Goal: Information Seeking & Learning: Learn about a topic

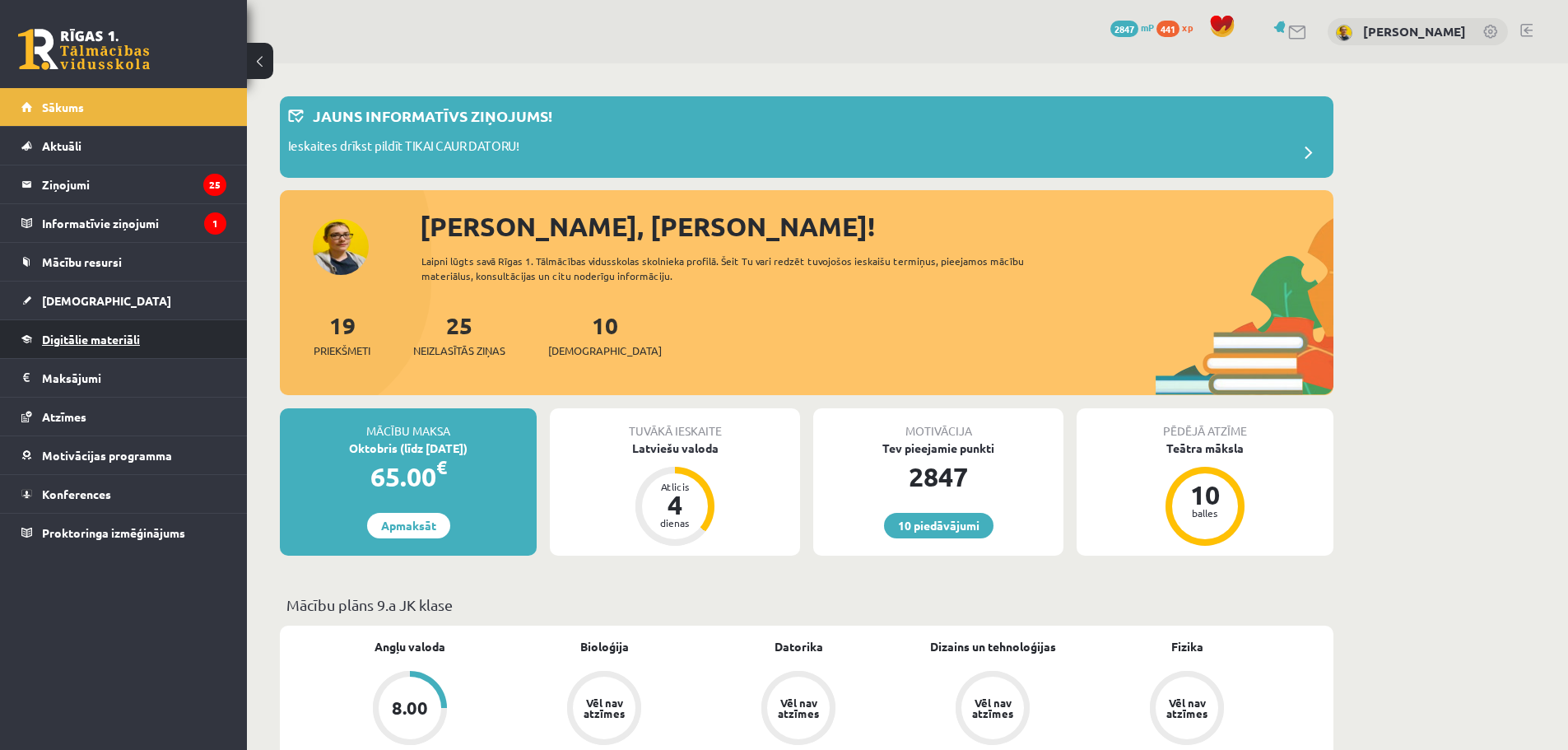
click at [91, 355] on link "Digitālie materiāli" at bounding box center [124, 339] width 205 height 38
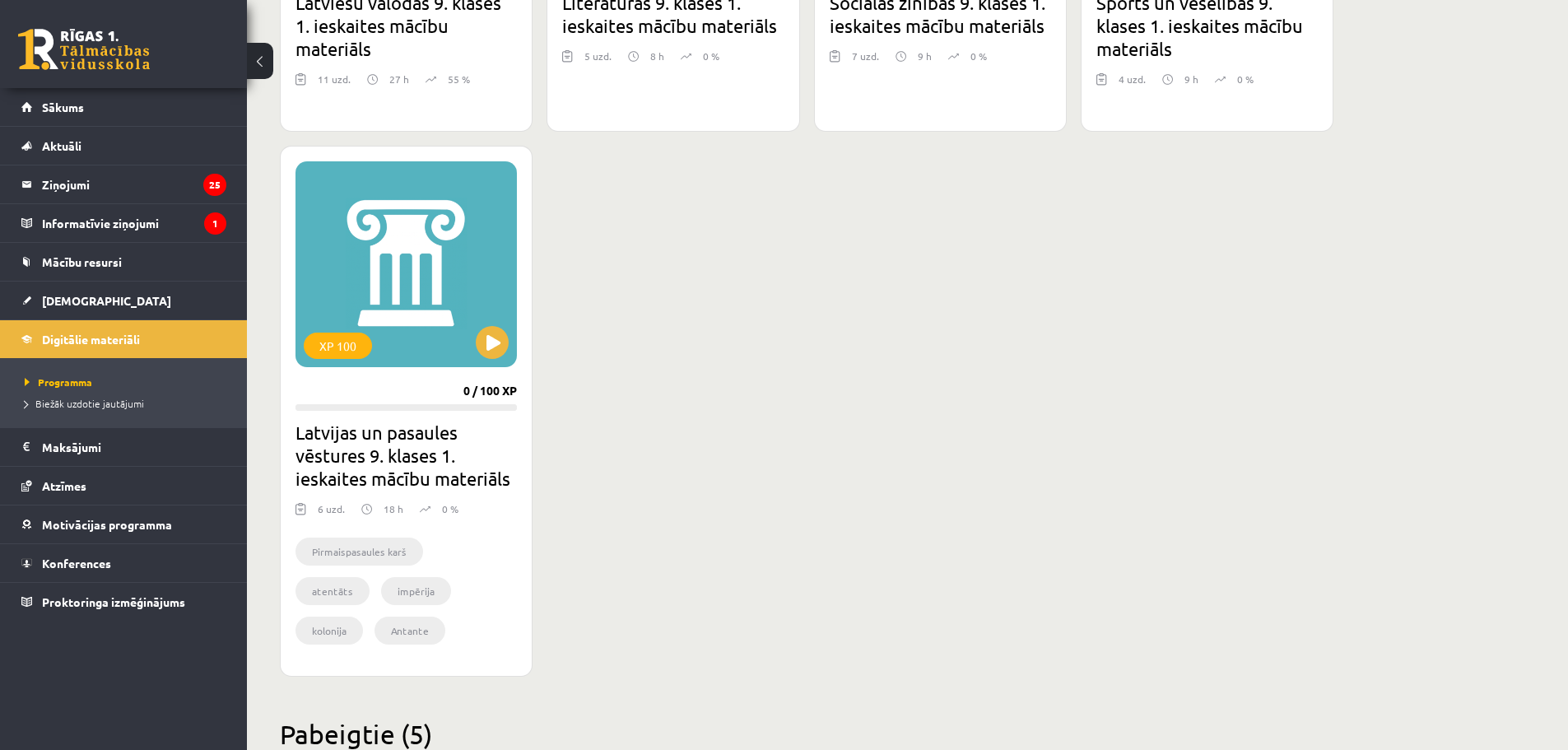
scroll to position [1482, 0]
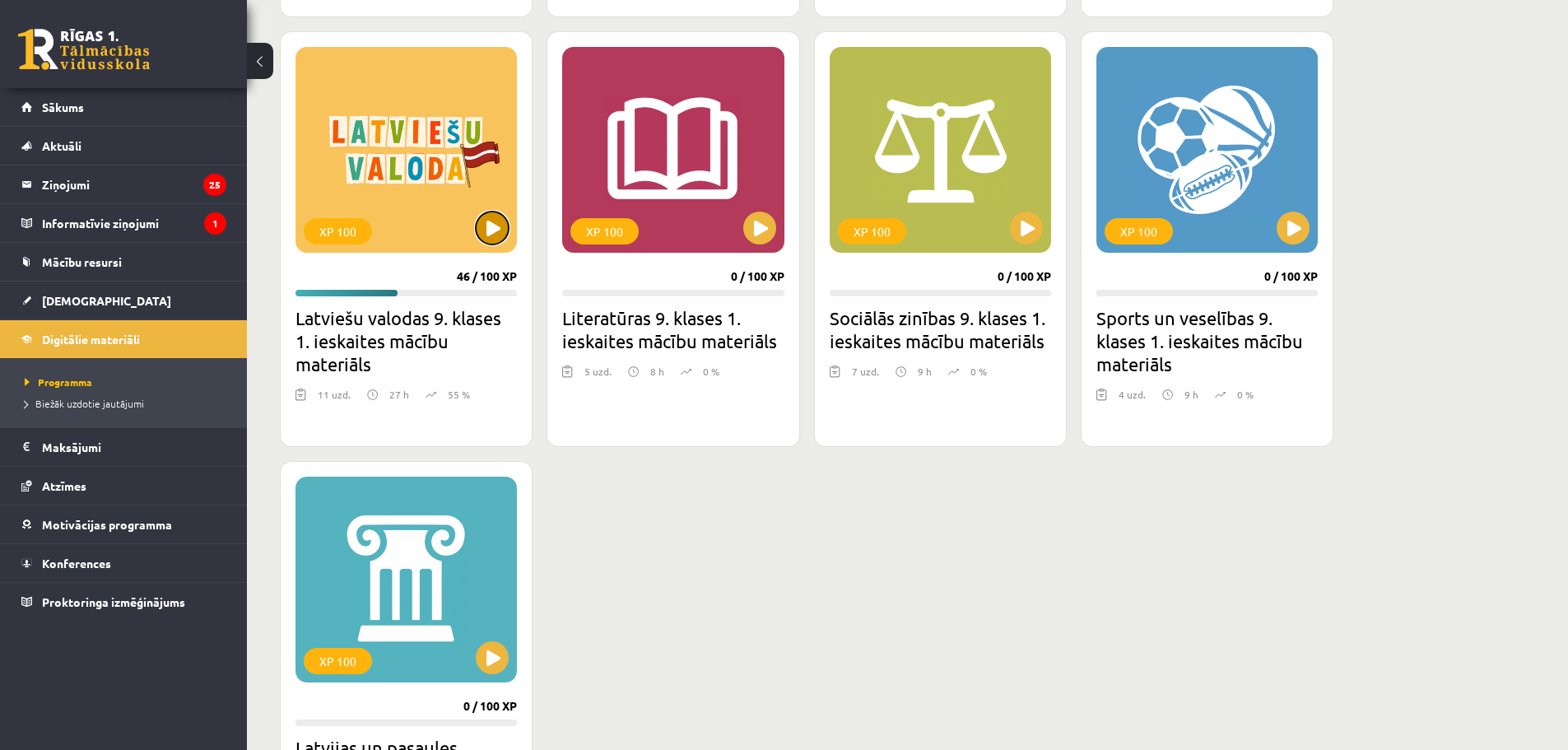
click at [491, 219] on button at bounding box center [492, 228] width 33 height 33
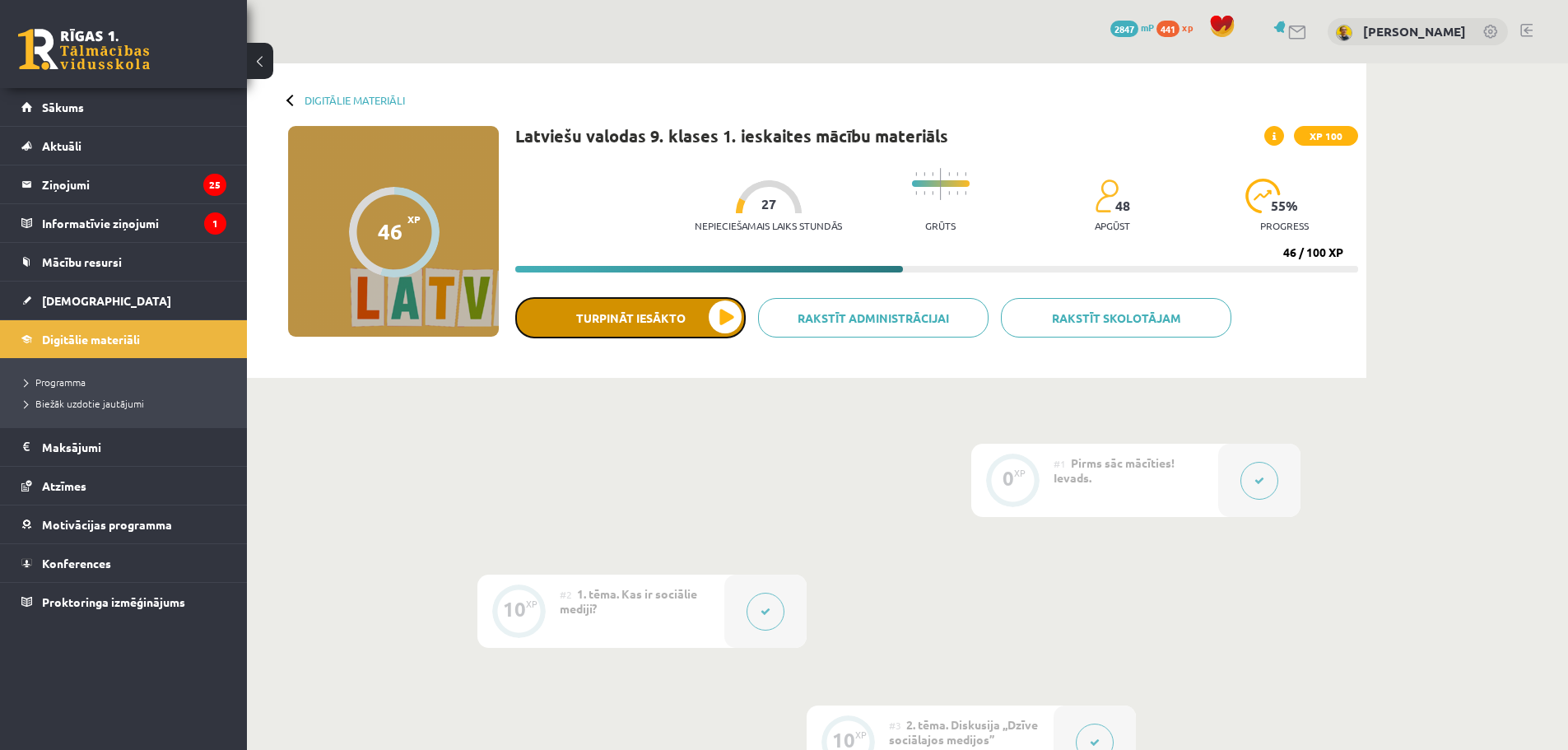
click at [712, 324] on button "Turpināt iesākto" at bounding box center [631, 317] width 230 height 42
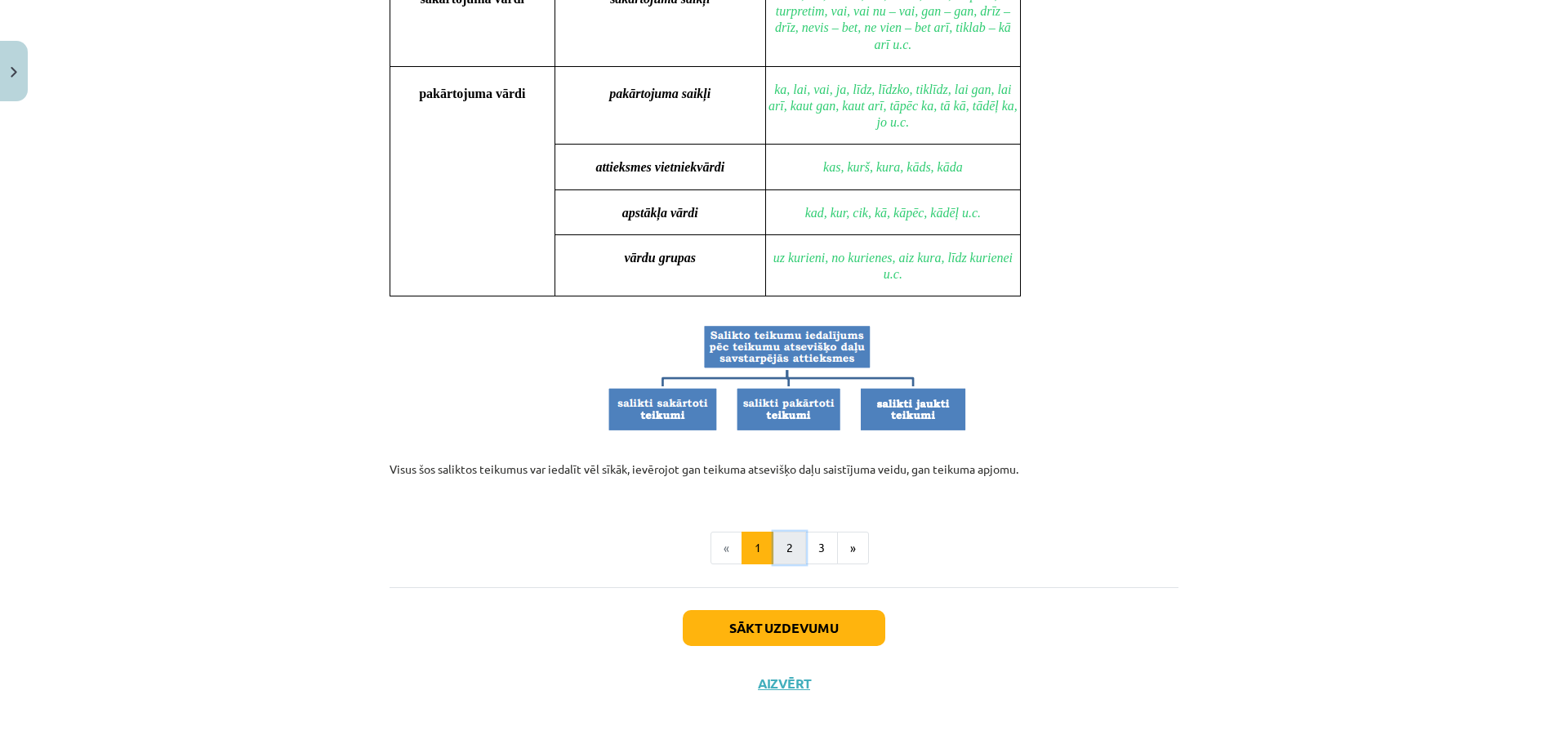
click at [776, 548] on button "2" at bounding box center [790, 547] width 33 height 33
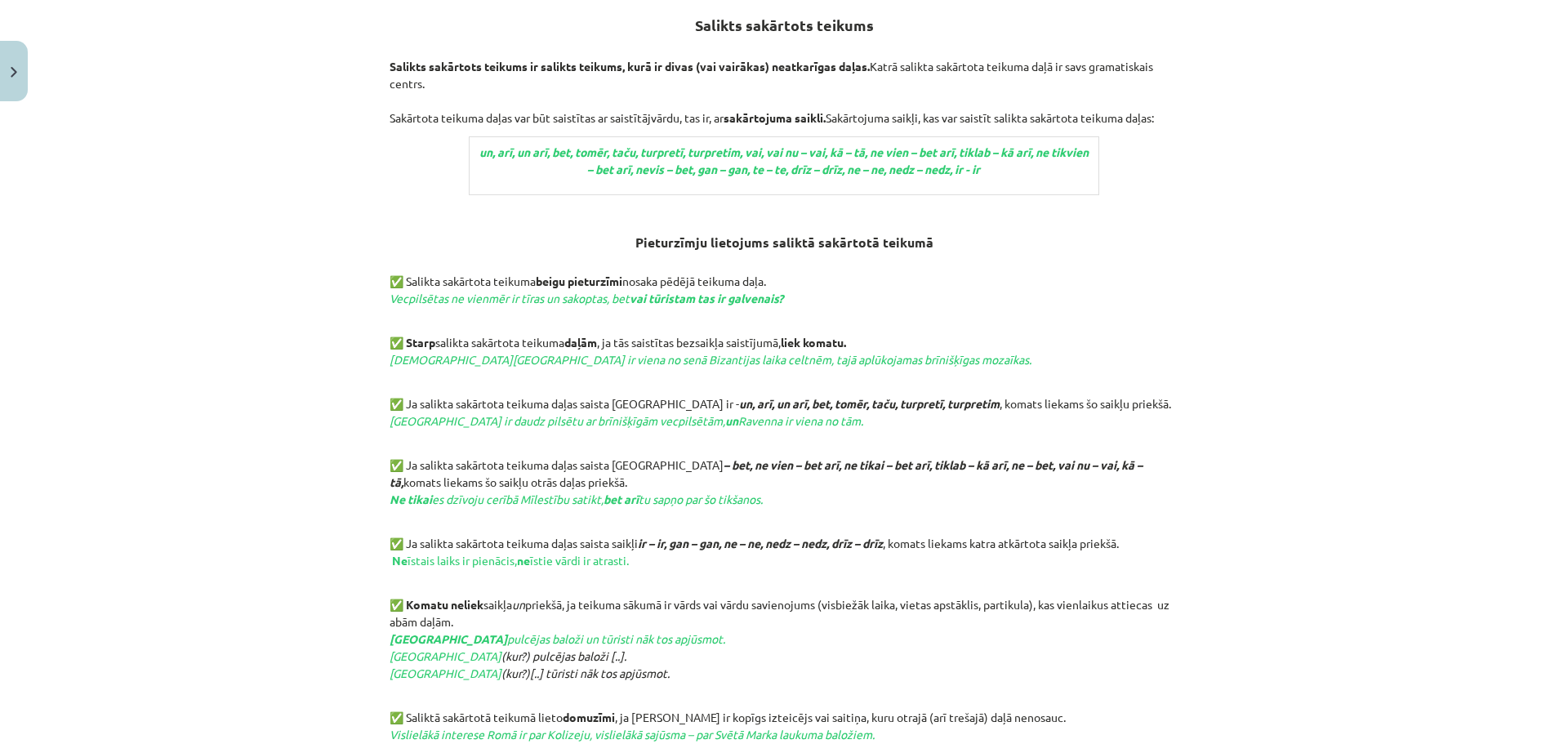
scroll to position [293, 0]
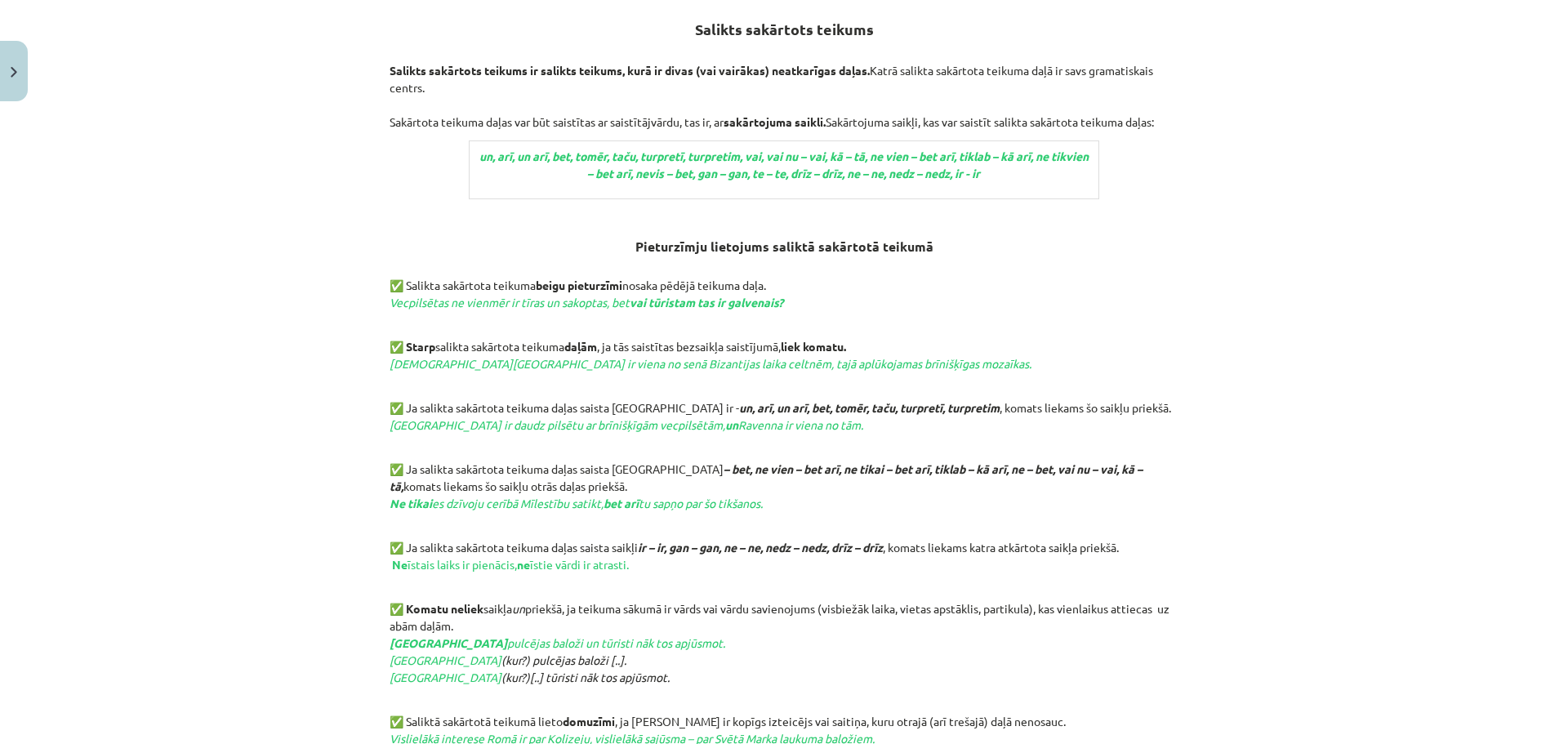
click at [645, 512] on p "✅ Ja salikta sakārtota teikuma daļas saista [GEOGRAPHIC_DATA] – bet, ne vien – …" at bounding box center [784, 495] width 789 height 69
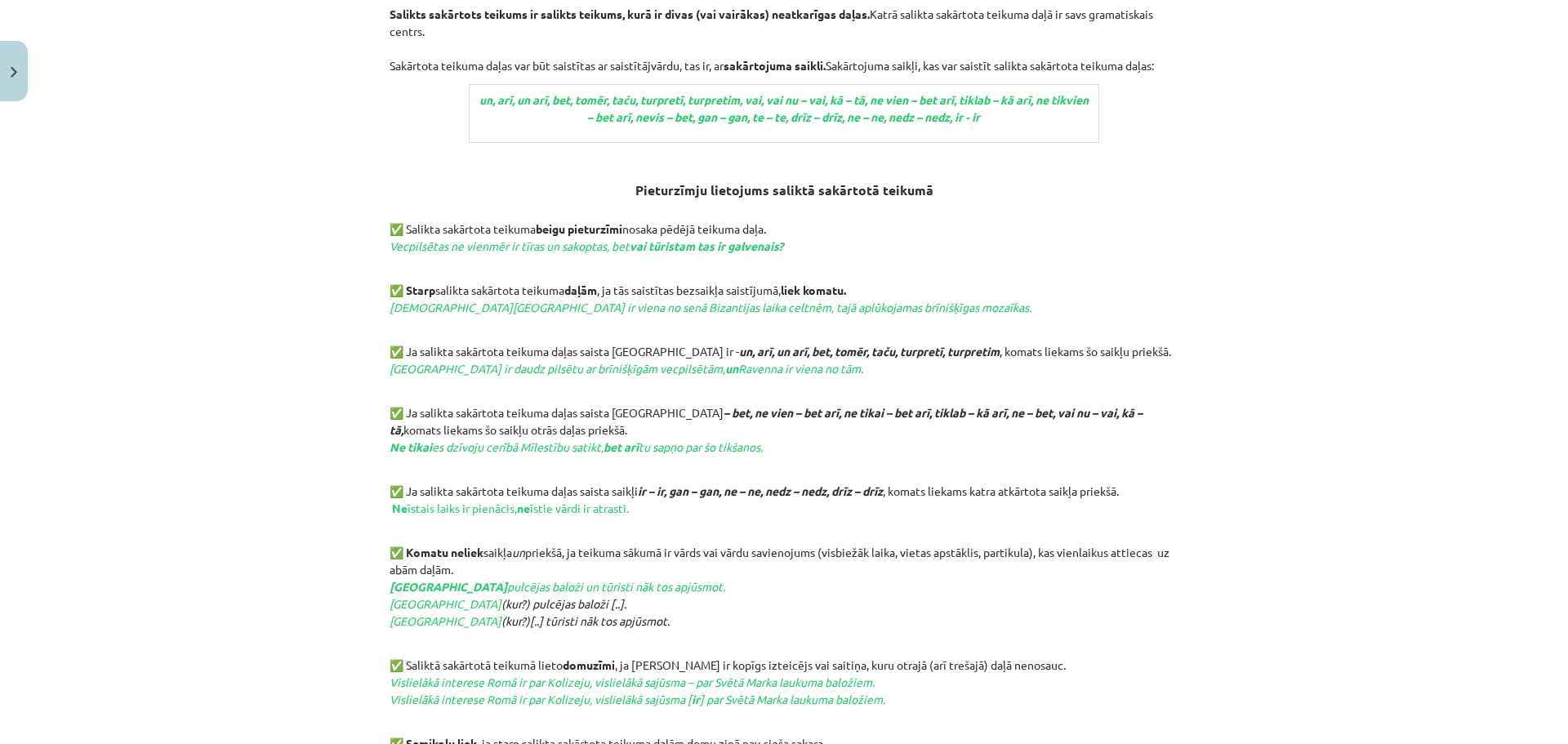
scroll to position [374, 0]
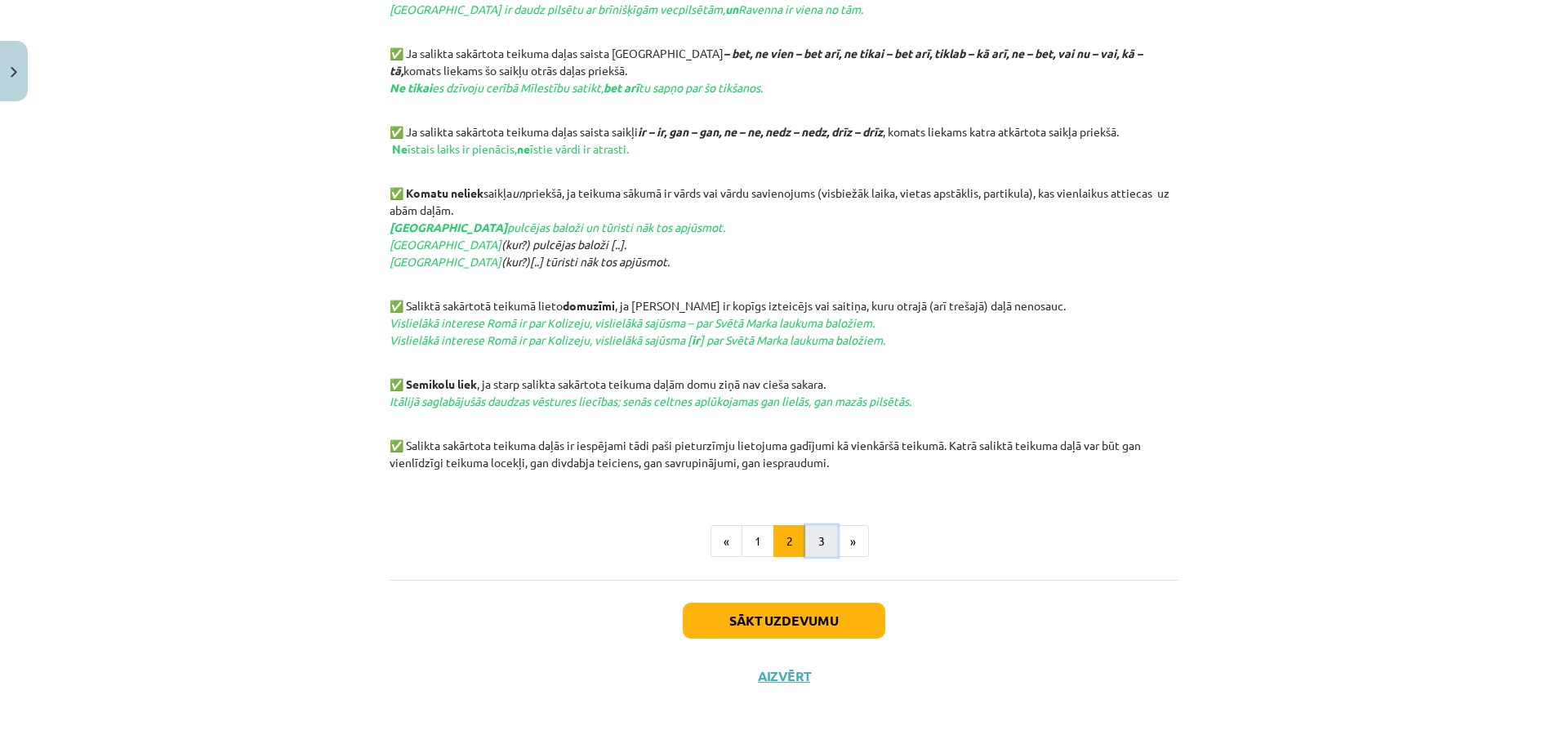
click at [816, 539] on button "3" at bounding box center [821, 541] width 33 height 33
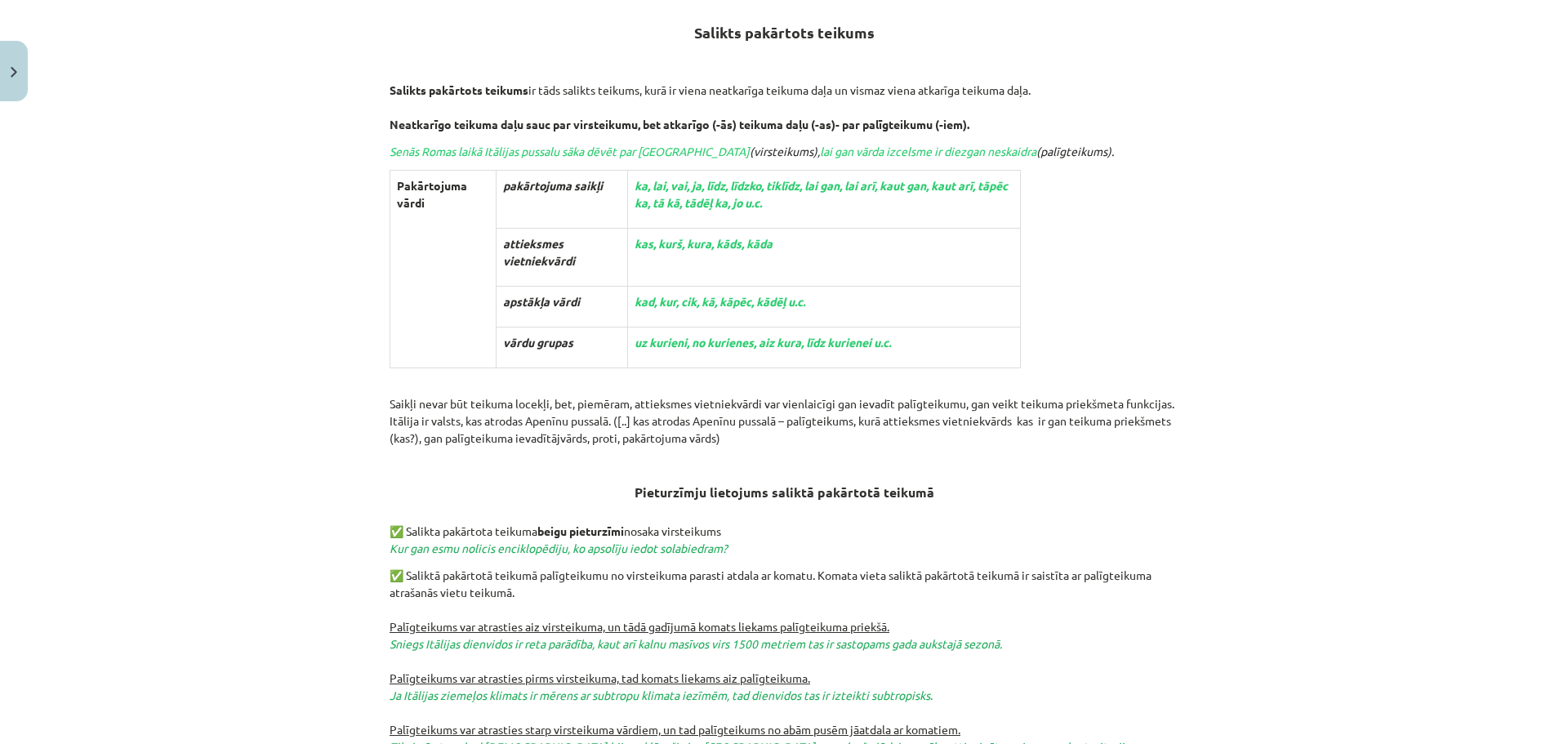
scroll to position [293, 0]
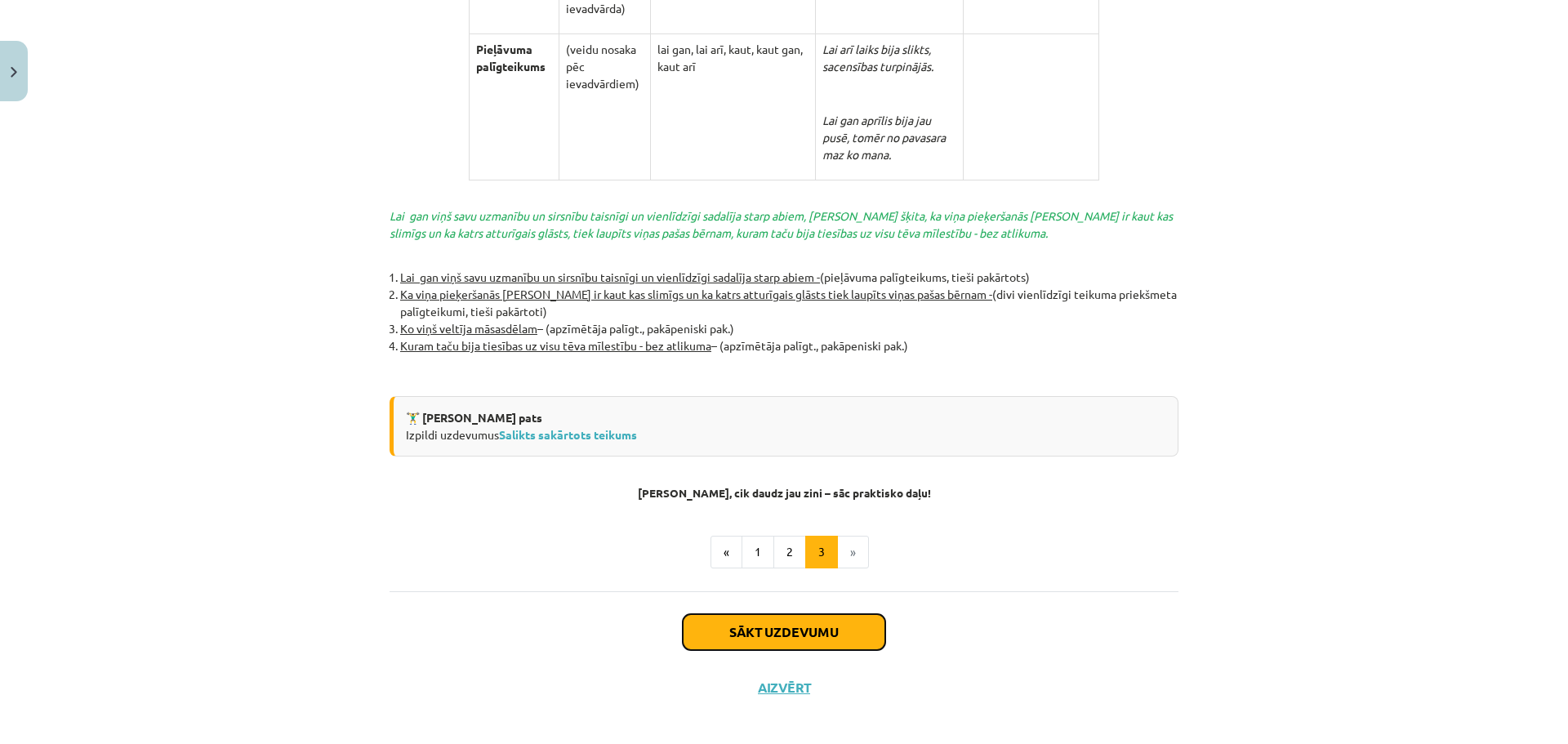
click at [821, 614] on button "Sākt uzdevumu" at bounding box center [784, 632] width 203 height 36
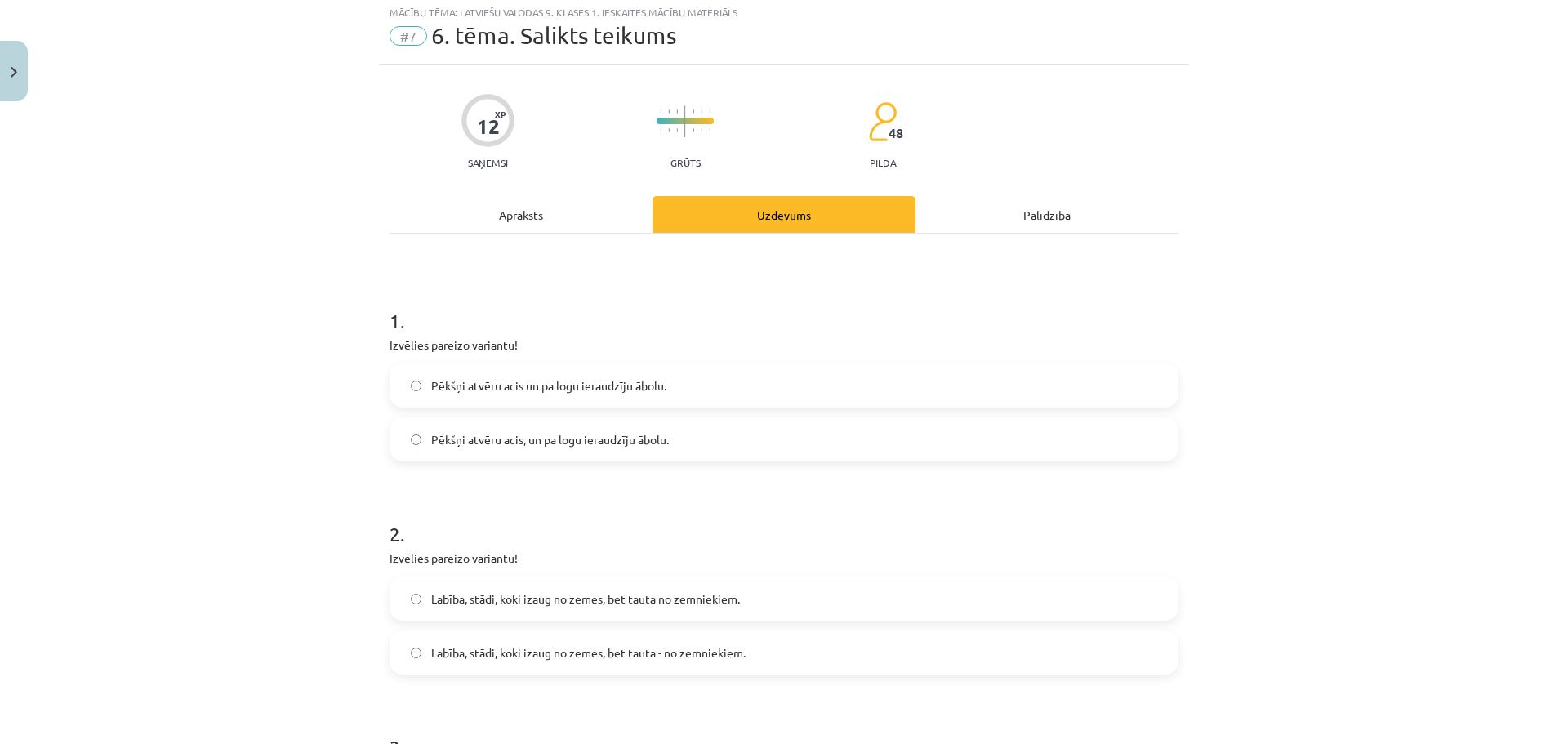
scroll to position [41, 0]
click at [500, 389] on span "Pēkšņi atvēru acis un pa logu ieraudzīju ābolu." at bounding box center [548, 389] width 235 height 17
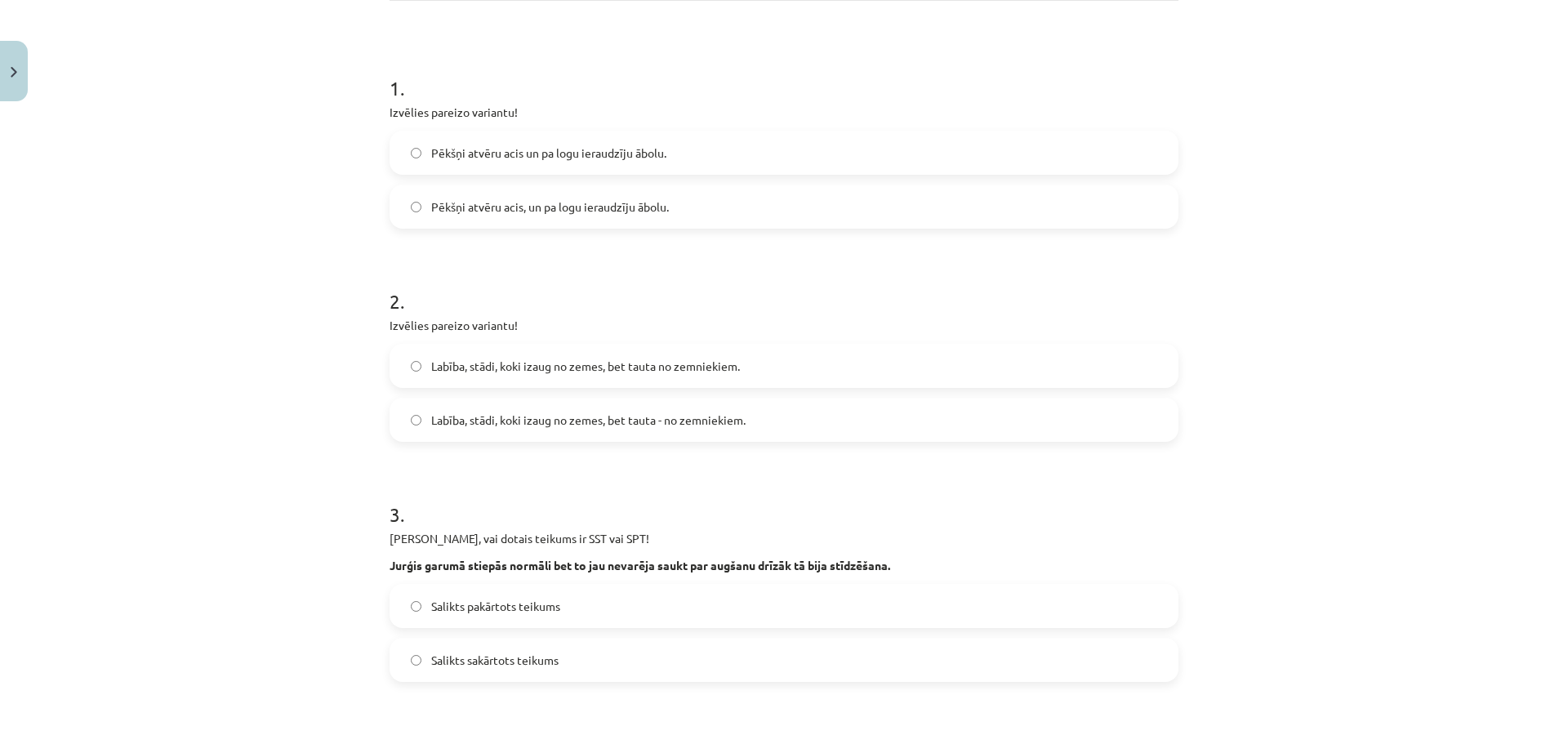
scroll to position [286, 0]
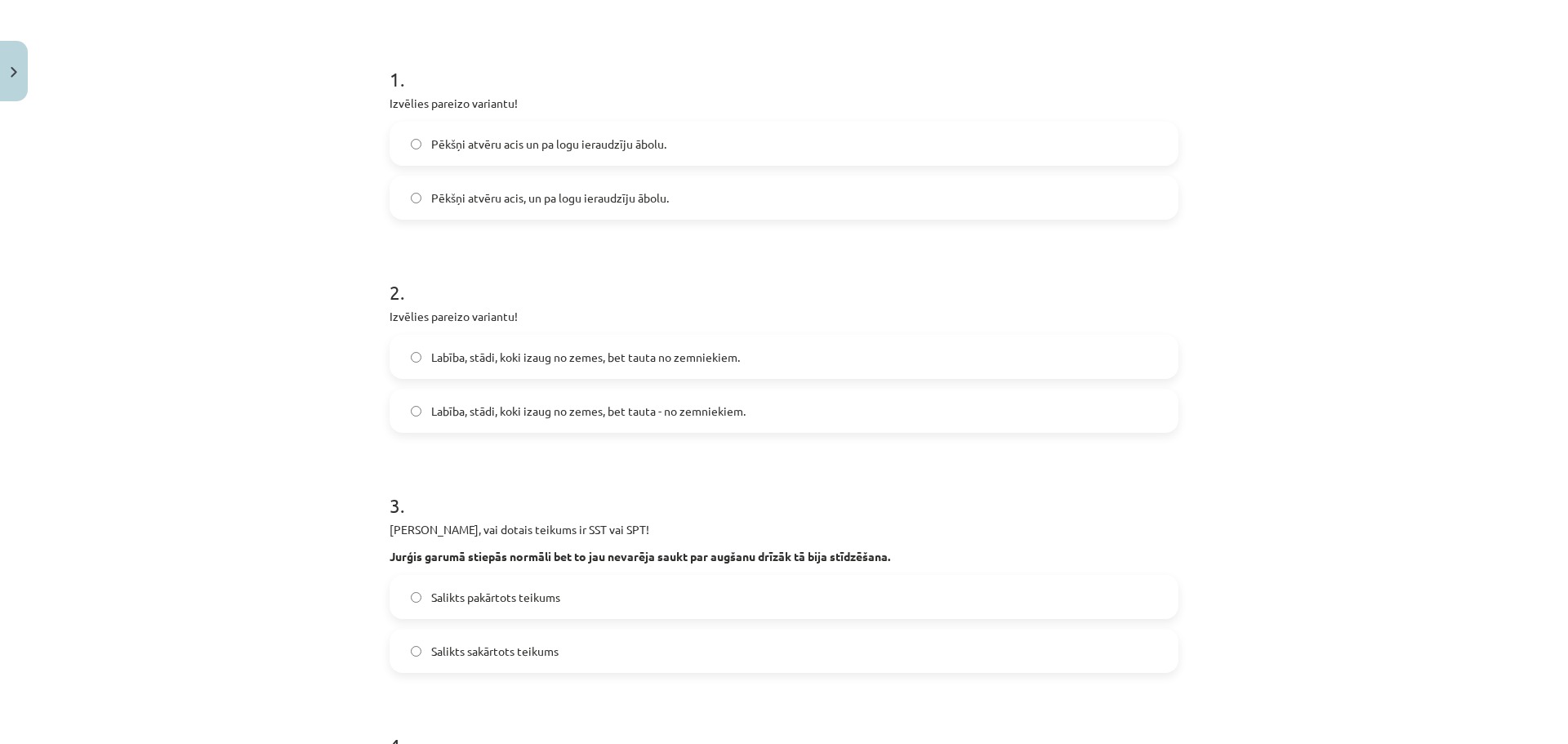
click at [538, 357] on span "Labība, stādi, koki izaug no zemes, bet tauta no zemniekiem." at bounding box center [585, 357] width 309 height 17
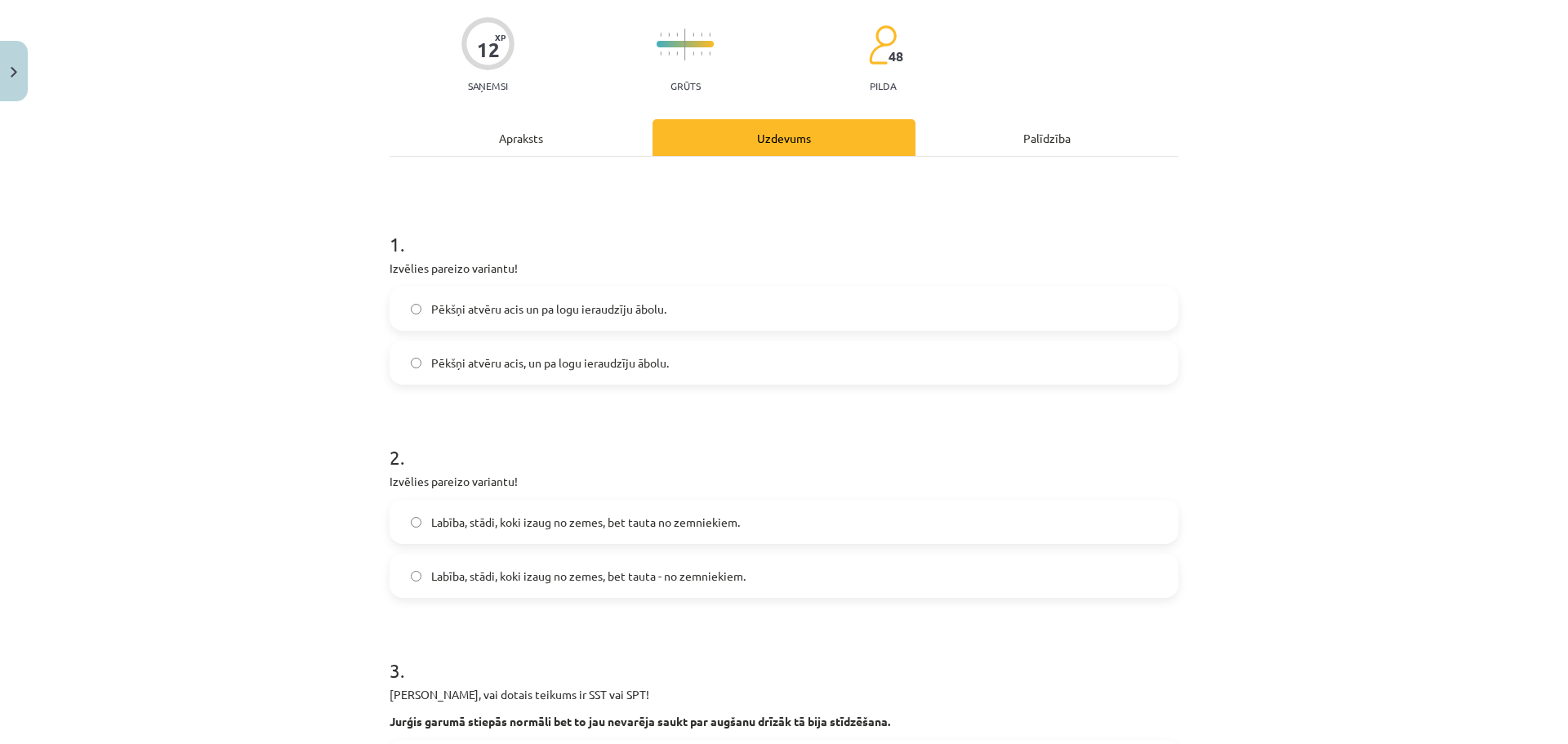
scroll to position [327, 0]
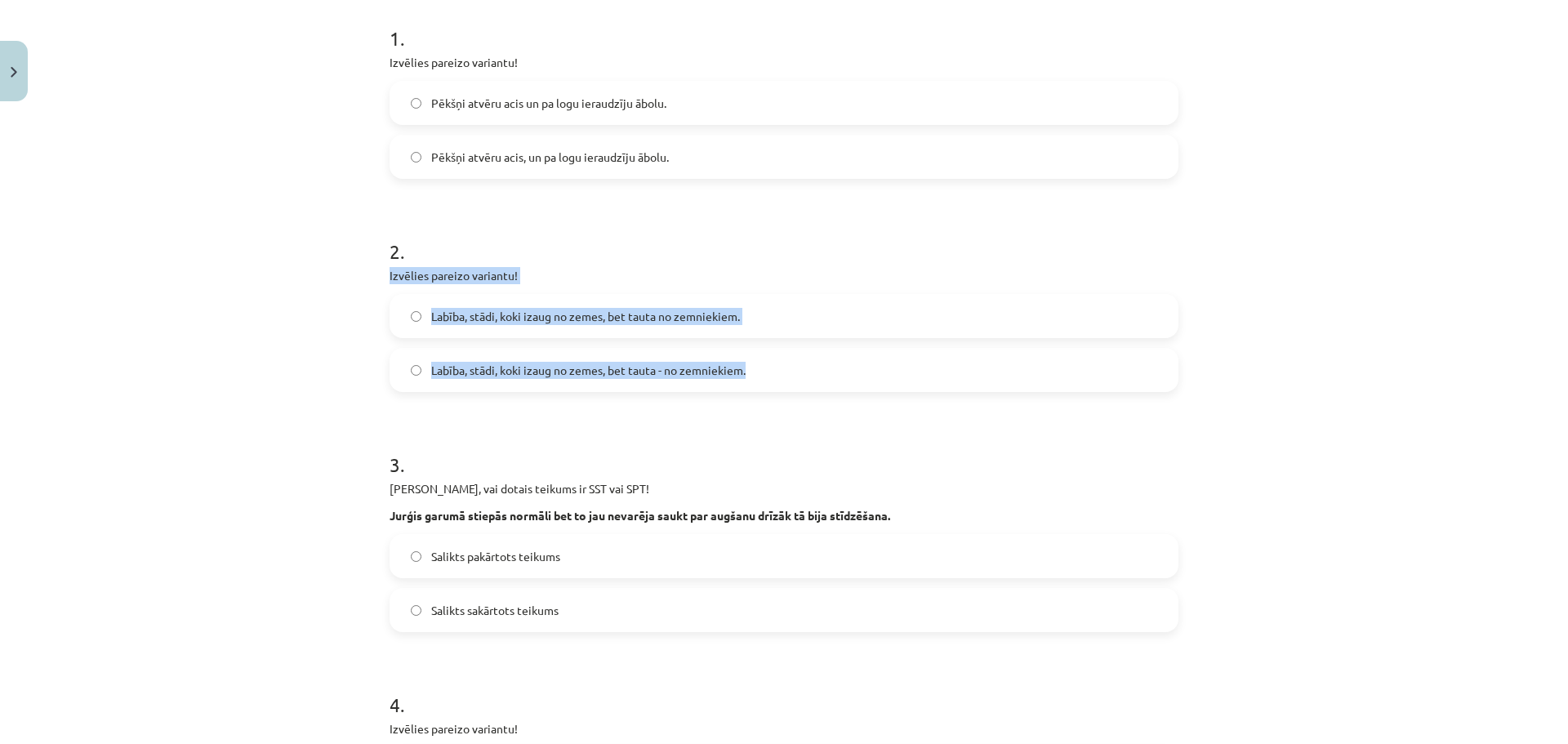
drag, startPoint x: 384, startPoint y: 275, endPoint x: 798, endPoint y: 380, distance: 427.1
click at [798, 380] on div "2 . Izvēlies pareizo variantu! Labība, stādi, koki izaug no zemes, bet tauta no…" at bounding box center [784, 301] width 789 height 180
copy div "Izvēlies pareizo variantu! Labība, stādi, koki izaug no zemes, bet tauta no zem…"
click at [552, 360] on label "Labība, stādi, koki izaug no zemes, bet tauta - no zemniekiem." at bounding box center [784, 370] width 785 height 41
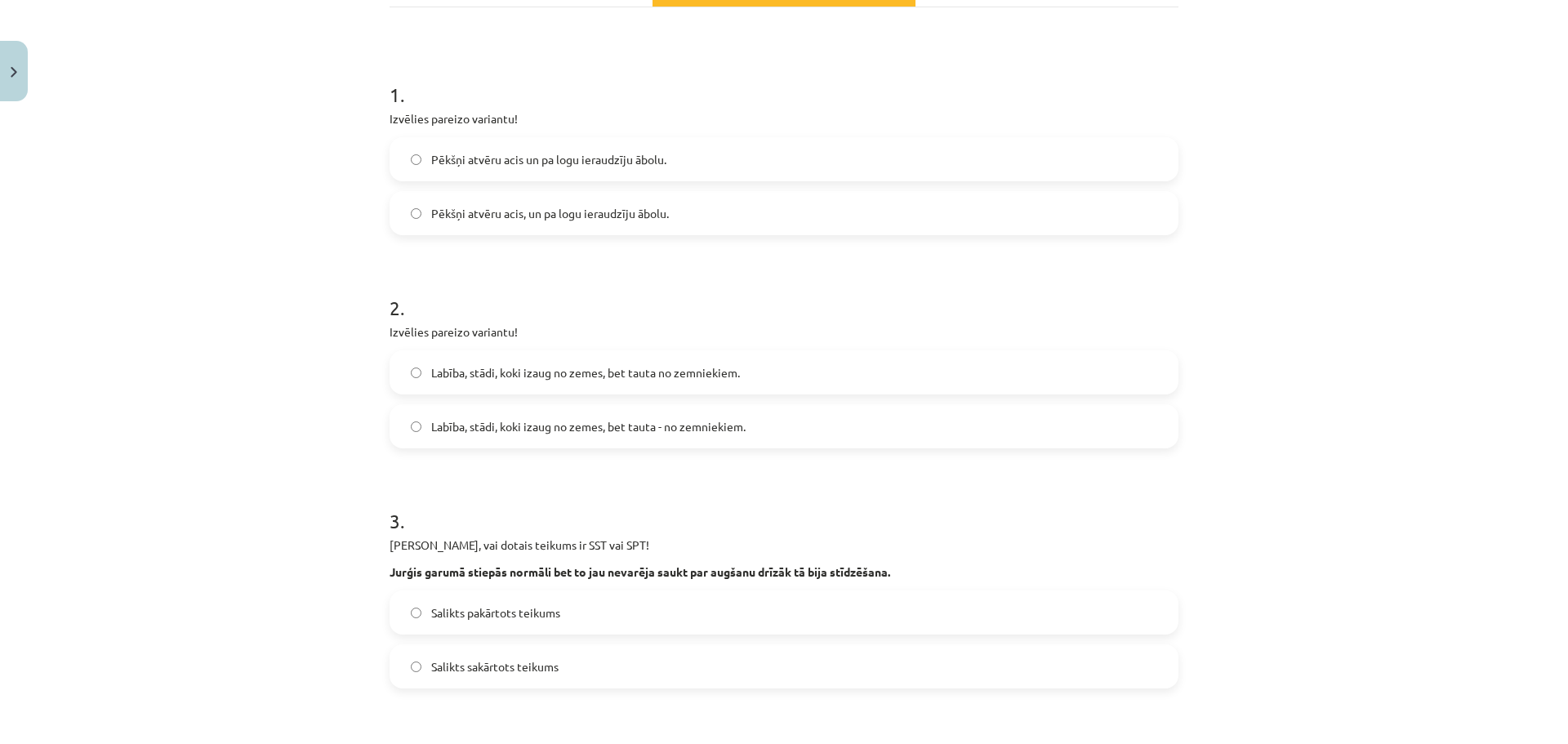
scroll to position [490, 0]
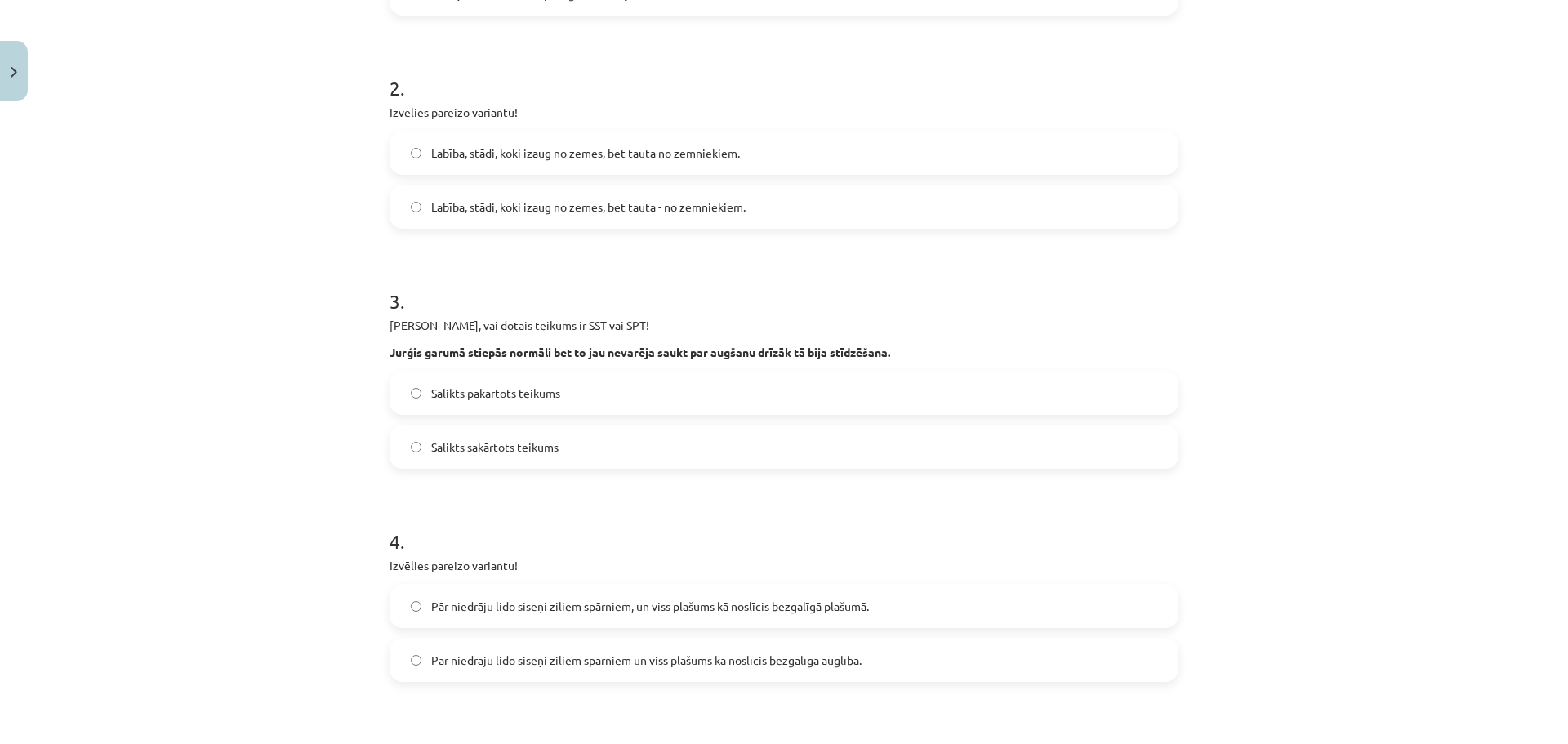
click at [497, 397] on span "Salikts pakārtots teikums" at bounding box center [495, 393] width 129 height 17
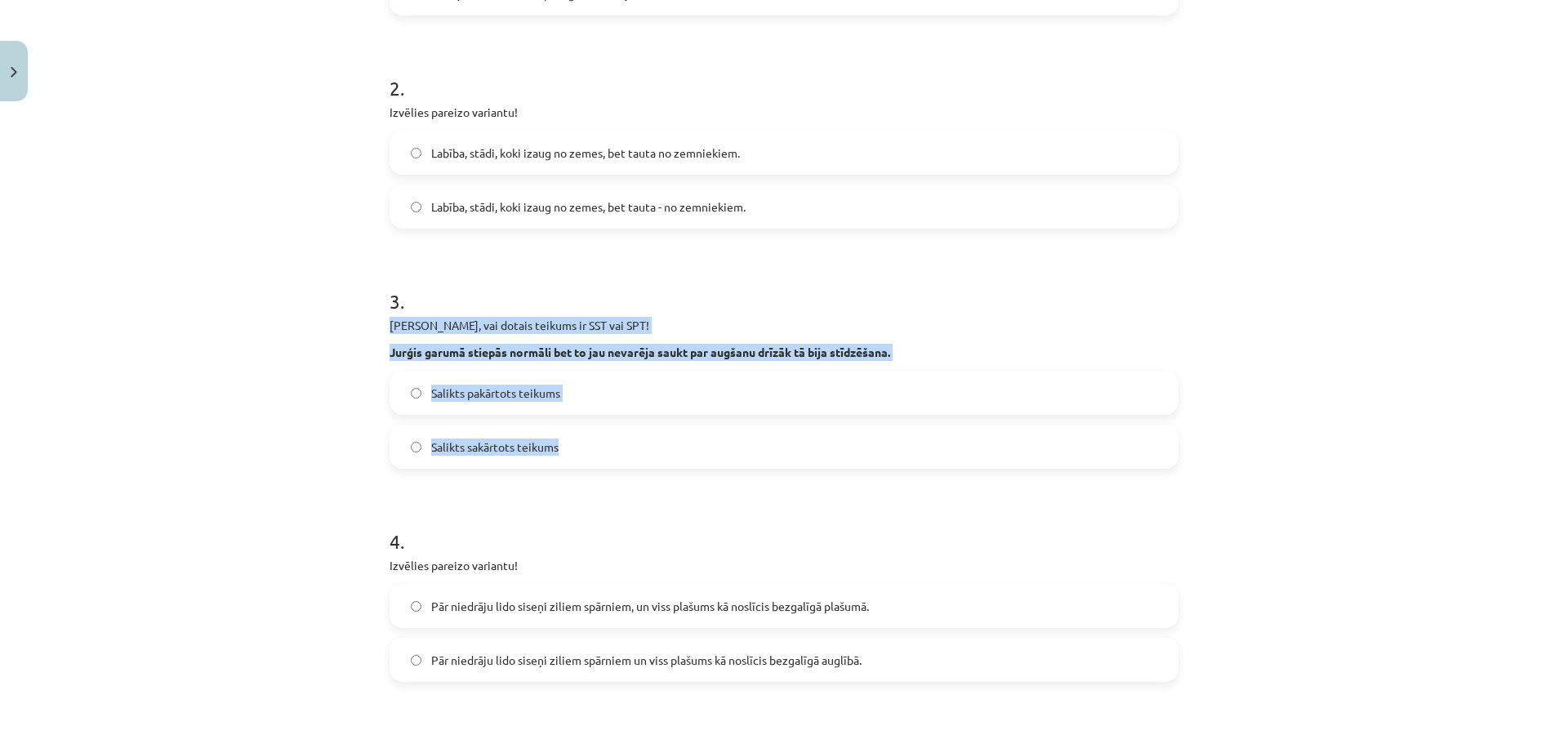
drag, startPoint x: 384, startPoint y: 324, endPoint x: 573, endPoint y: 444, distance: 223.9
click at [573, 444] on div "3 . [PERSON_NAME], vai dotais teikums ir SST vai SPT! Jurģis garumā stiepās nor…" at bounding box center [784, 365] width 789 height 208
copy div "[PERSON_NAME], vai dotais teikums ir SST vai SPT! Jurģis garumā stiepās normāli…"
click at [495, 442] on span "Salikts sakārtots teikums" at bounding box center [494, 447] width 127 height 17
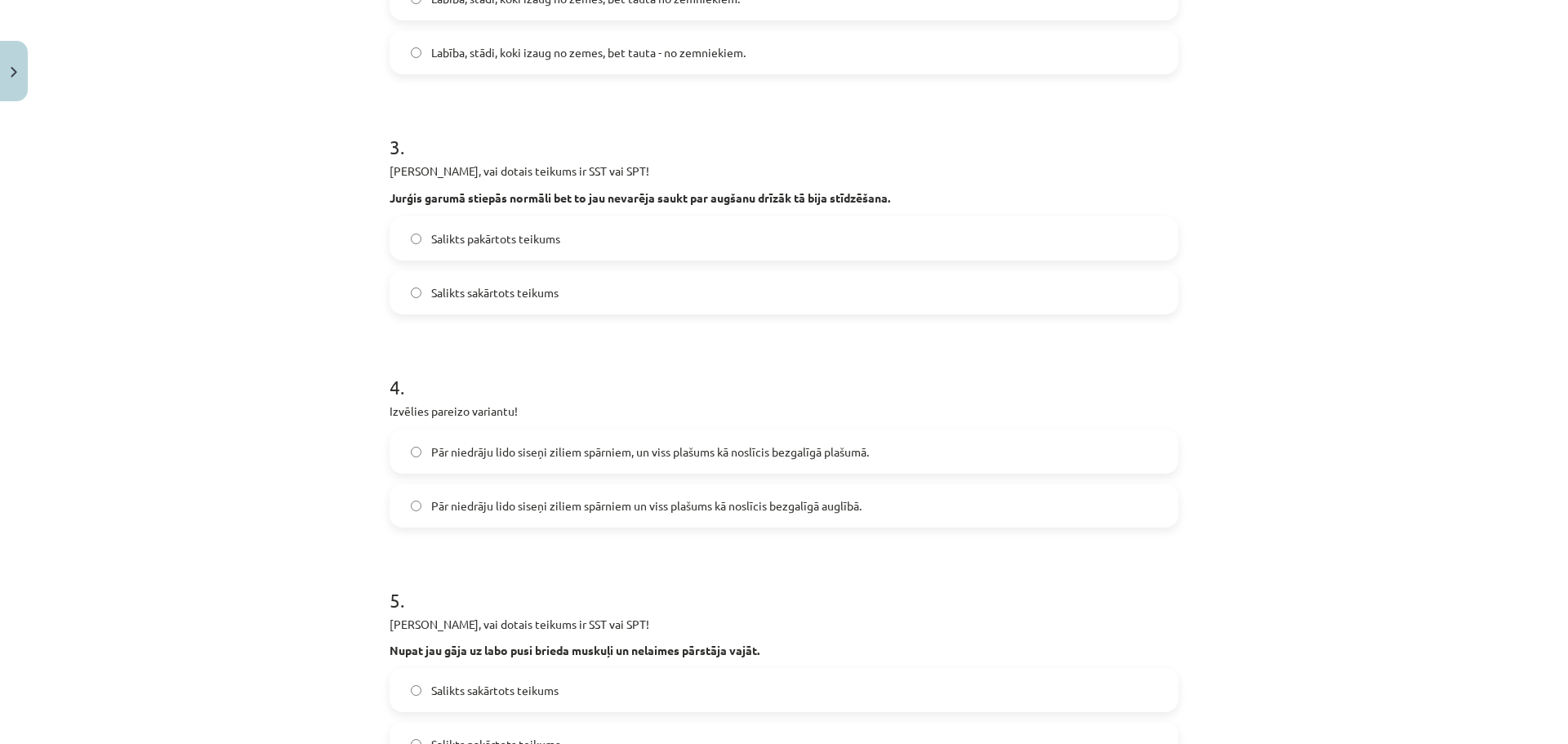
scroll to position [816, 0]
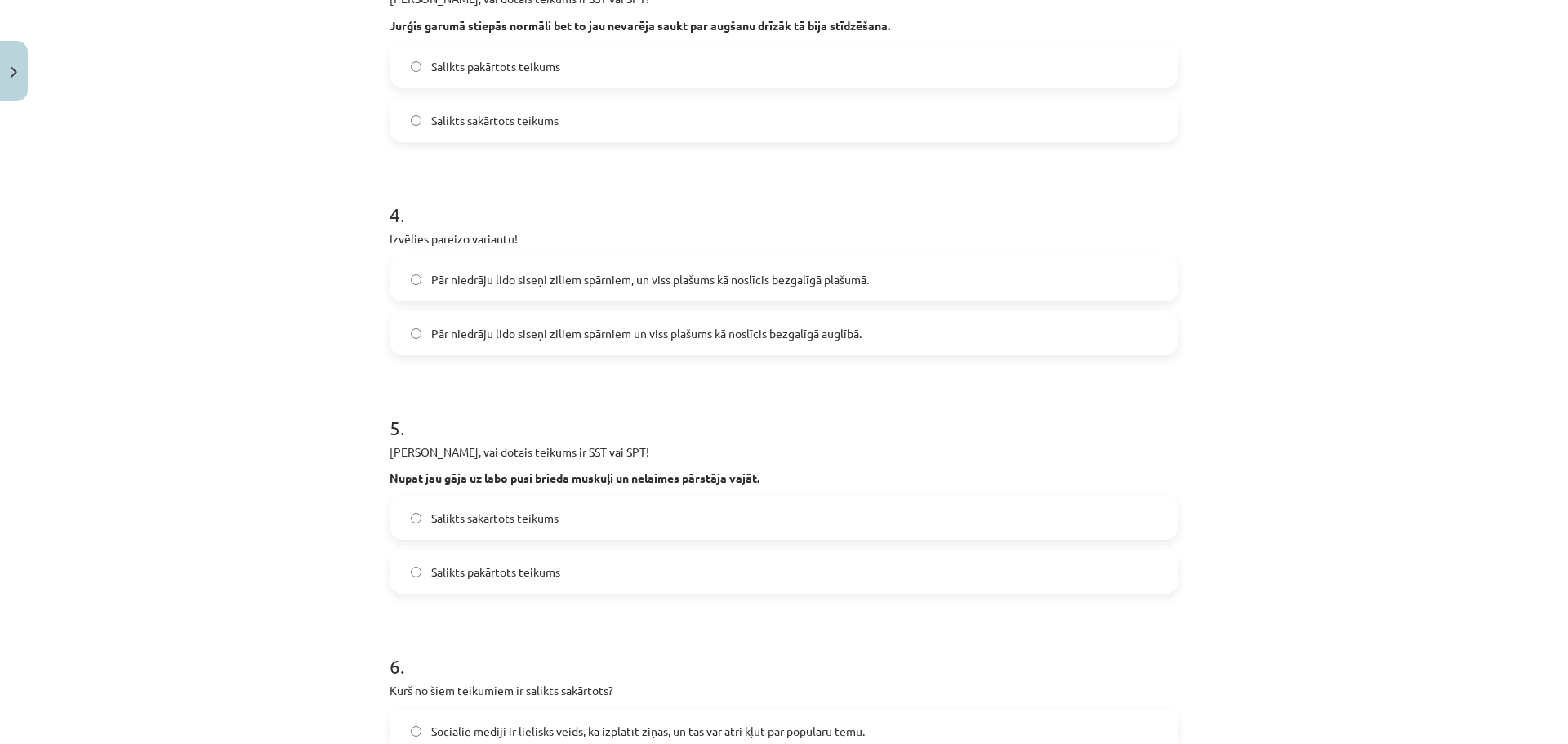
click at [629, 271] on span "Pār niedrāju lido siseņi ziliem spārniem, un viss plašums kā noslīcis bezgalīgā…" at bounding box center [650, 280] width 438 height 17
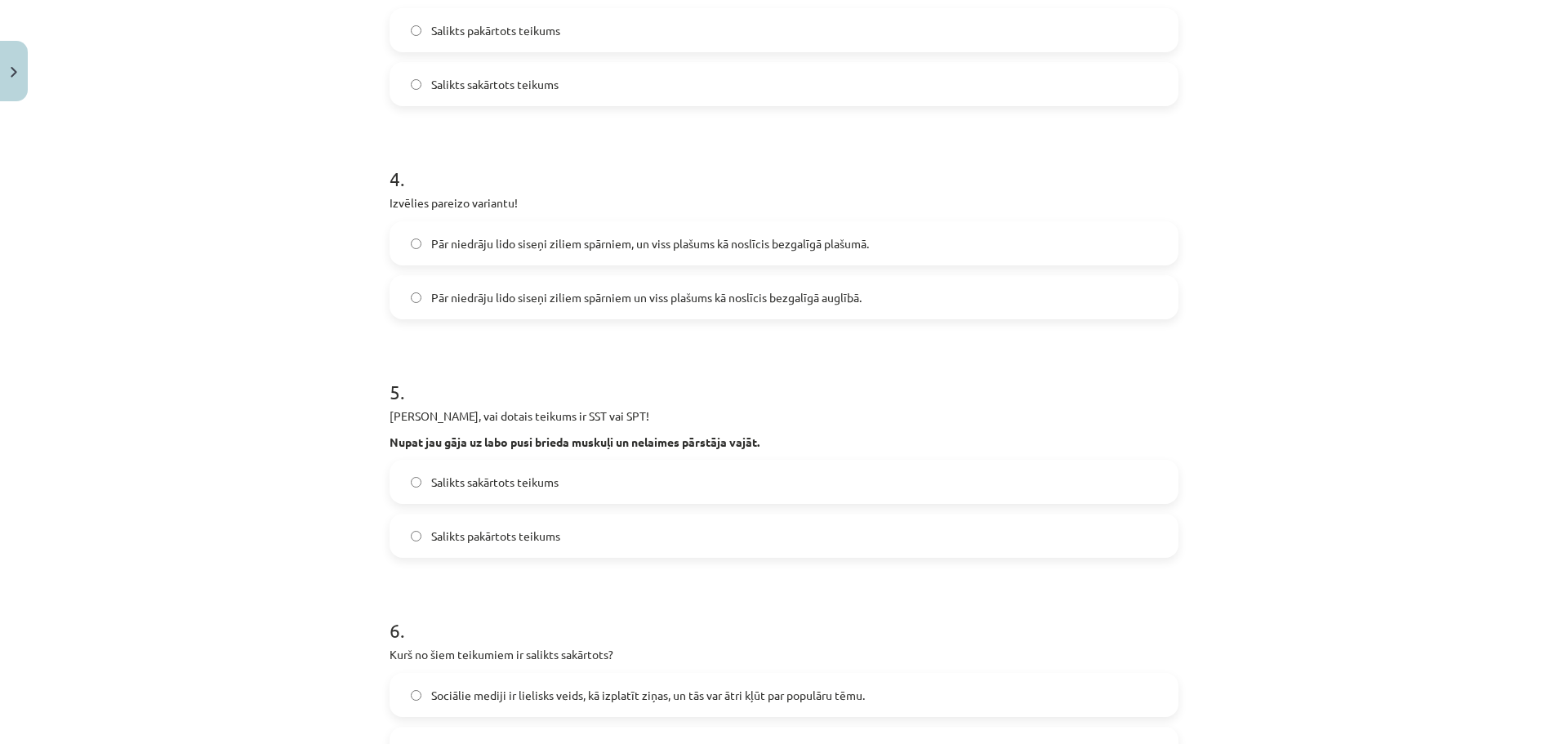
scroll to position [1062, 0]
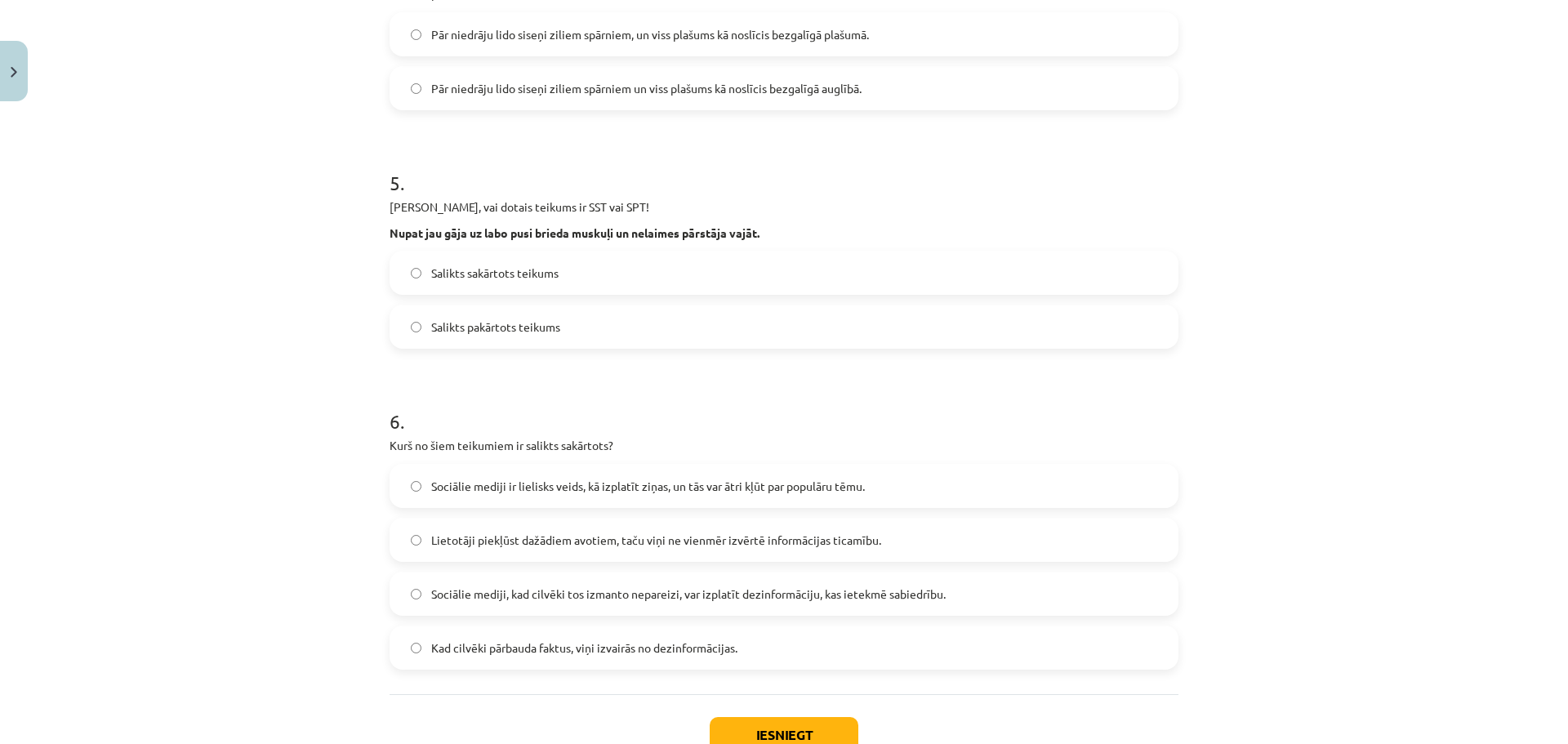
click at [480, 334] on span "Salikts pakārtots teikums" at bounding box center [495, 327] width 129 height 17
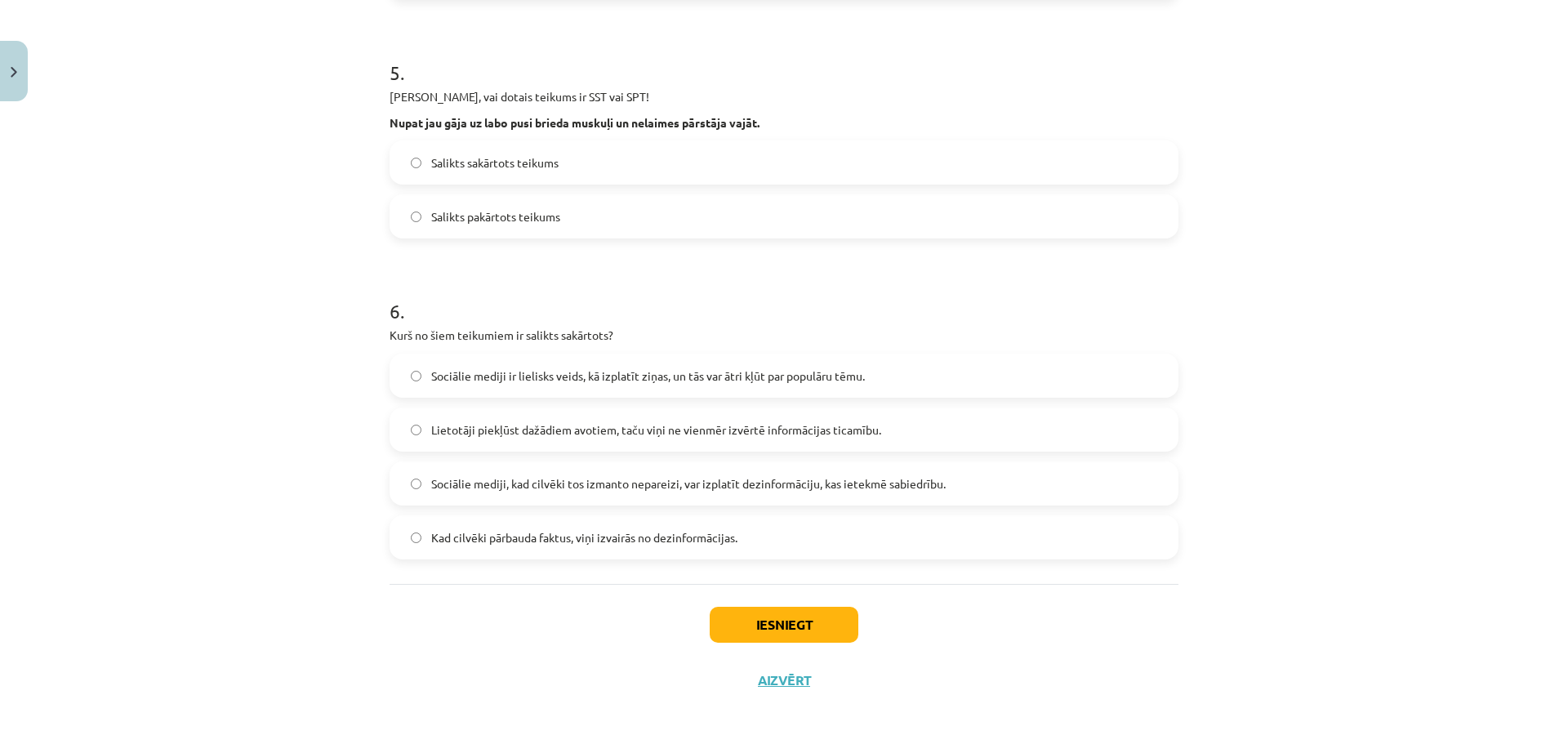
scroll to position [1176, 0]
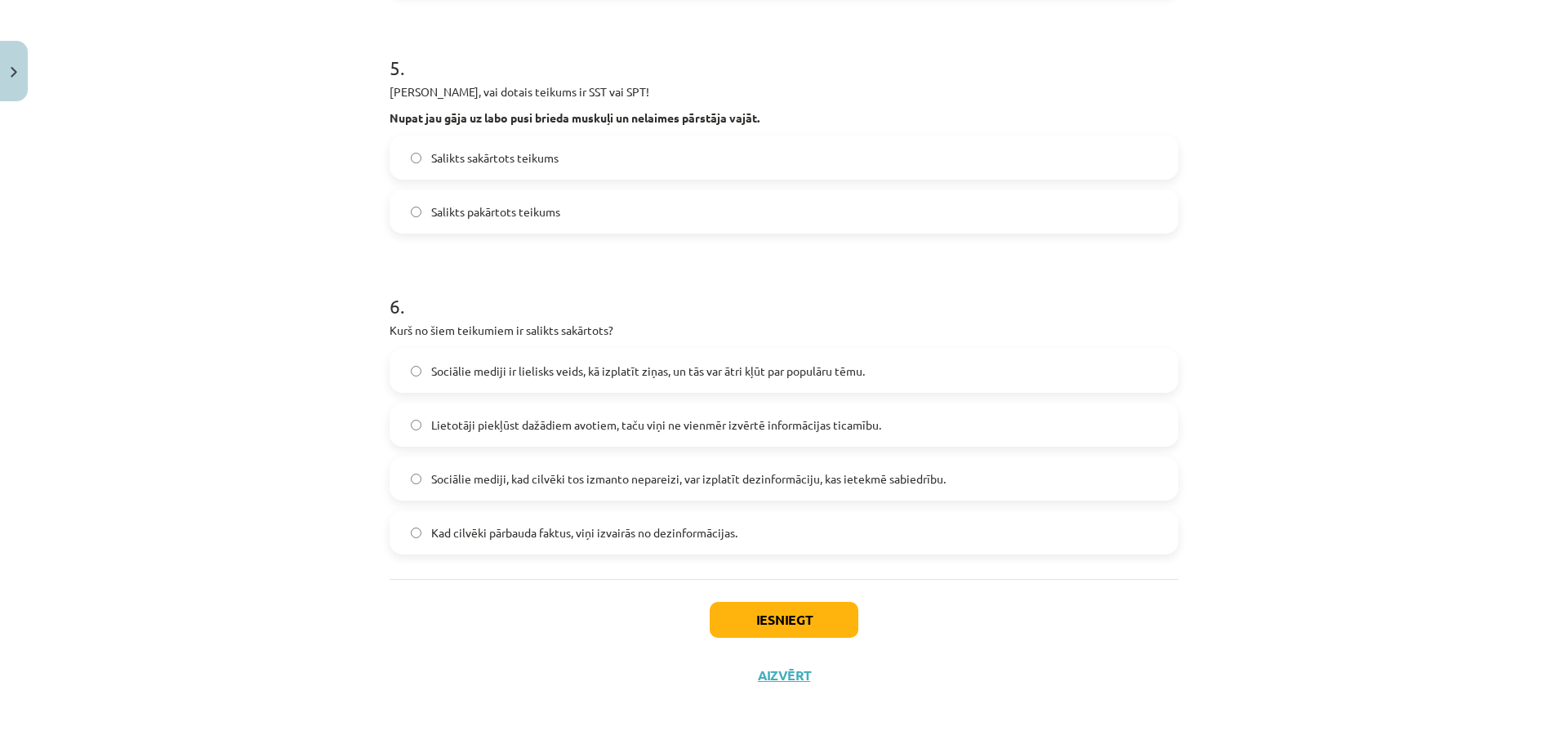
click at [586, 437] on label "Lietotāji piekļūst dažādiem avotiem, taču viņi ne vienmēr izvērtē informācijas …" at bounding box center [784, 425] width 785 height 41
click at [741, 606] on button "Iesniegt" at bounding box center [784, 620] width 148 height 36
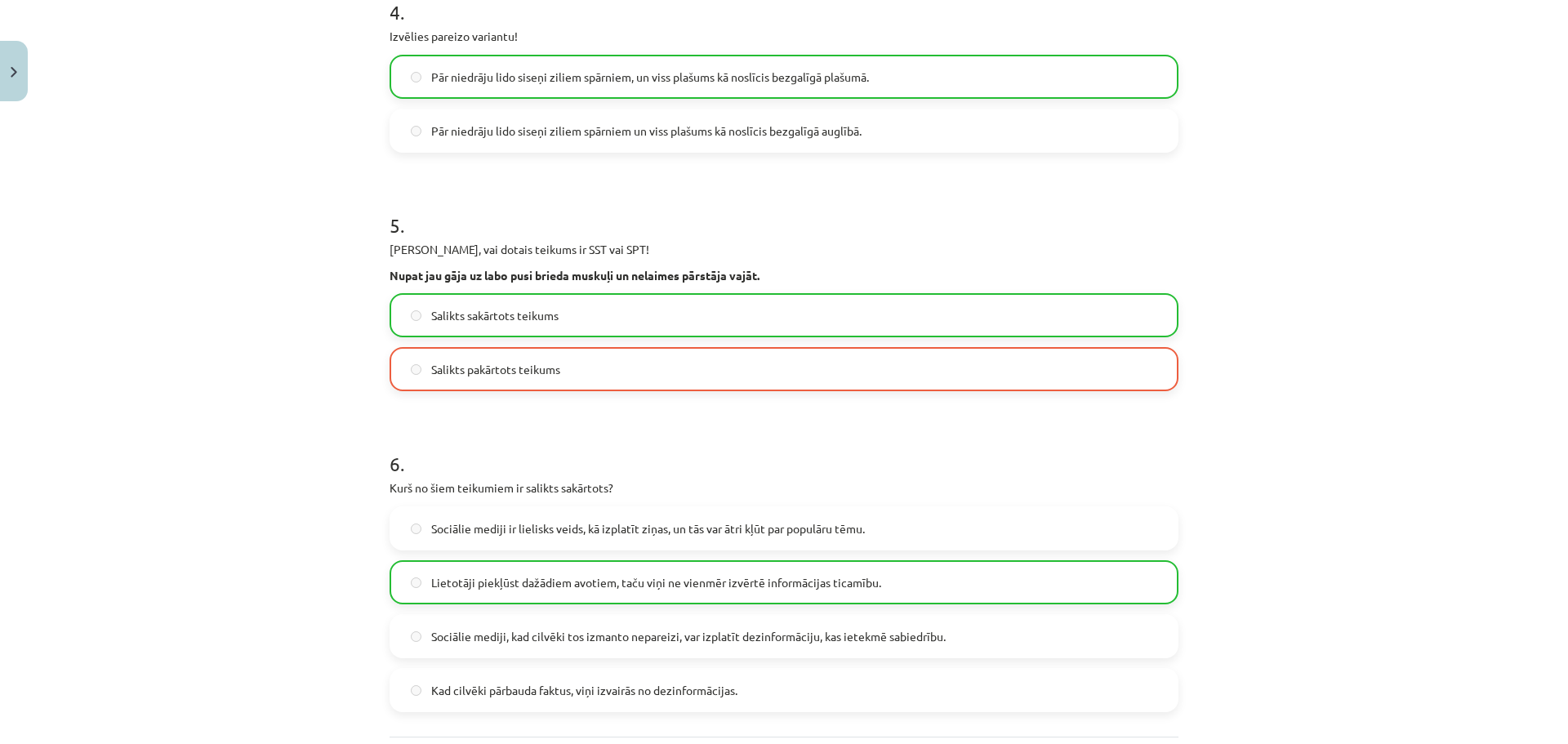
scroll to position [1229, 0]
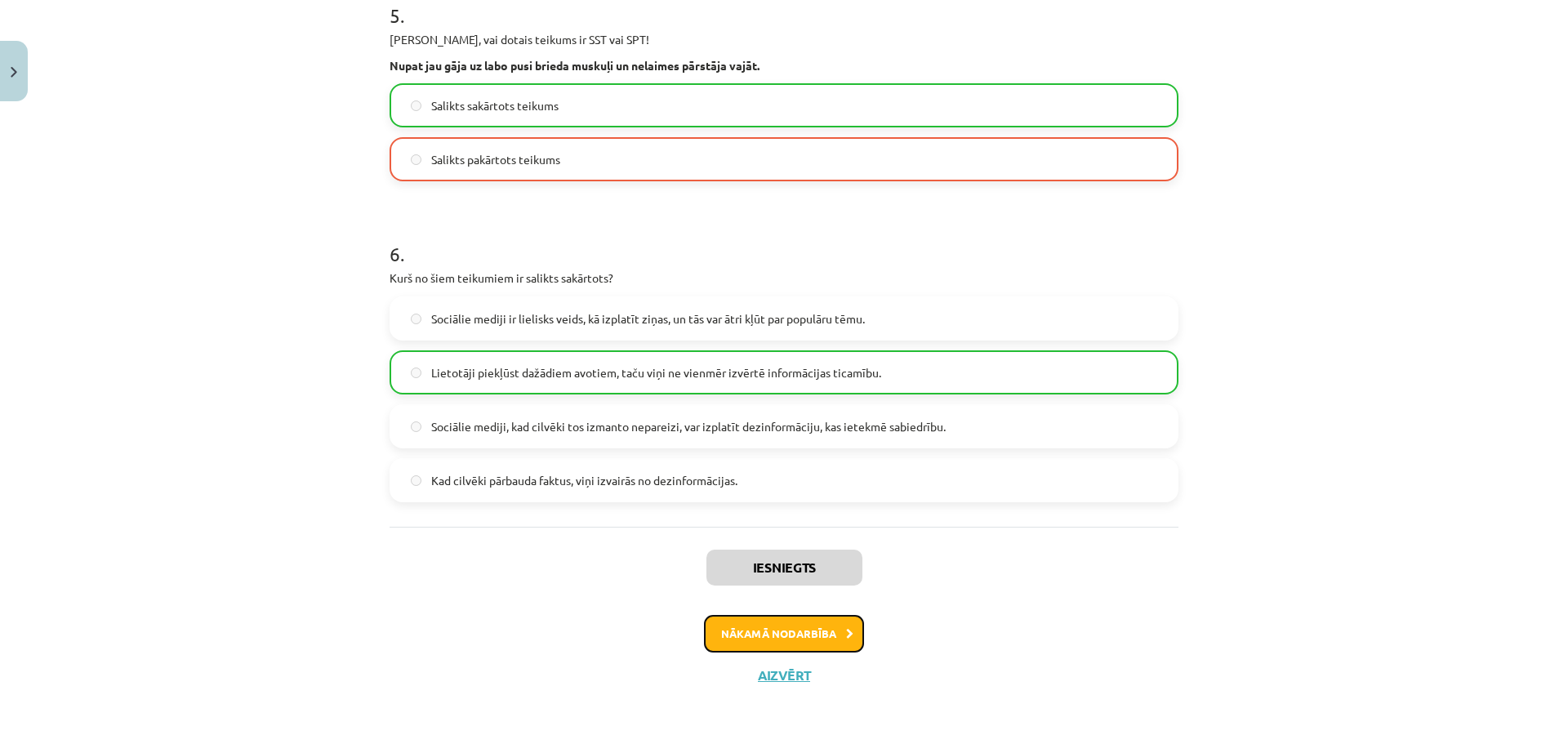
click at [802, 628] on button "Nākamā nodarbība" at bounding box center [784, 633] width 160 height 38
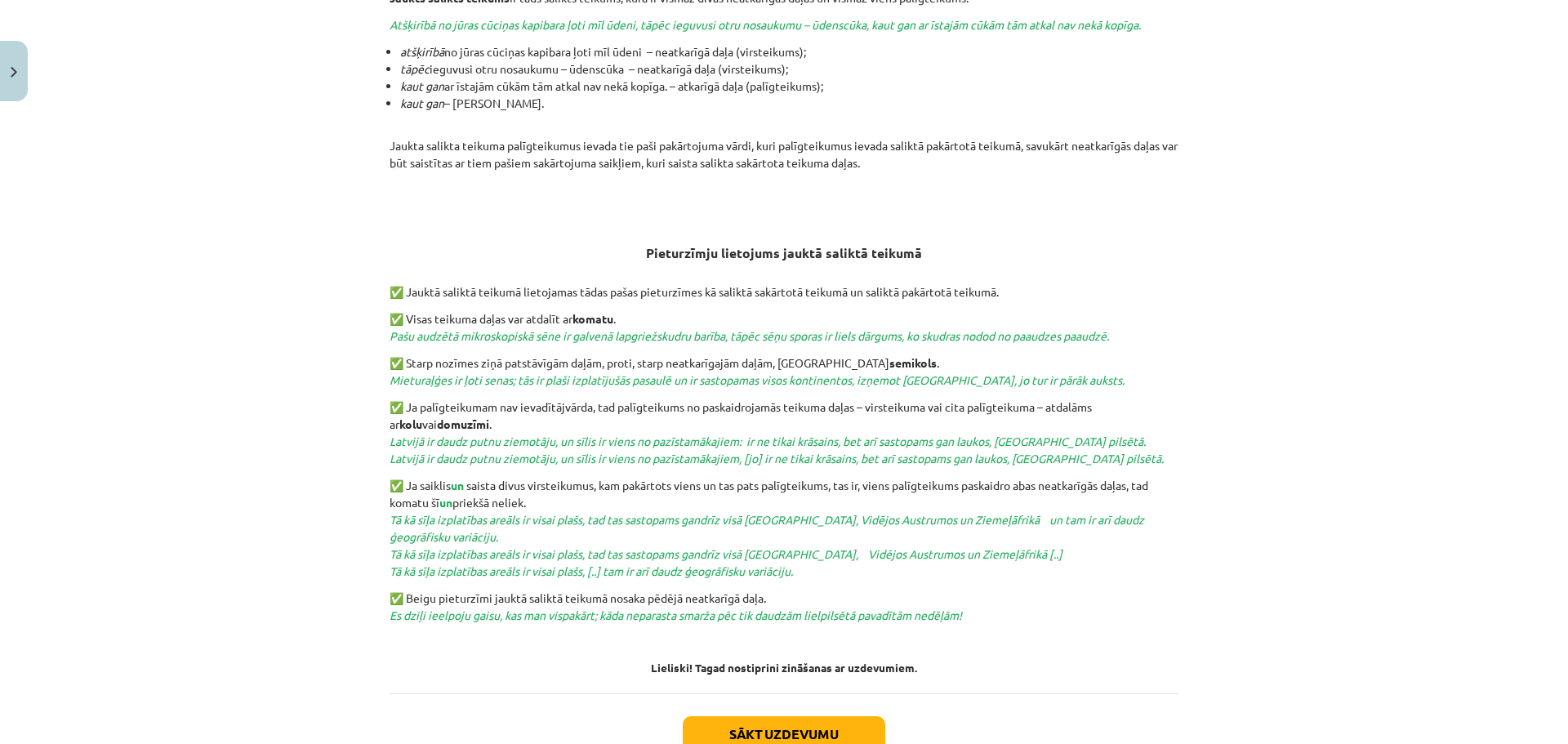
scroll to position [494, 0]
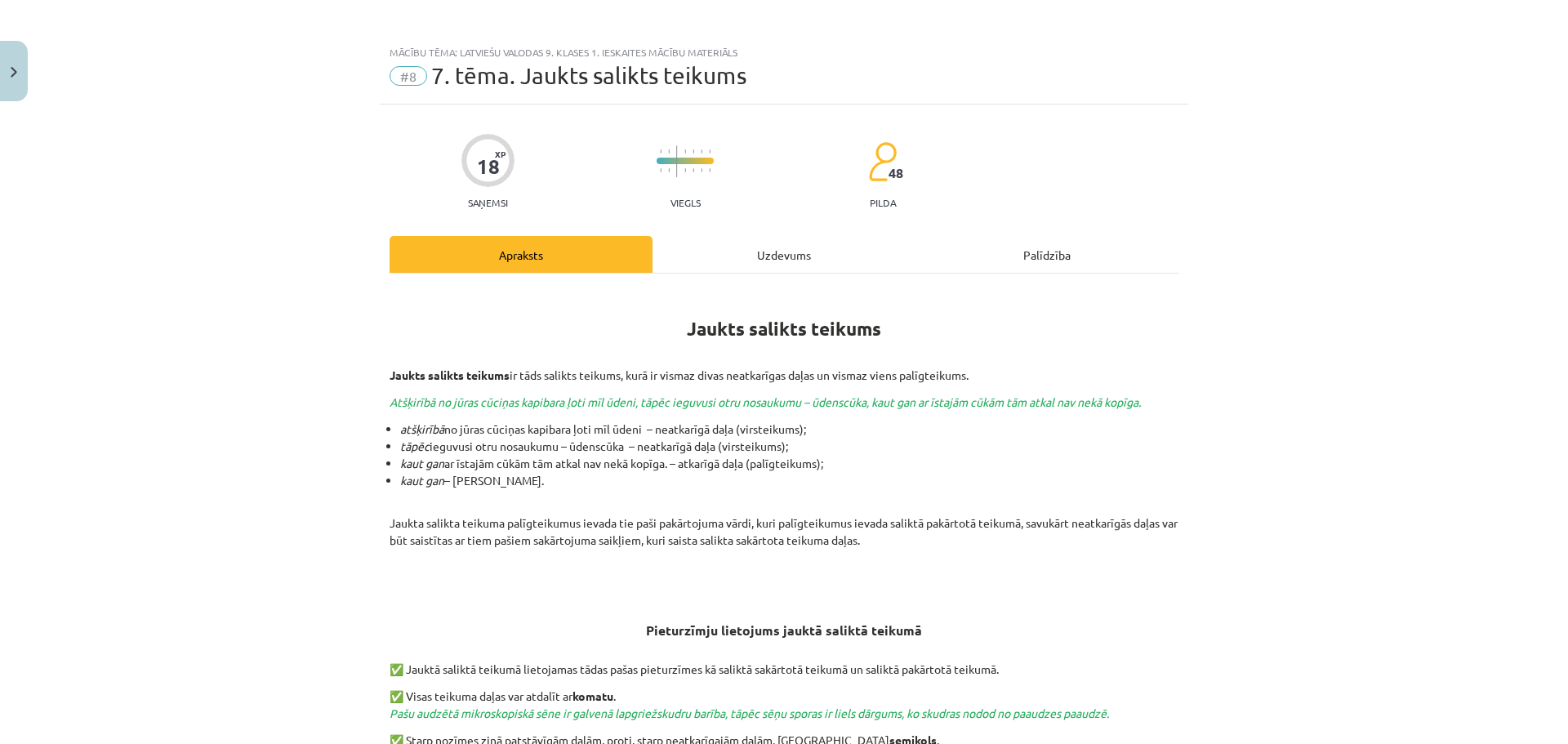
click at [718, 245] on div "Uzdevums" at bounding box center [784, 254] width 263 height 37
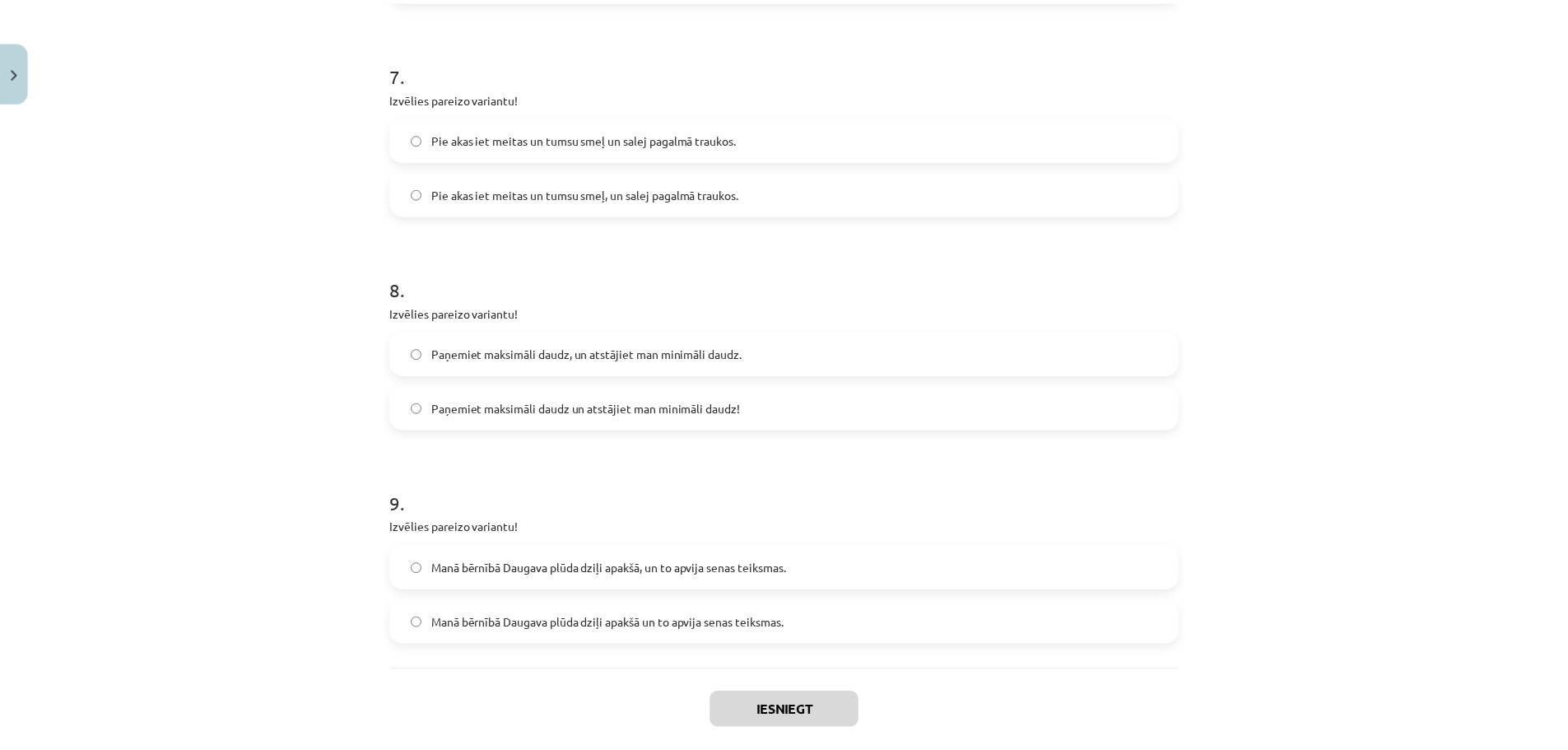
scroll to position [1822, 0]
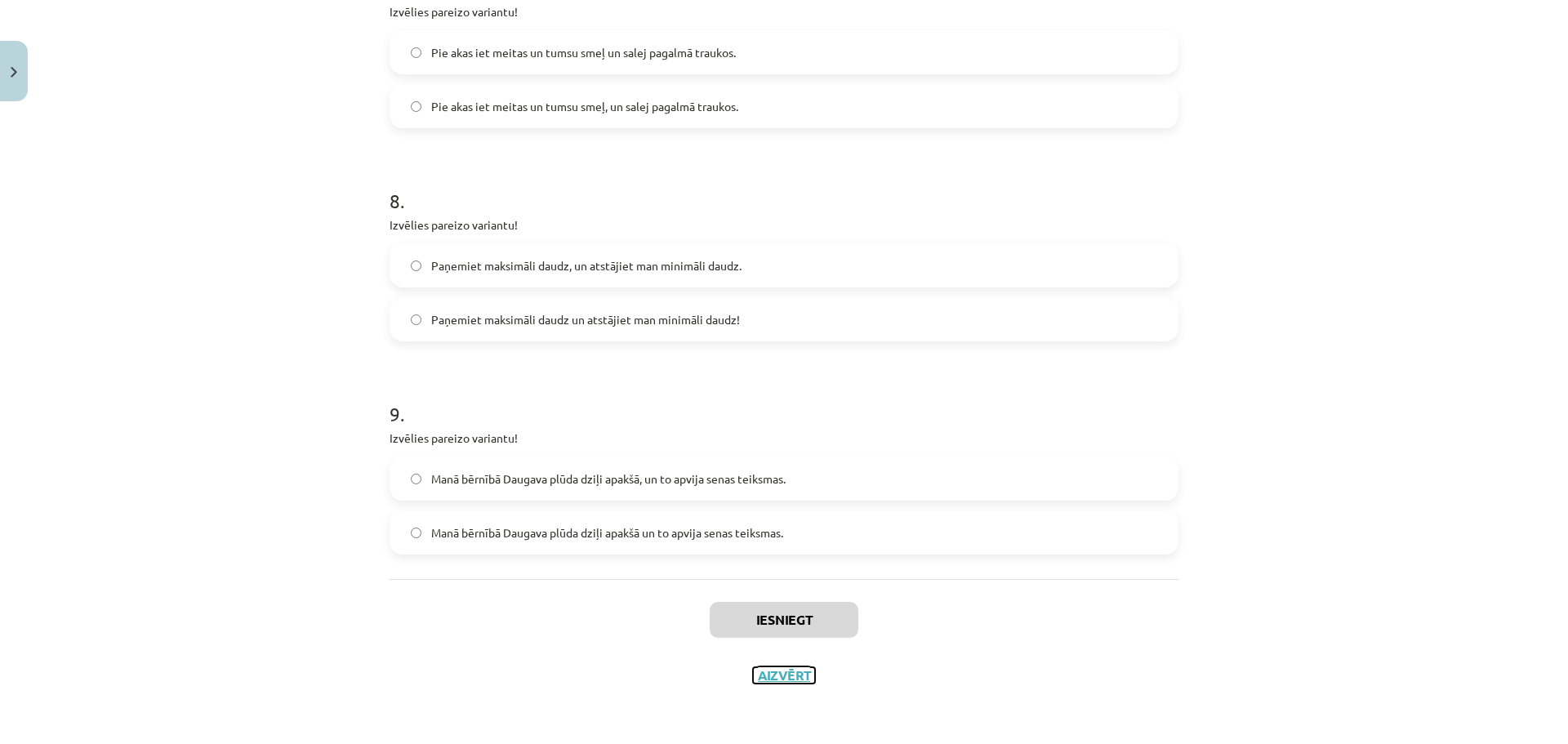
click at [782, 677] on button "Aizvērt" at bounding box center [784, 674] width 62 height 16
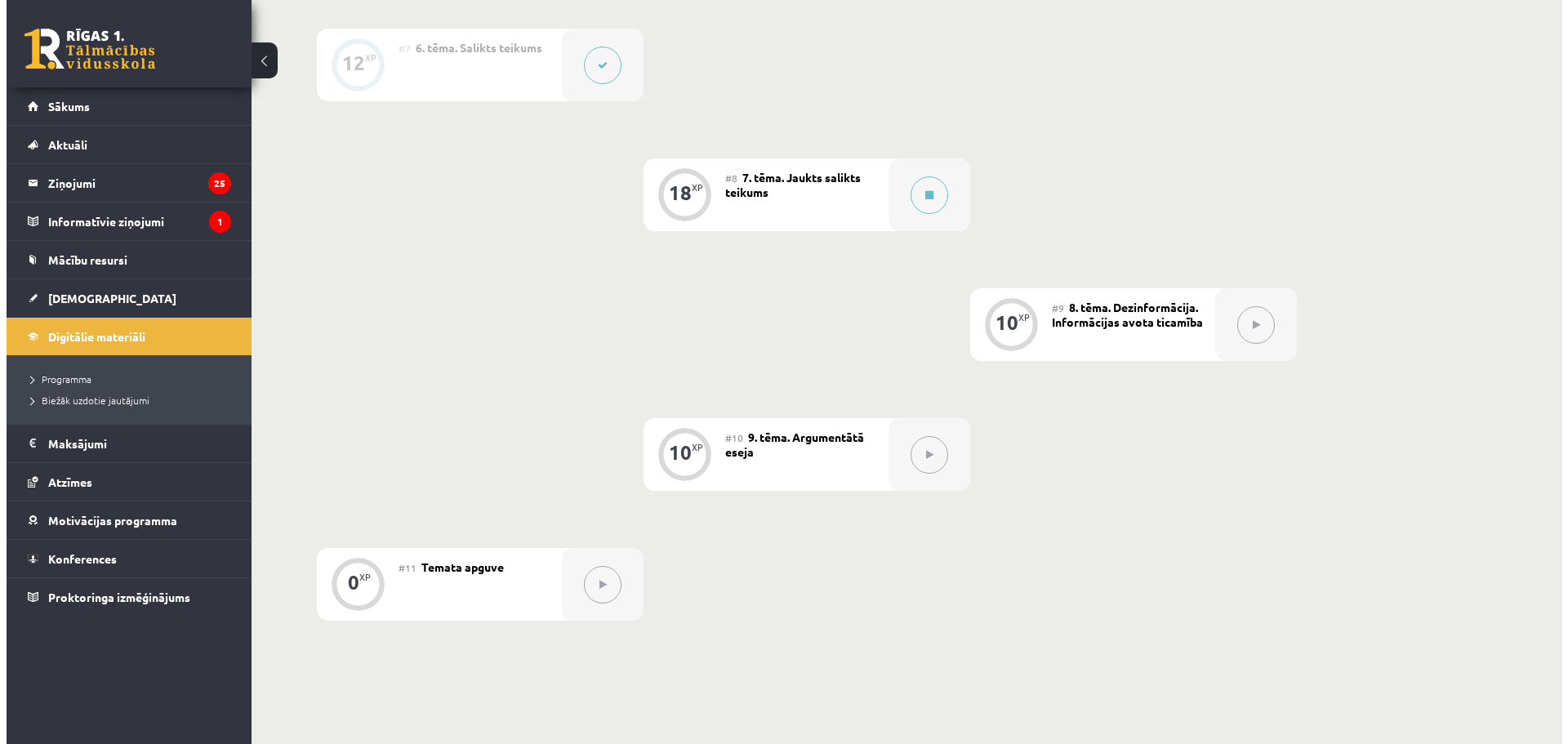
scroll to position [1189, 0]
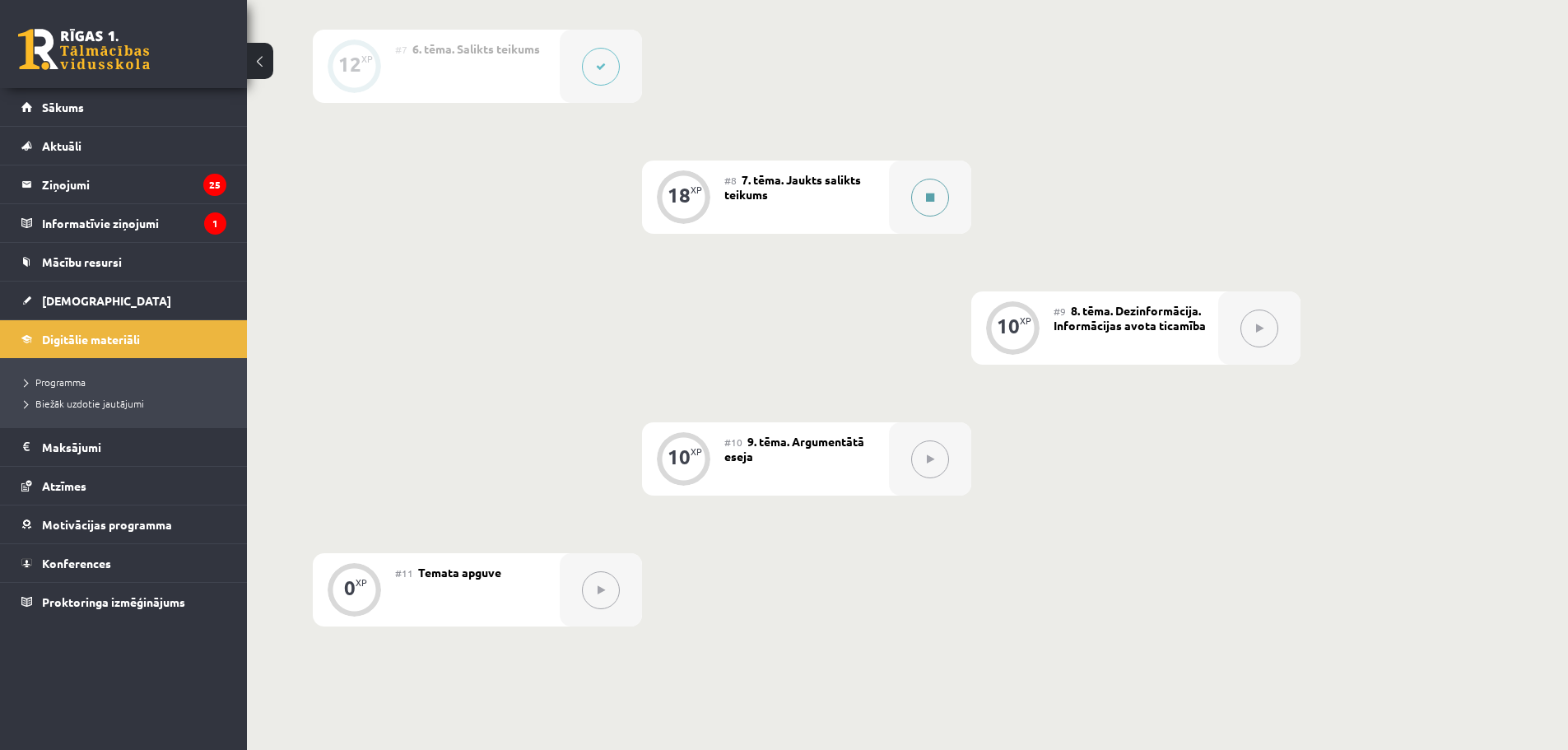
click at [919, 220] on div at bounding box center [930, 197] width 82 height 74
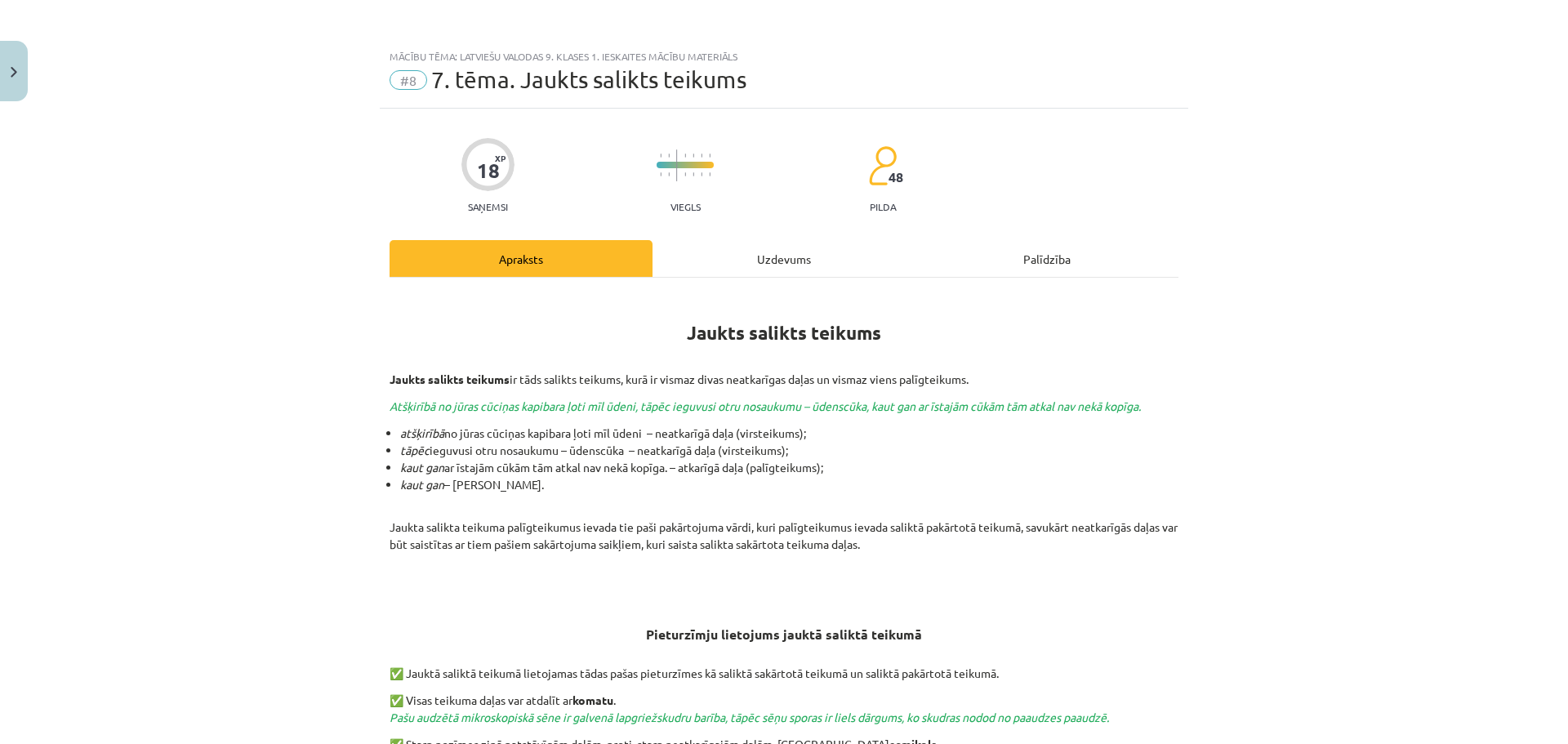
click at [762, 256] on div "Uzdevums" at bounding box center [784, 258] width 263 height 37
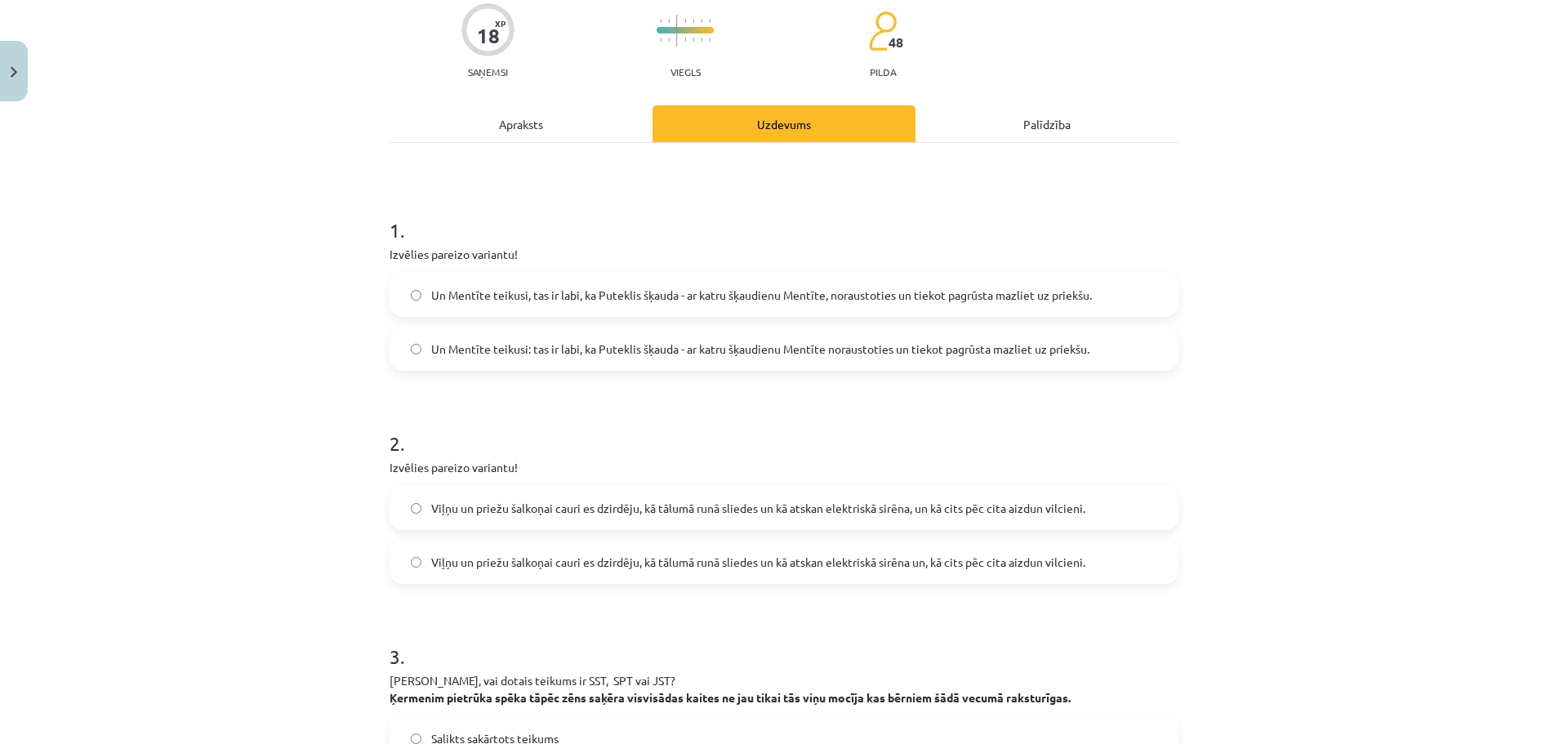
scroll to position [204, 0]
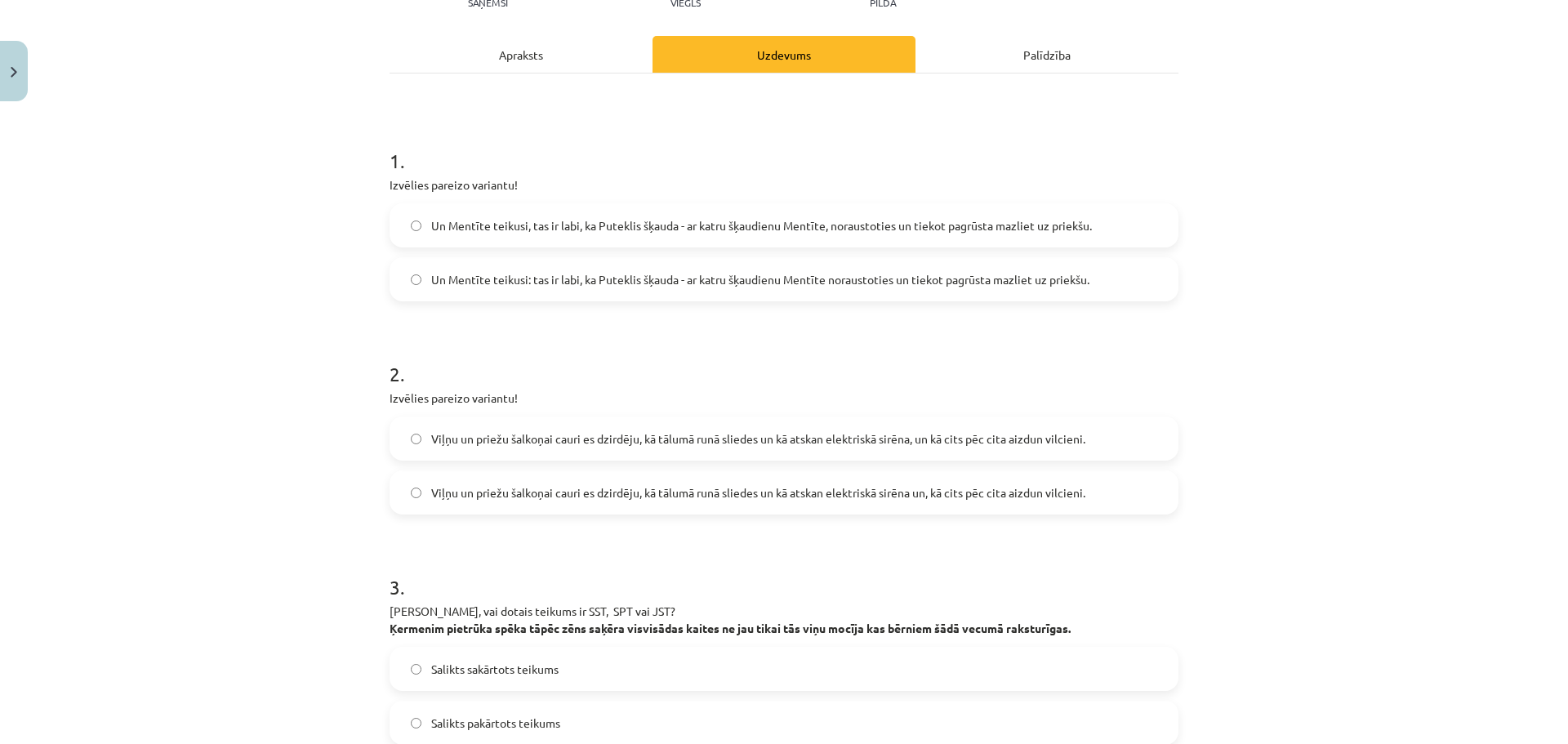
click at [469, 52] on div "Apraksts" at bounding box center [521, 54] width 263 height 37
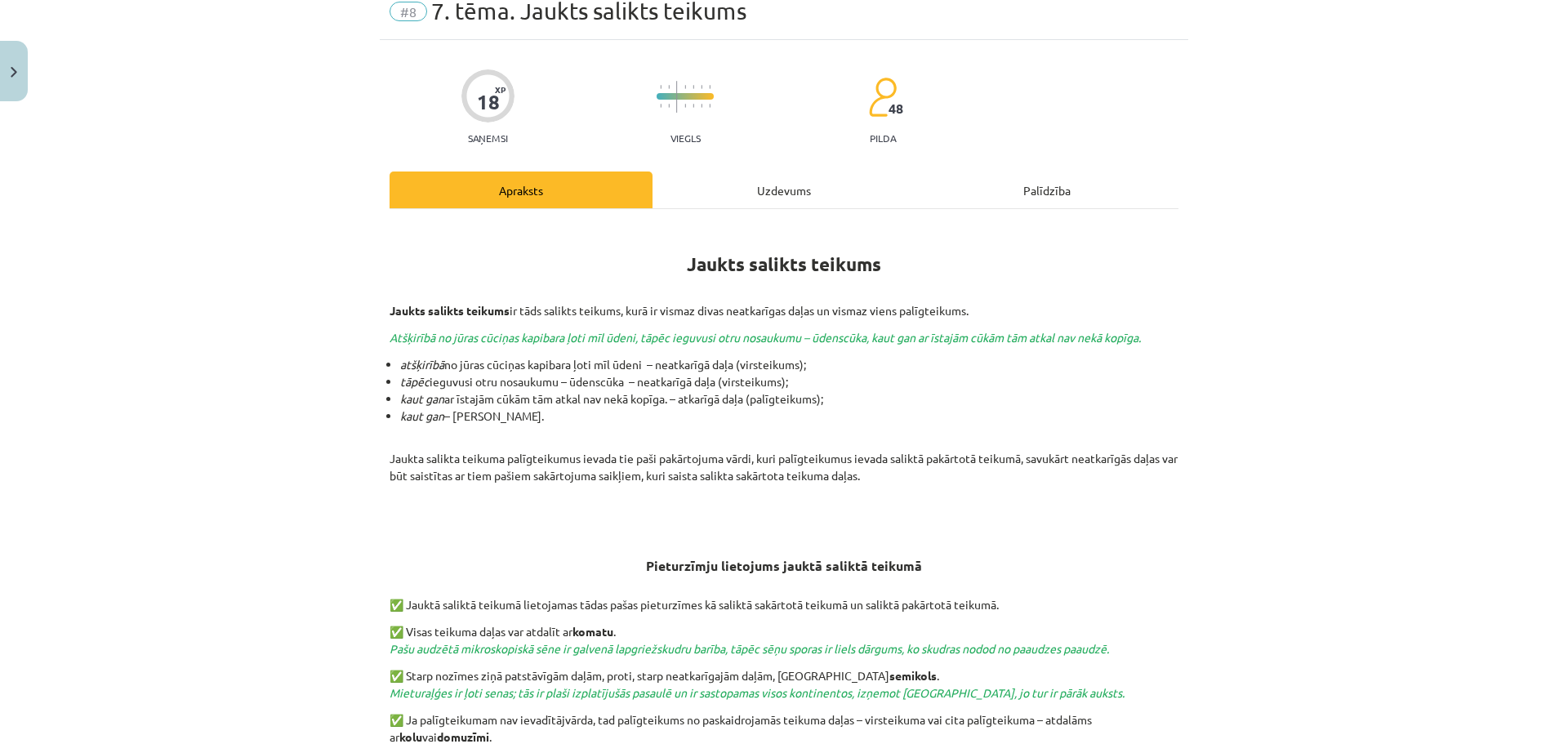
scroll to position [41, 0]
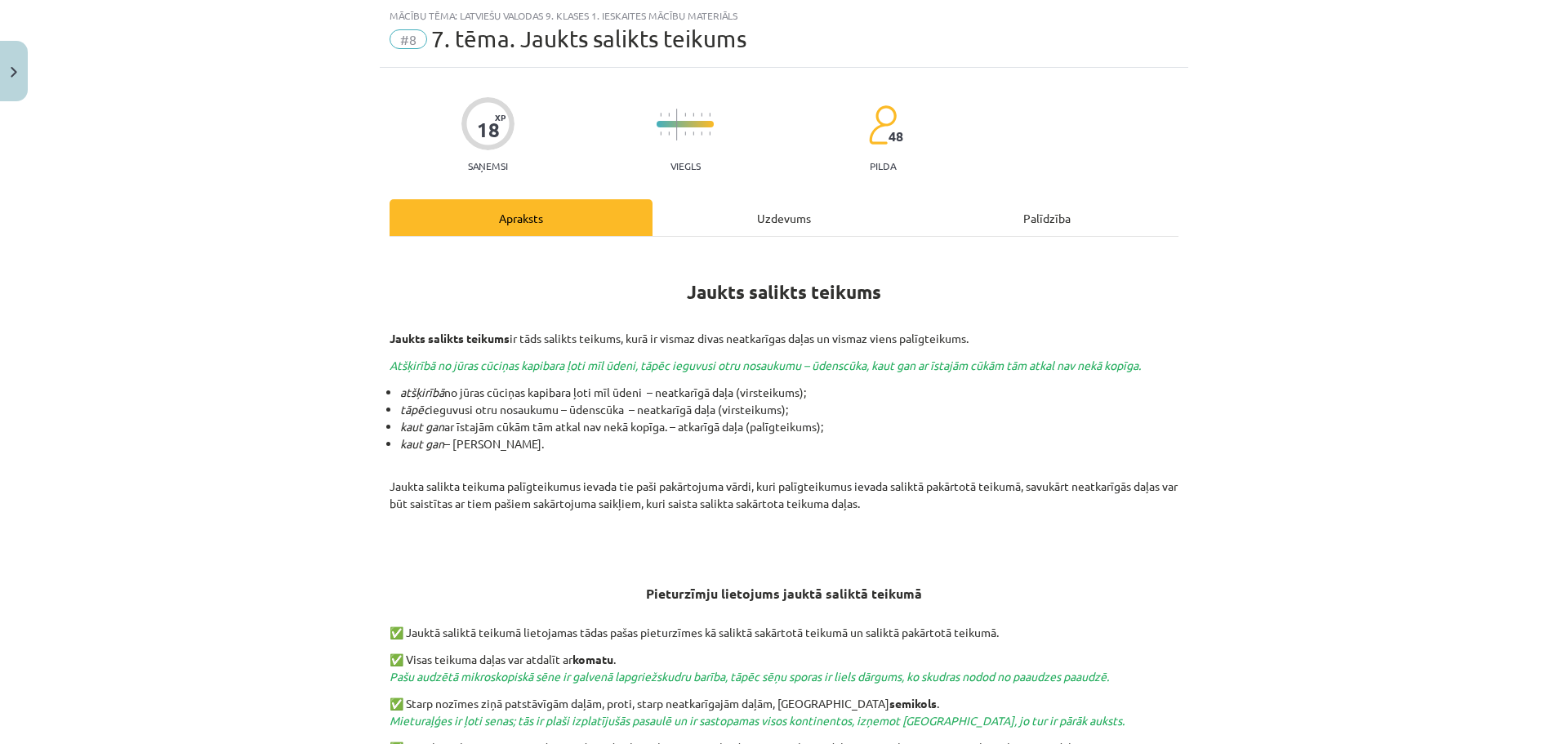
click at [729, 236] on hr at bounding box center [784, 236] width 789 height 1
click at [739, 223] on div "Uzdevums" at bounding box center [784, 217] width 263 height 37
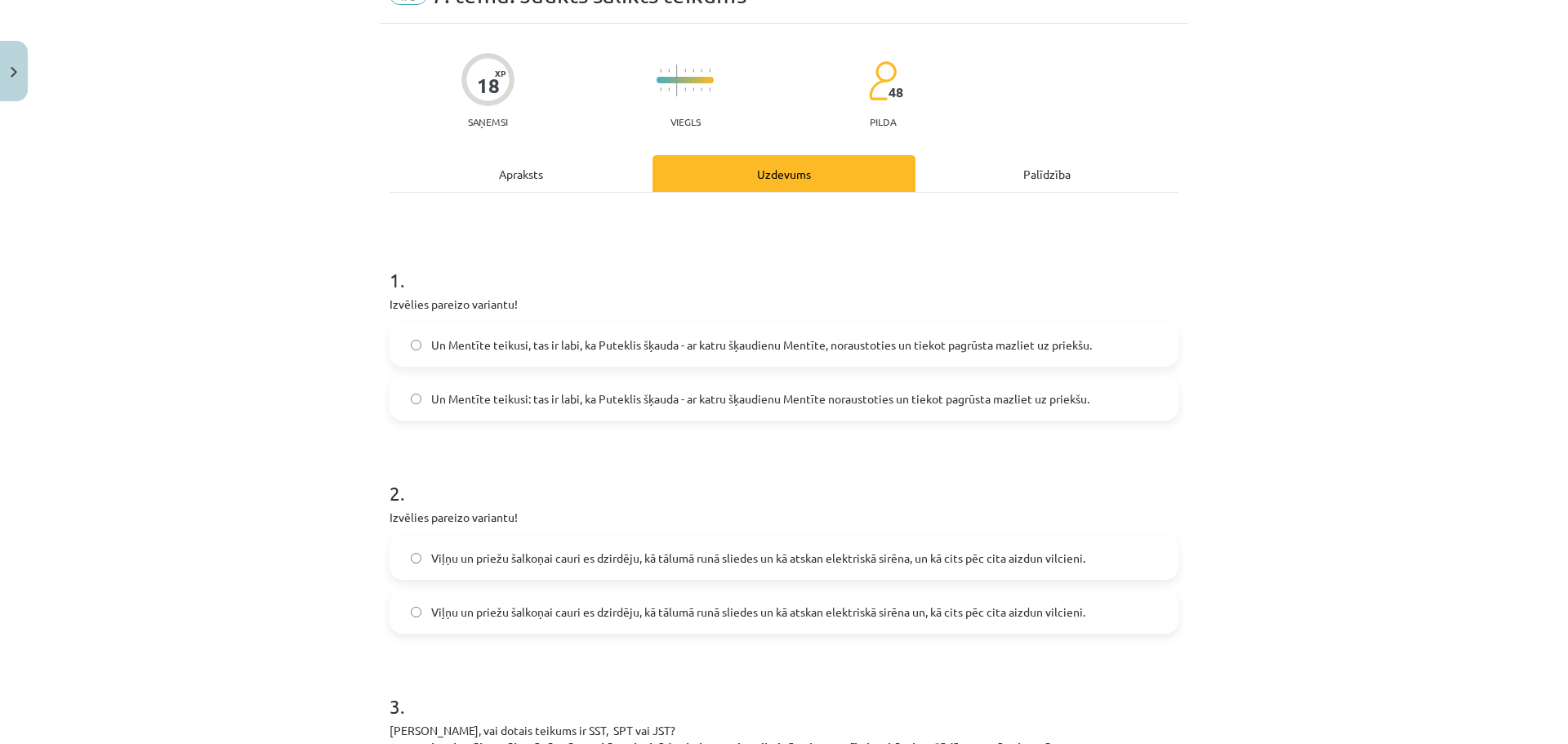
scroll to position [123, 0]
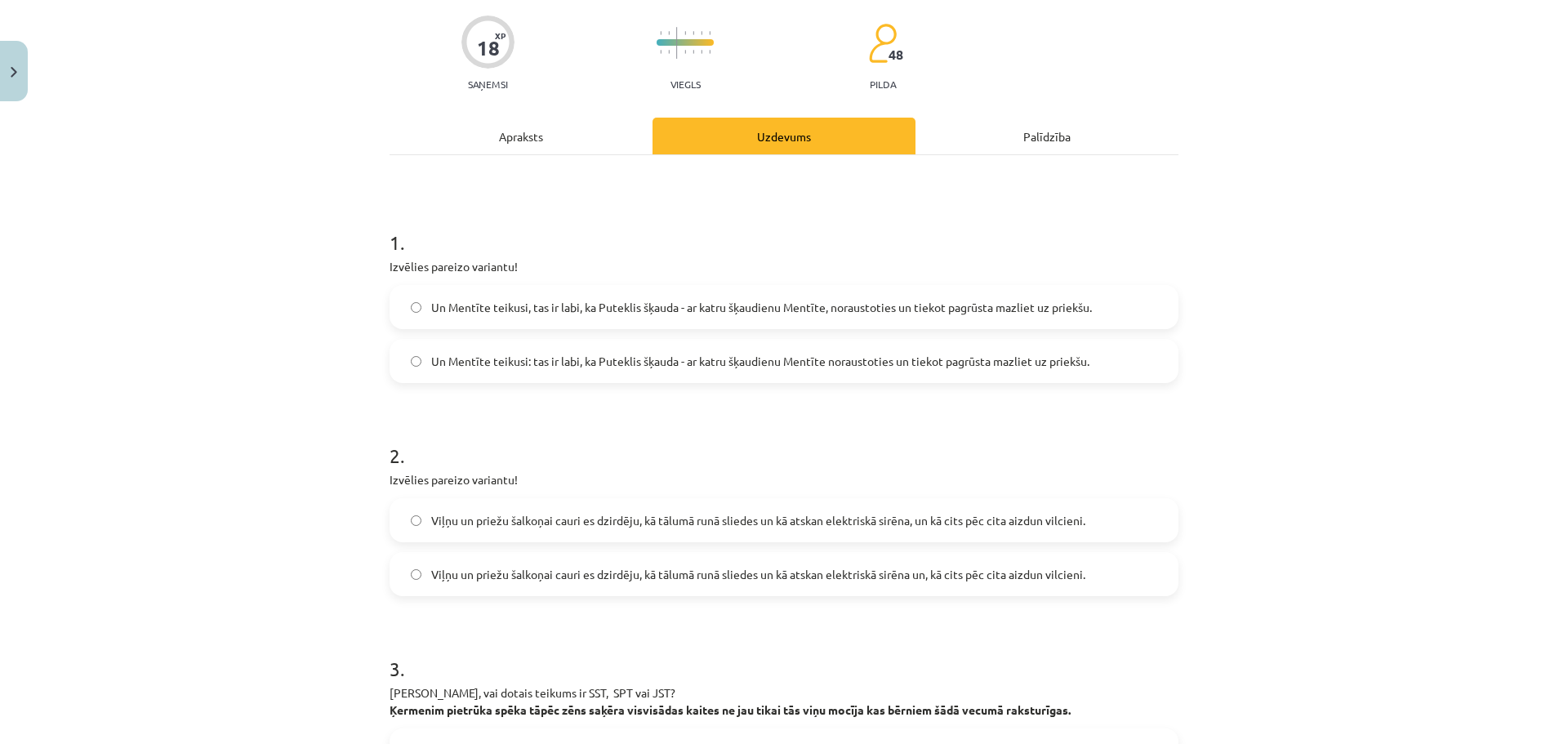
click at [553, 354] on span "Un Mentīte teikusi: tas ir labi, ka Puteklis šķauda - ar katru šķaudienu Mentīt…" at bounding box center [760, 361] width 658 height 17
click at [489, 129] on div "Apraksts" at bounding box center [521, 136] width 263 height 37
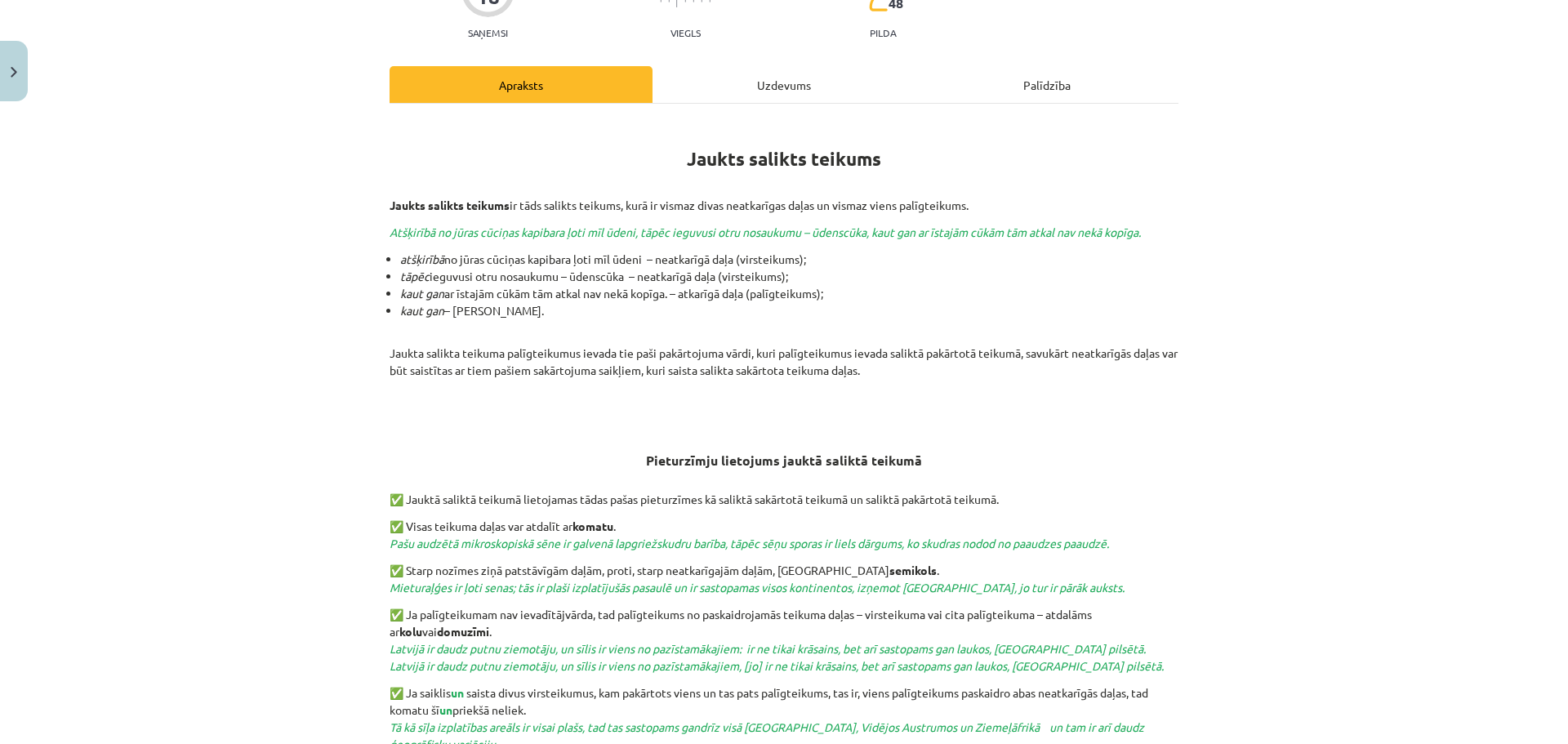
scroll to position [0, 0]
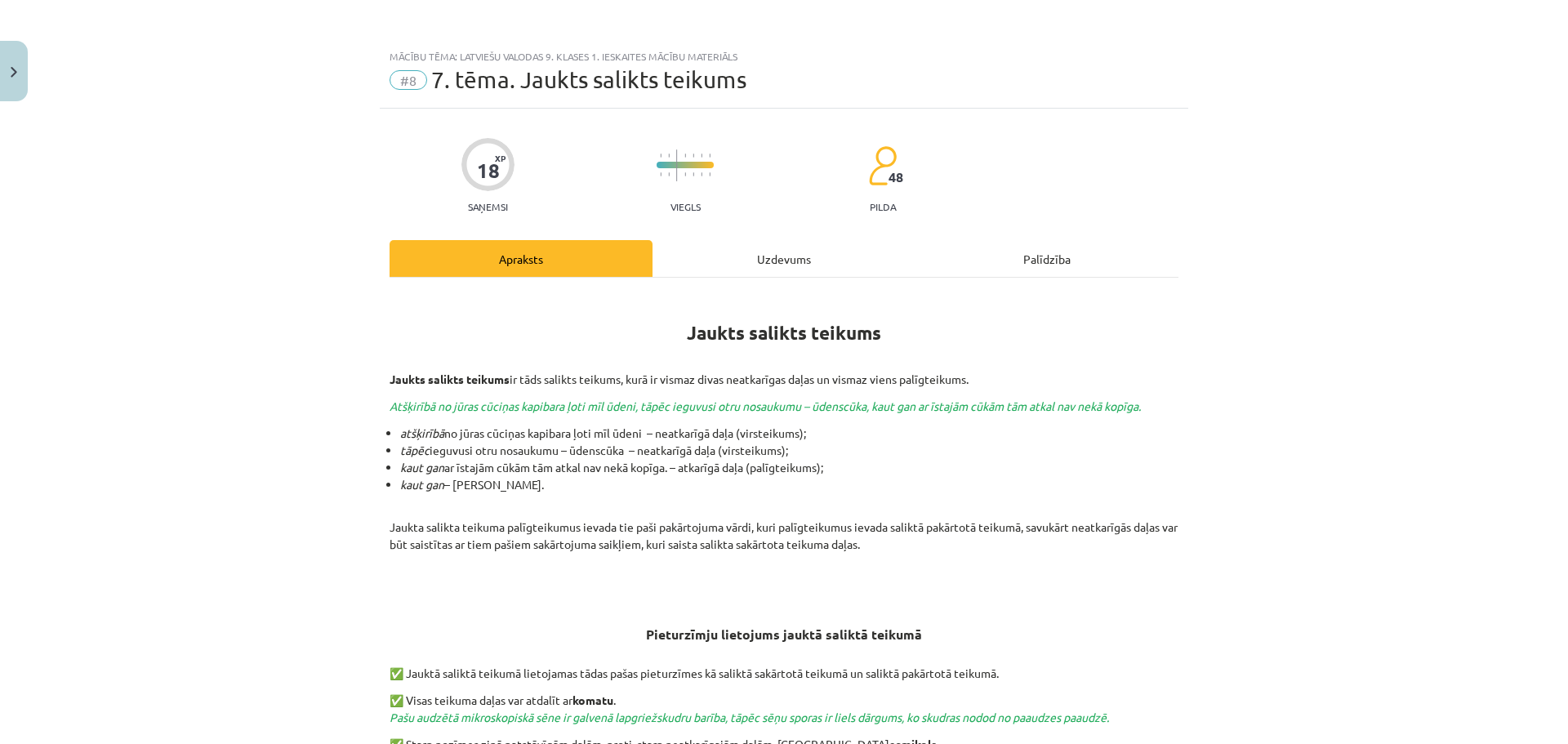
click at [717, 265] on div "Uzdevums" at bounding box center [784, 258] width 263 height 37
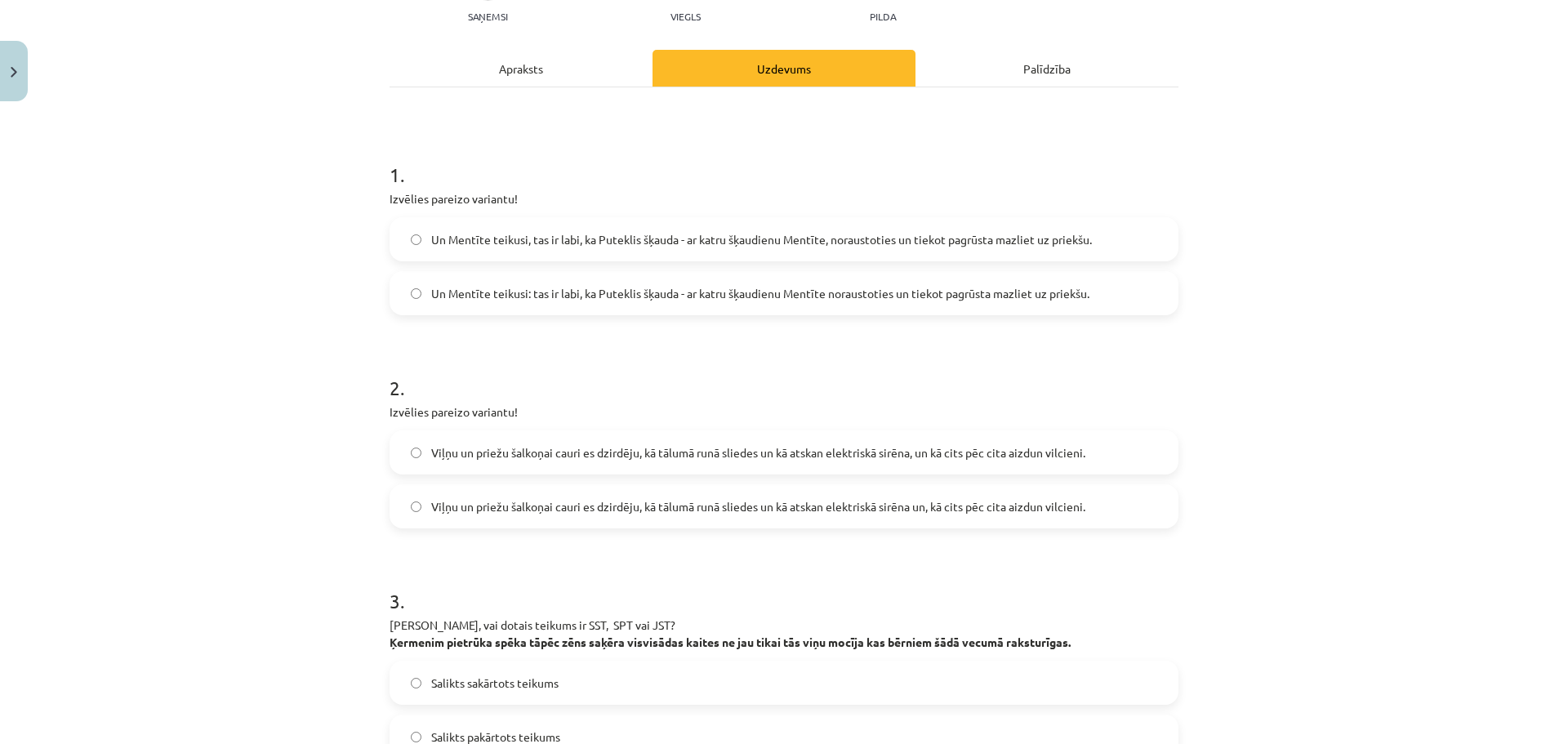
scroll to position [449, 0]
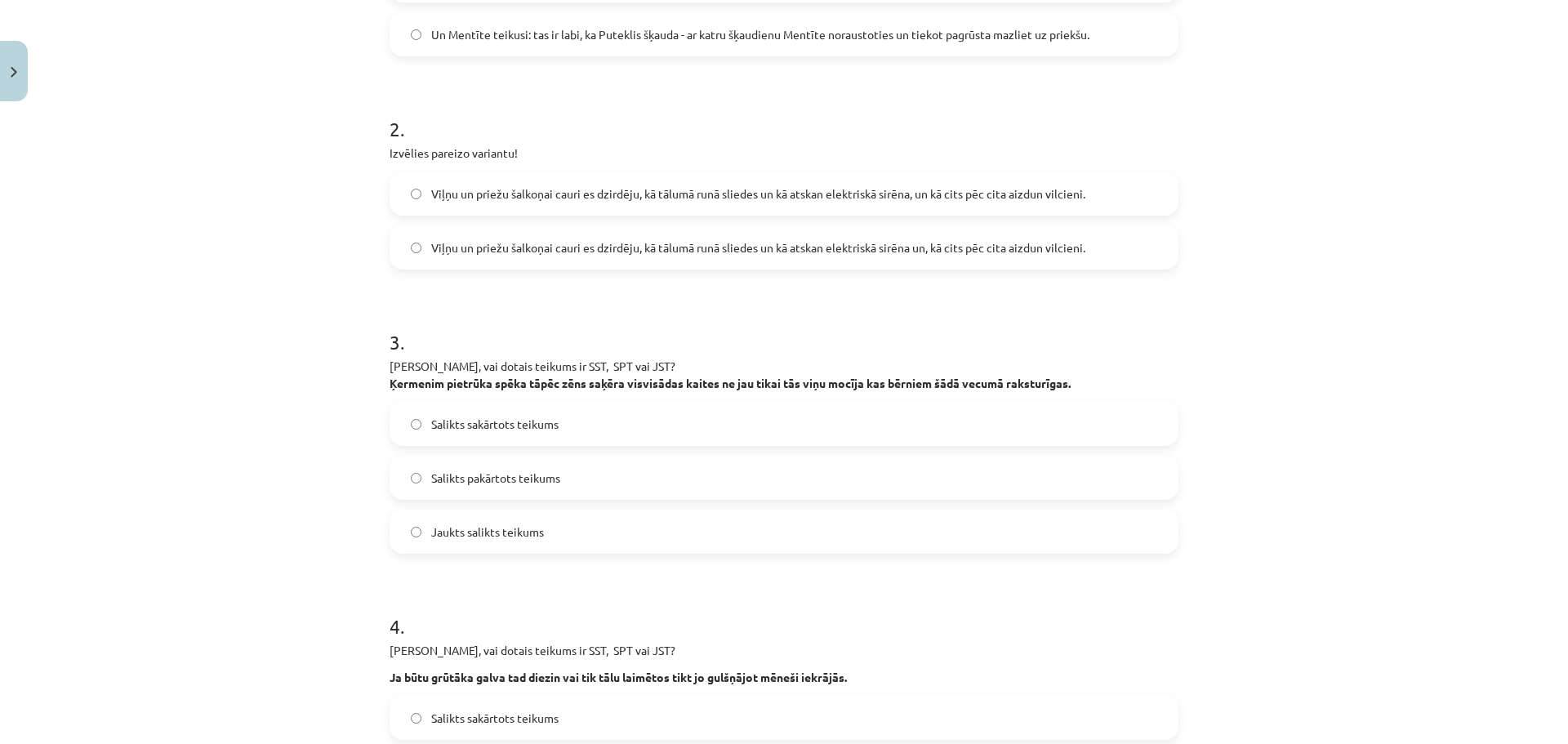
click at [748, 193] on span "Viļņu un priežu šalkoņai cauri es dzirdēju, kā tālumā runā sliedes un kā atskan…" at bounding box center [758, 194] width 654 height 17
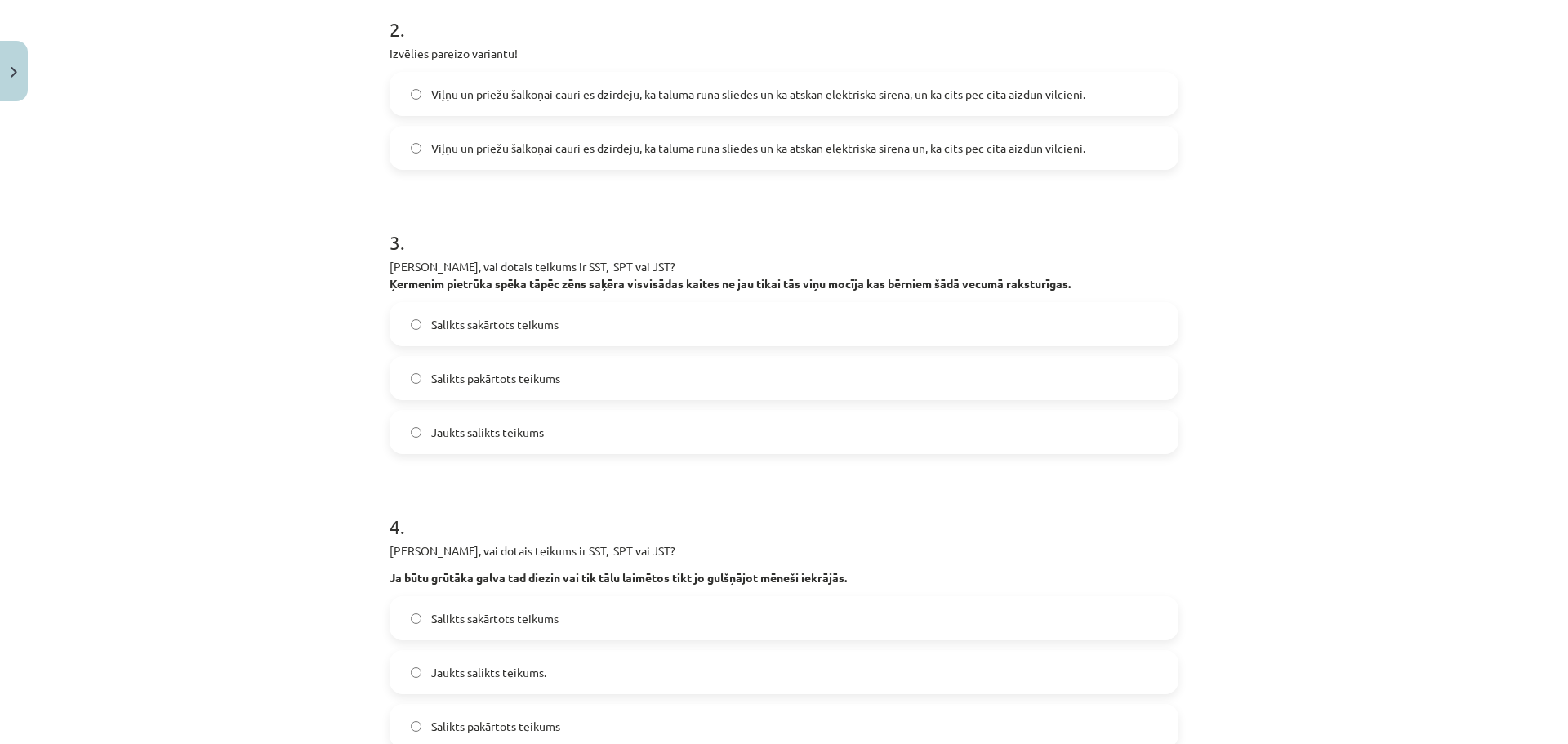
scroll to position [613, 0]
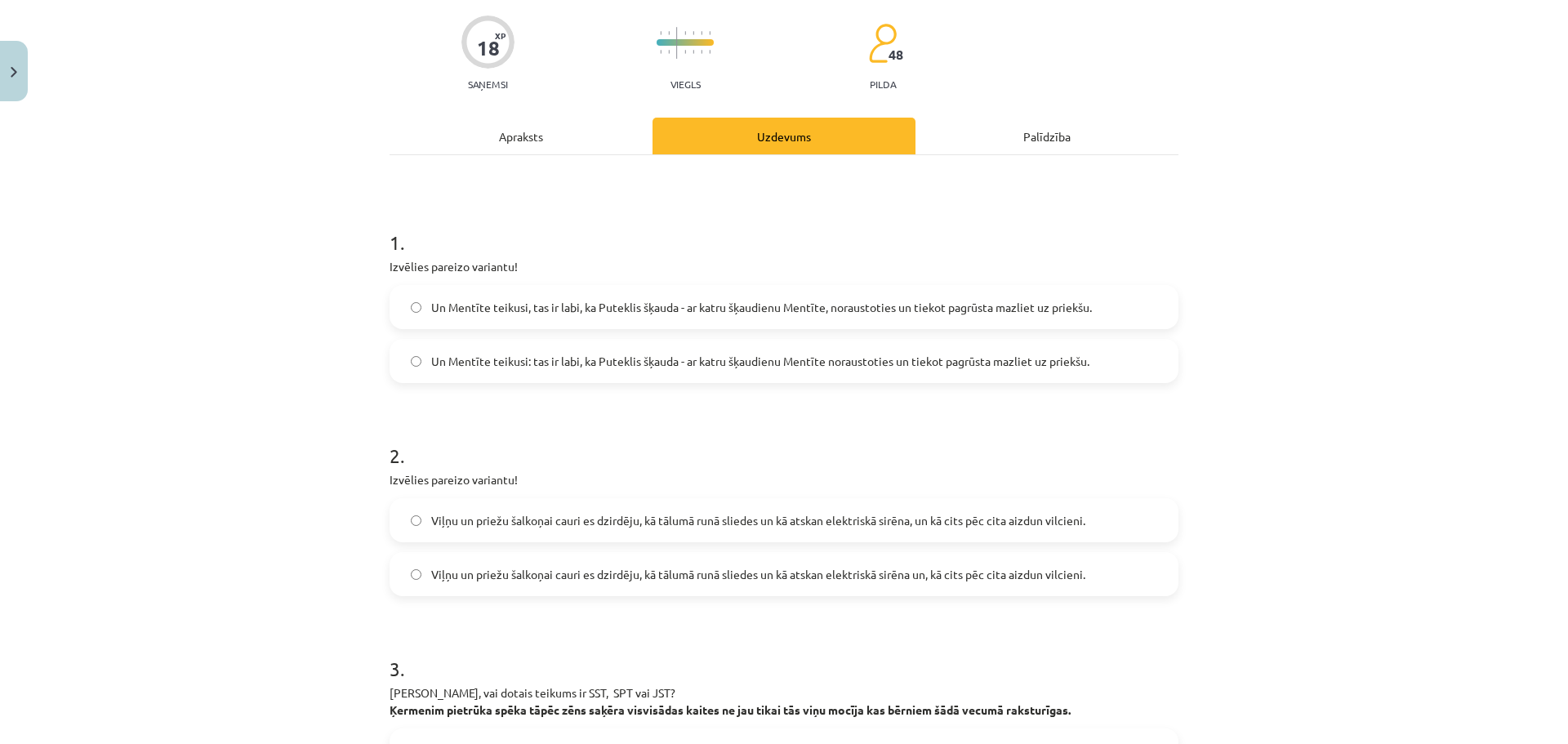
click at [487, 130] on div "Apraksts" at bounding box center [521, 136] width 263 height 37
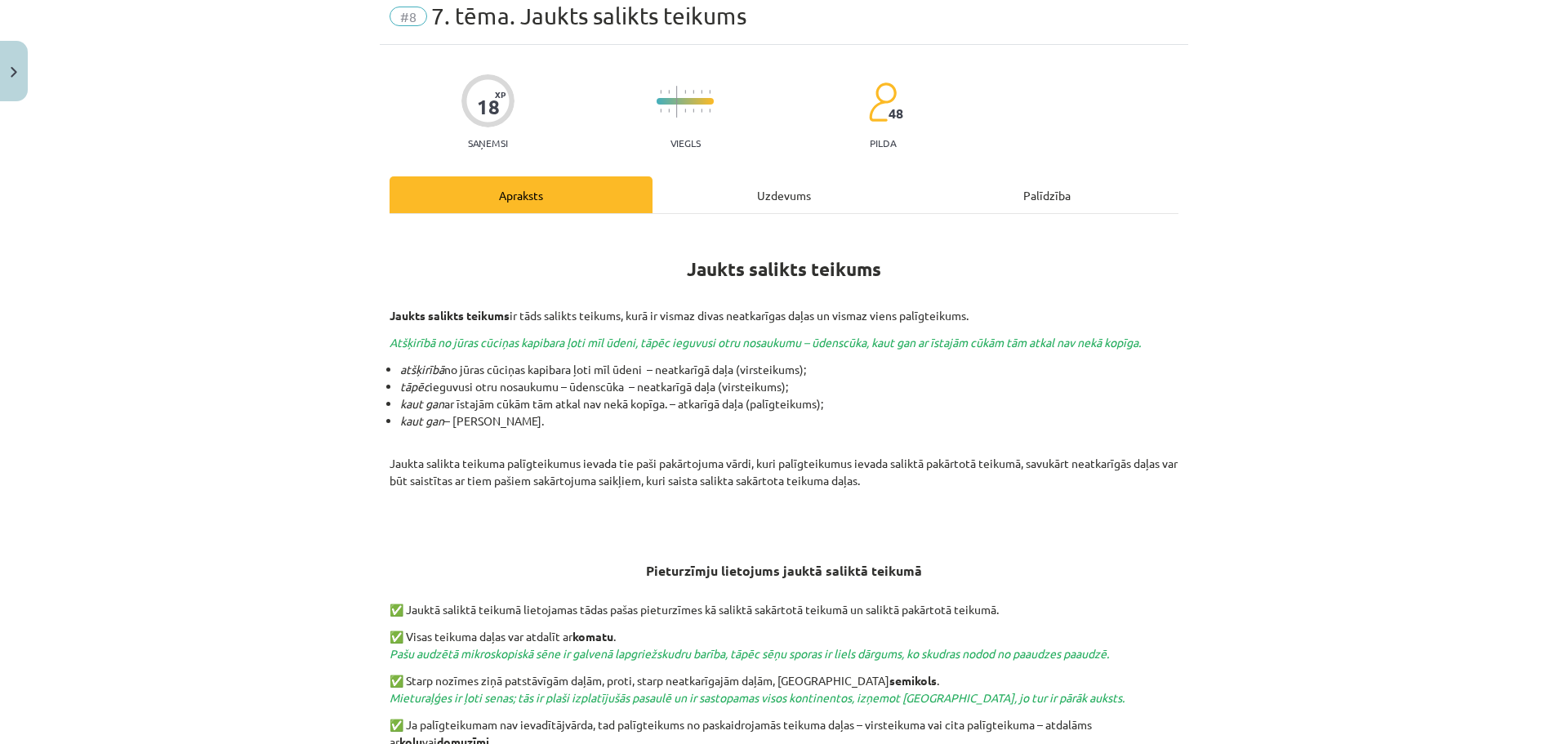
scroll to position [494, 0]
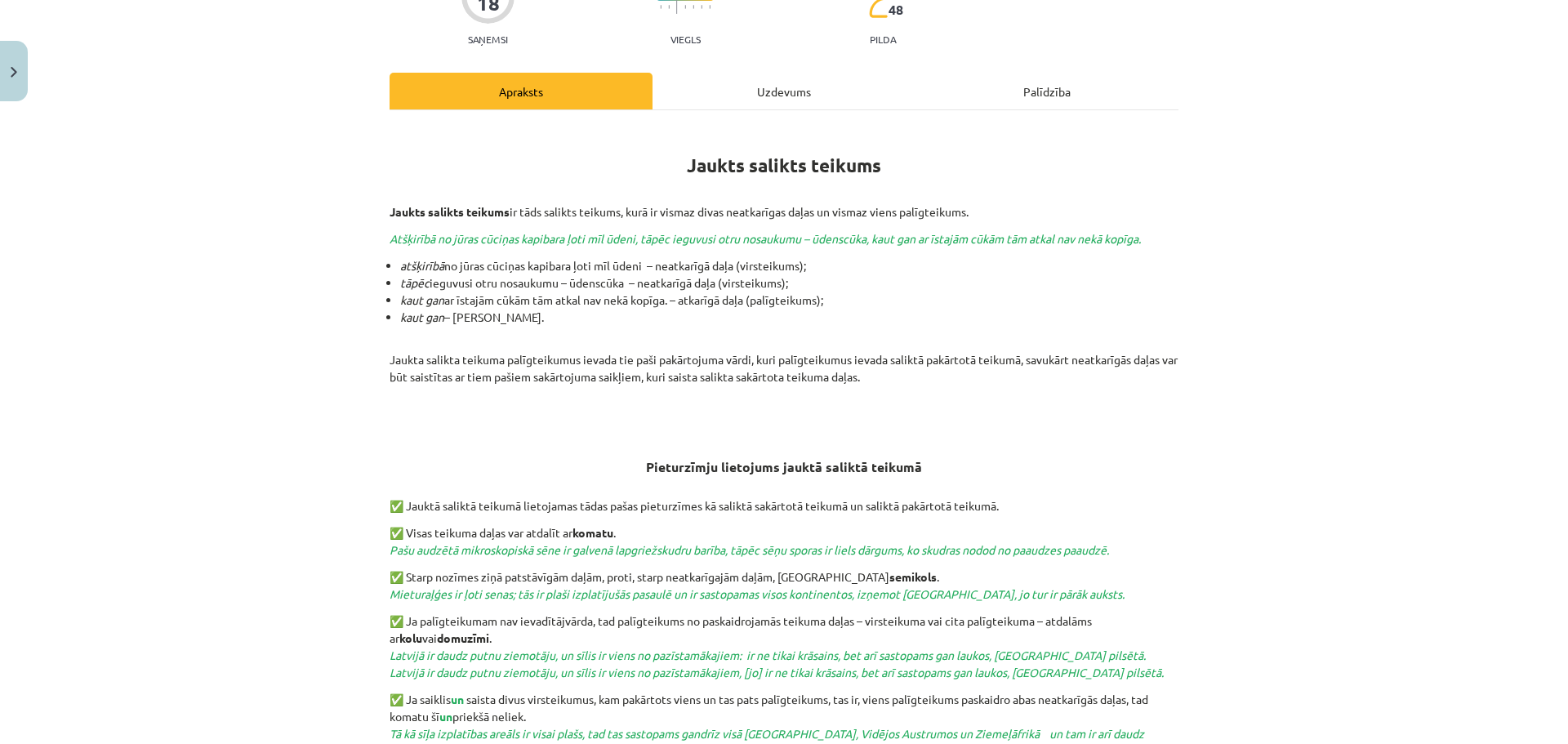
click at [700, 105] on div "Uzdevums" at bounding box center [784, 91] width 263 height 37
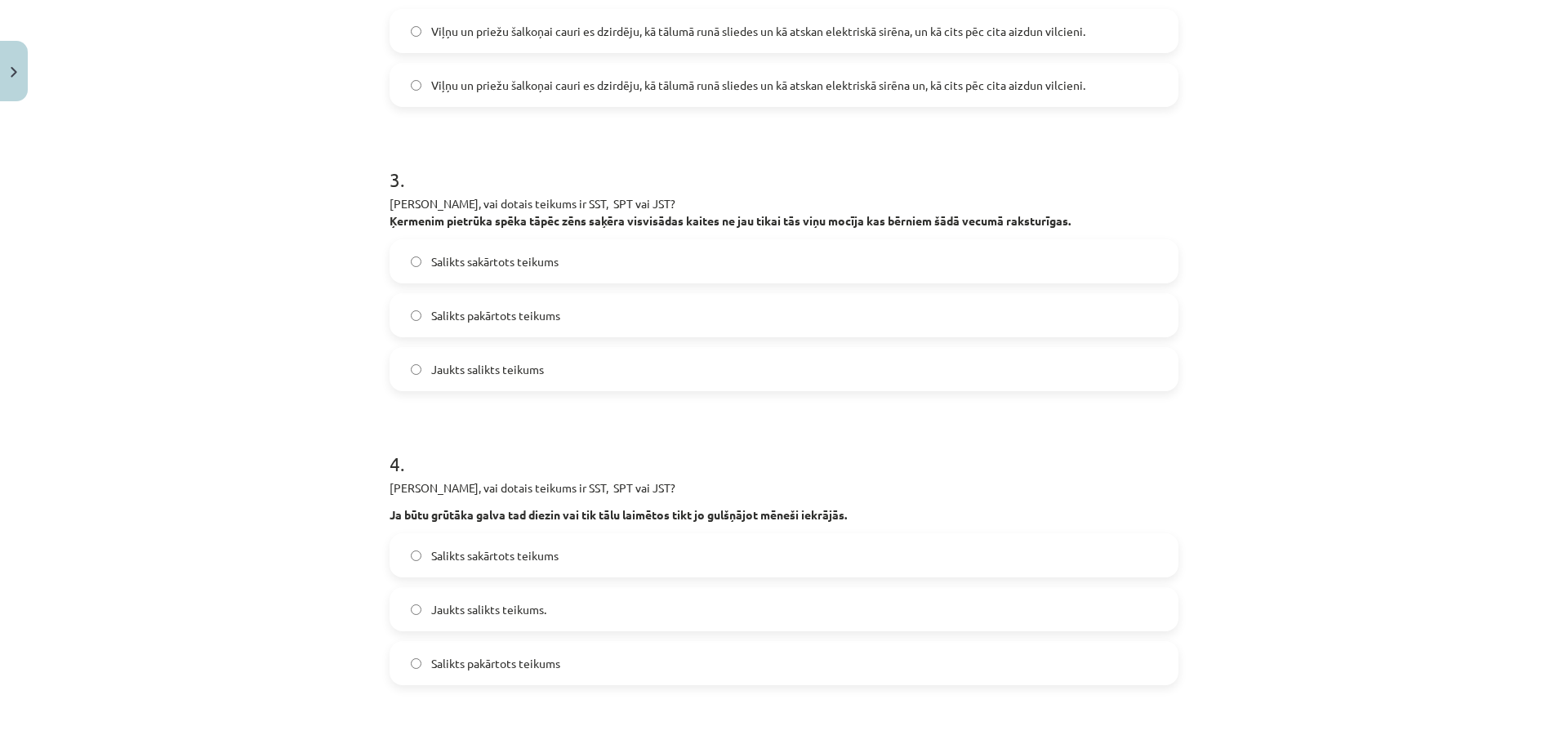
scroll to position [616, 0]
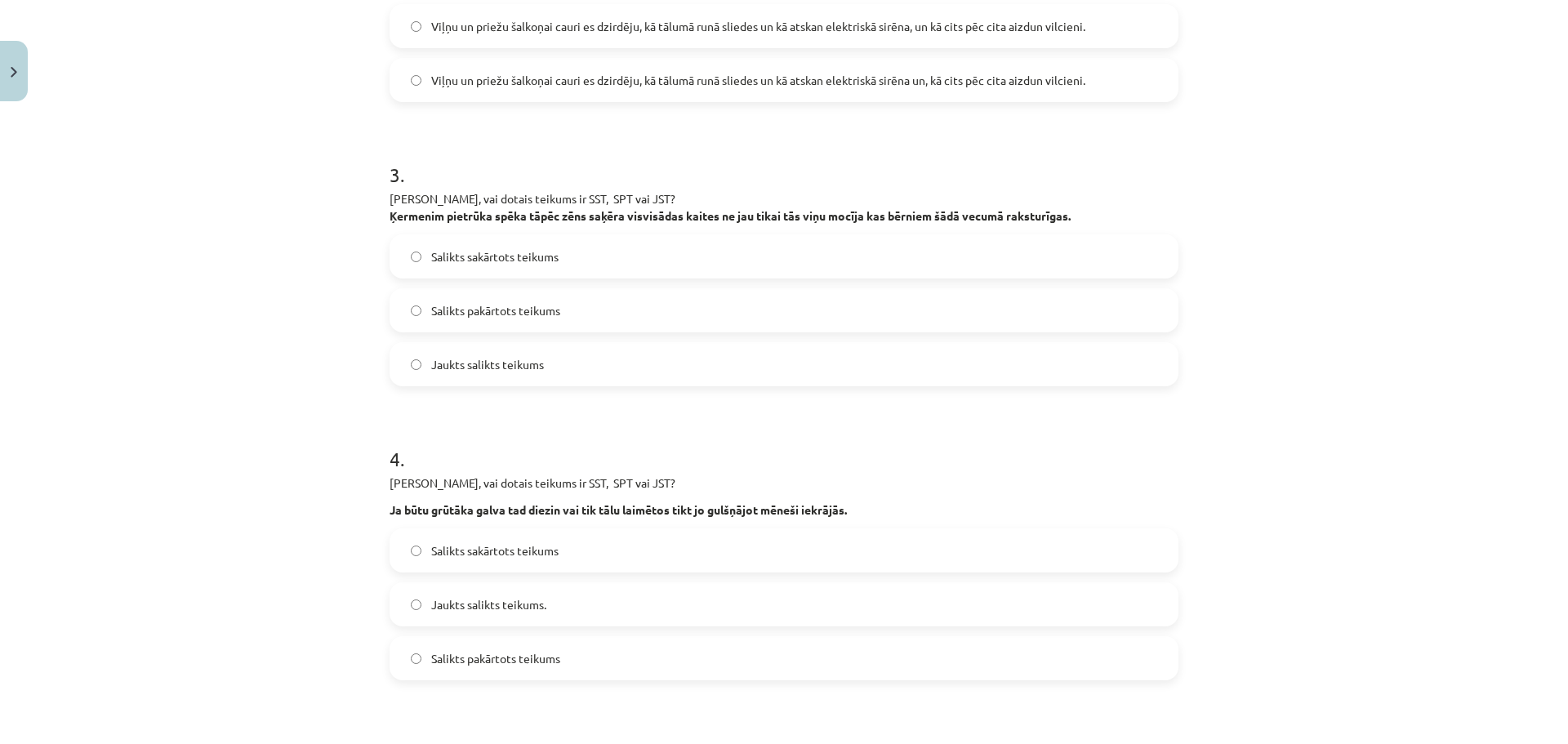
click at [509, 253] on span "Salikts sakārtots teikums" at bounding box center [494, 257] width 127 height 17
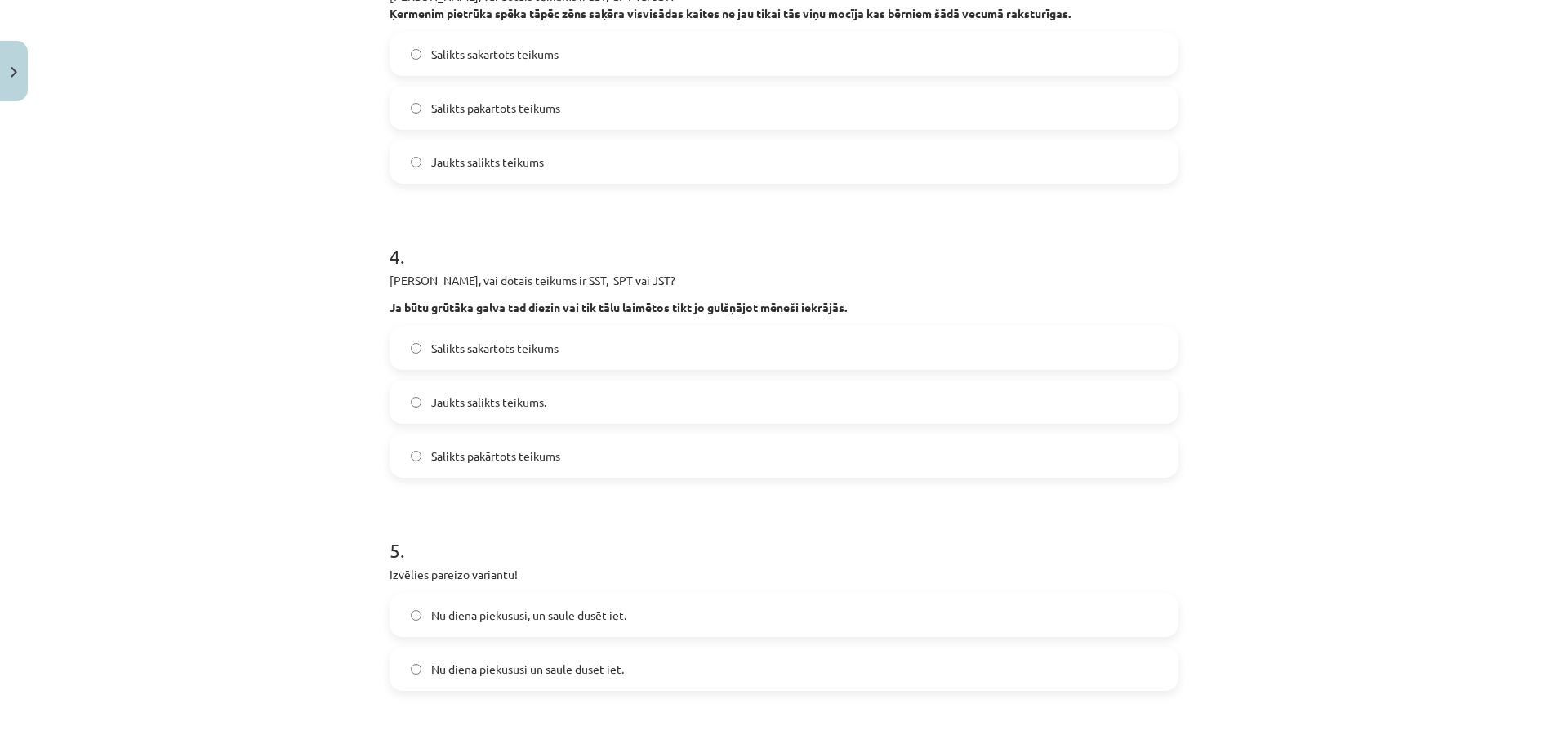
scroll to position [862, 0]
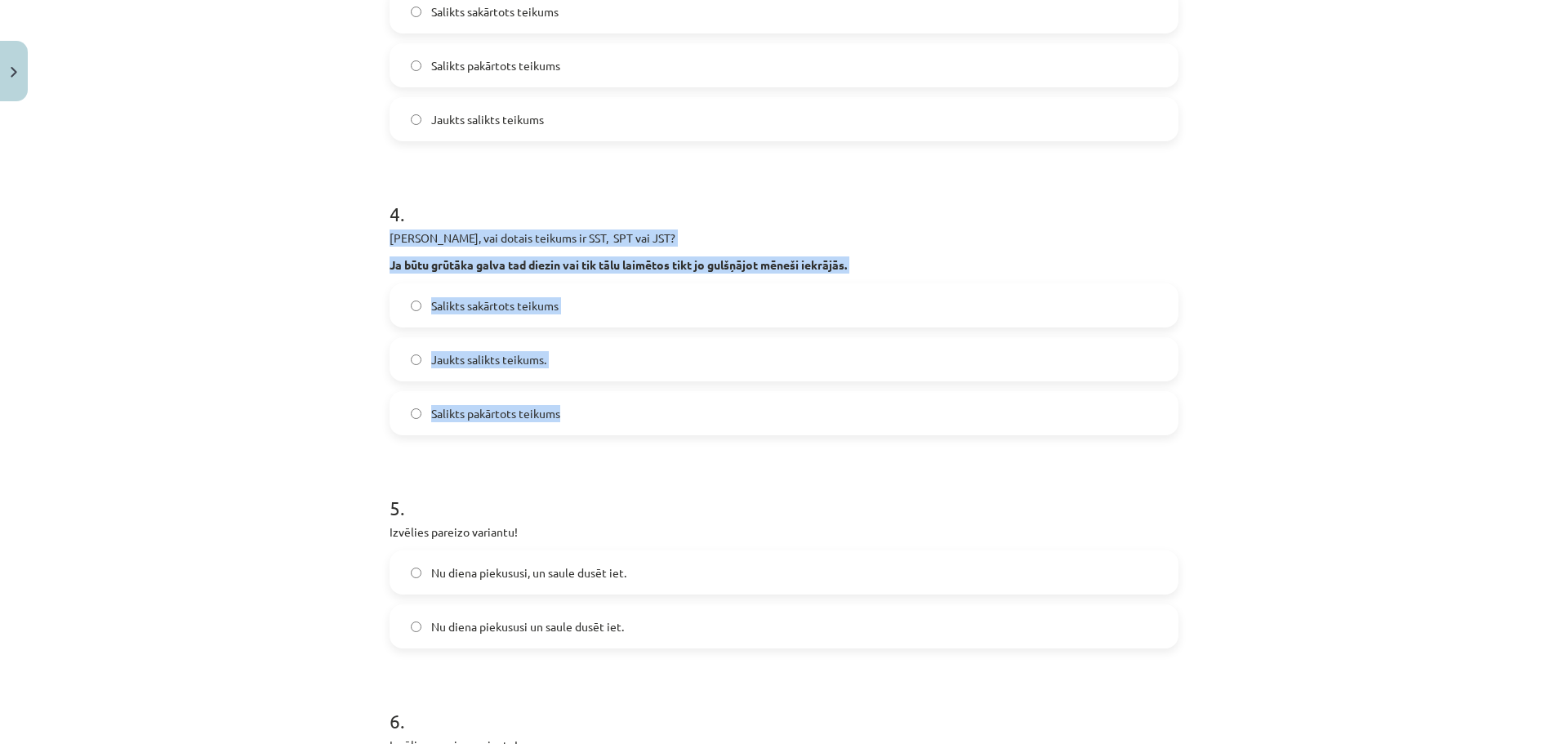
drag, startPoint x: 385, startPoint y: 239, endPoint x: 579, endPoint y: 406, distance: 256.0
click at [579, 406] on div "4 . [PERSON_NAME], vai dotais teikums ir SST, SPT vai JST? Ja būtu grūtāka galv…" at bounding box center [784, 305] width 789 height 261
copy div "[PERSON_NAME], vai dotais teikums ir SST, SPT vai JST? Ja būtu grūtāka galva ta…"
click at [481, 361] on span "Jaukts salikts teikums." at bounding box center [488, 360] width 115 height 17
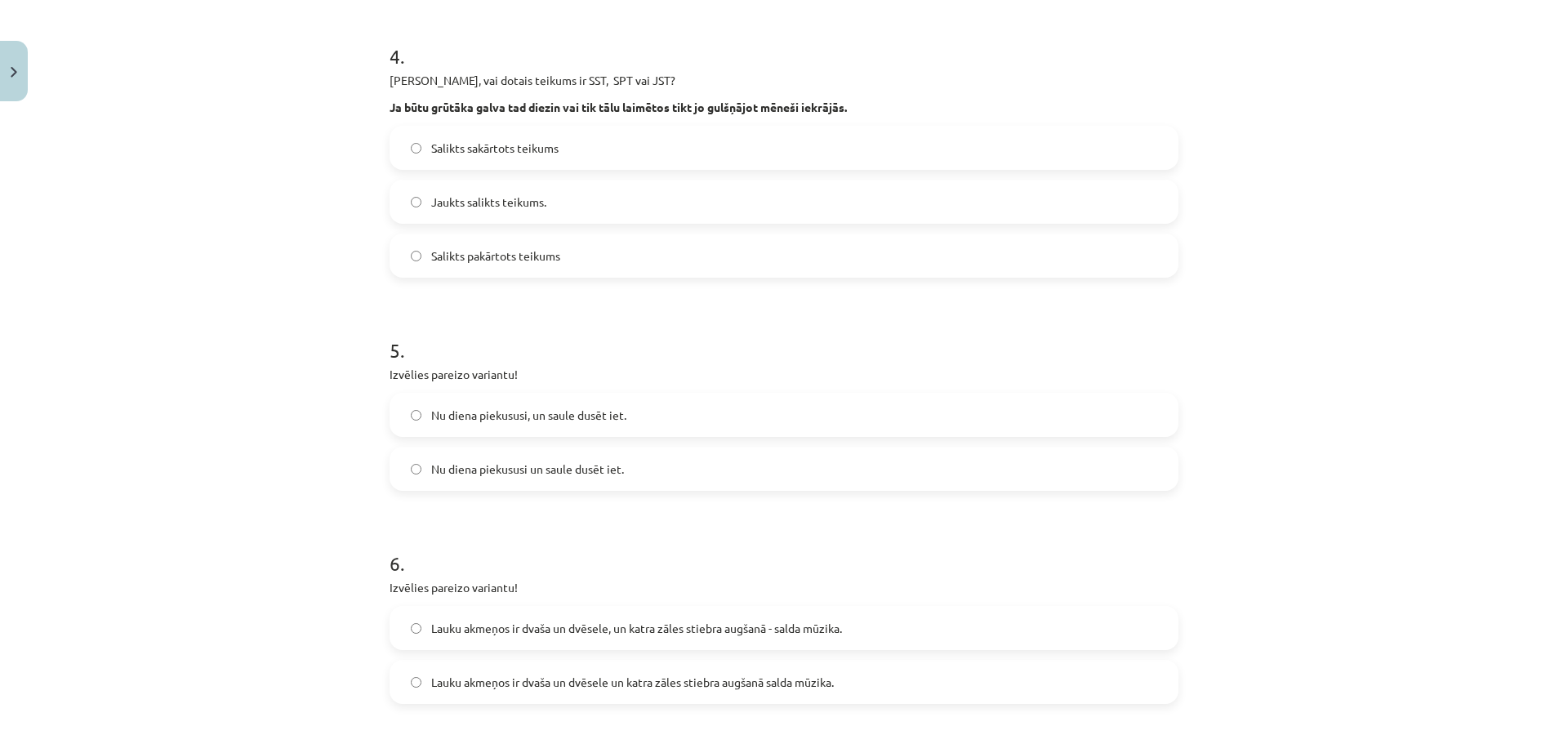
scroll to position [1025, 0]
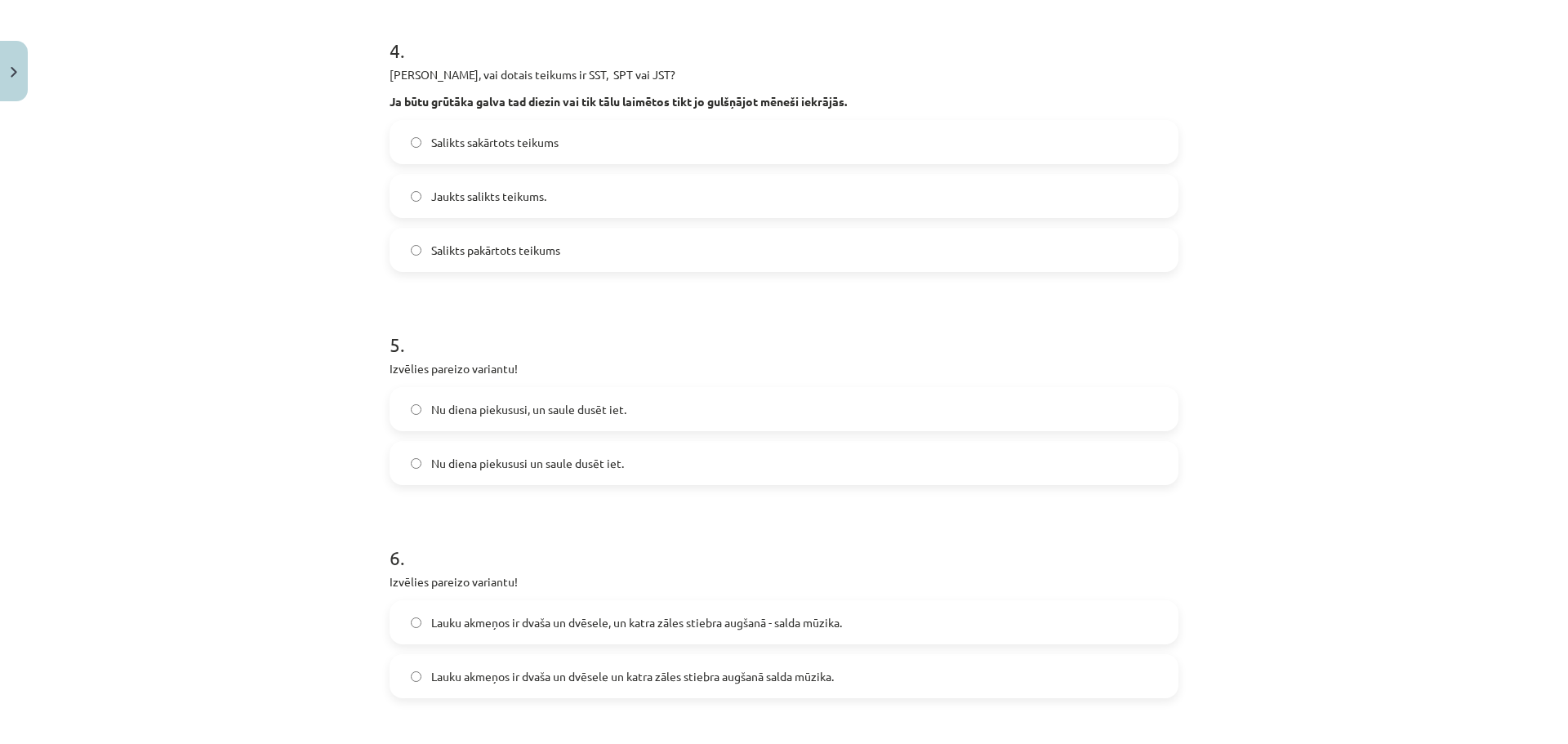
click at [498, 408] on span "Nu diena piekususi, un saule dusēt iet." at bounding box center [528, 409] width 195 height 17
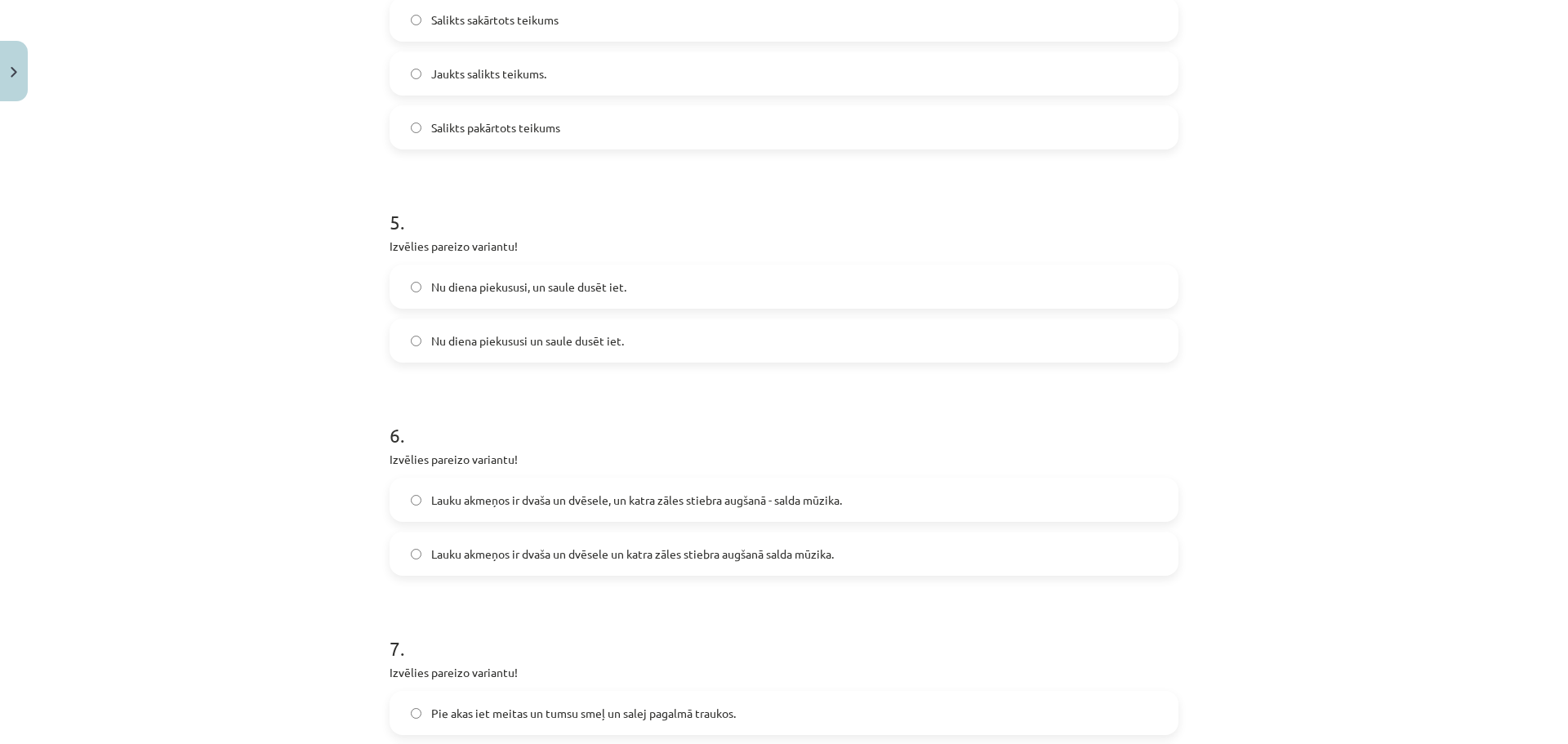
scroll to position [1269, 0]
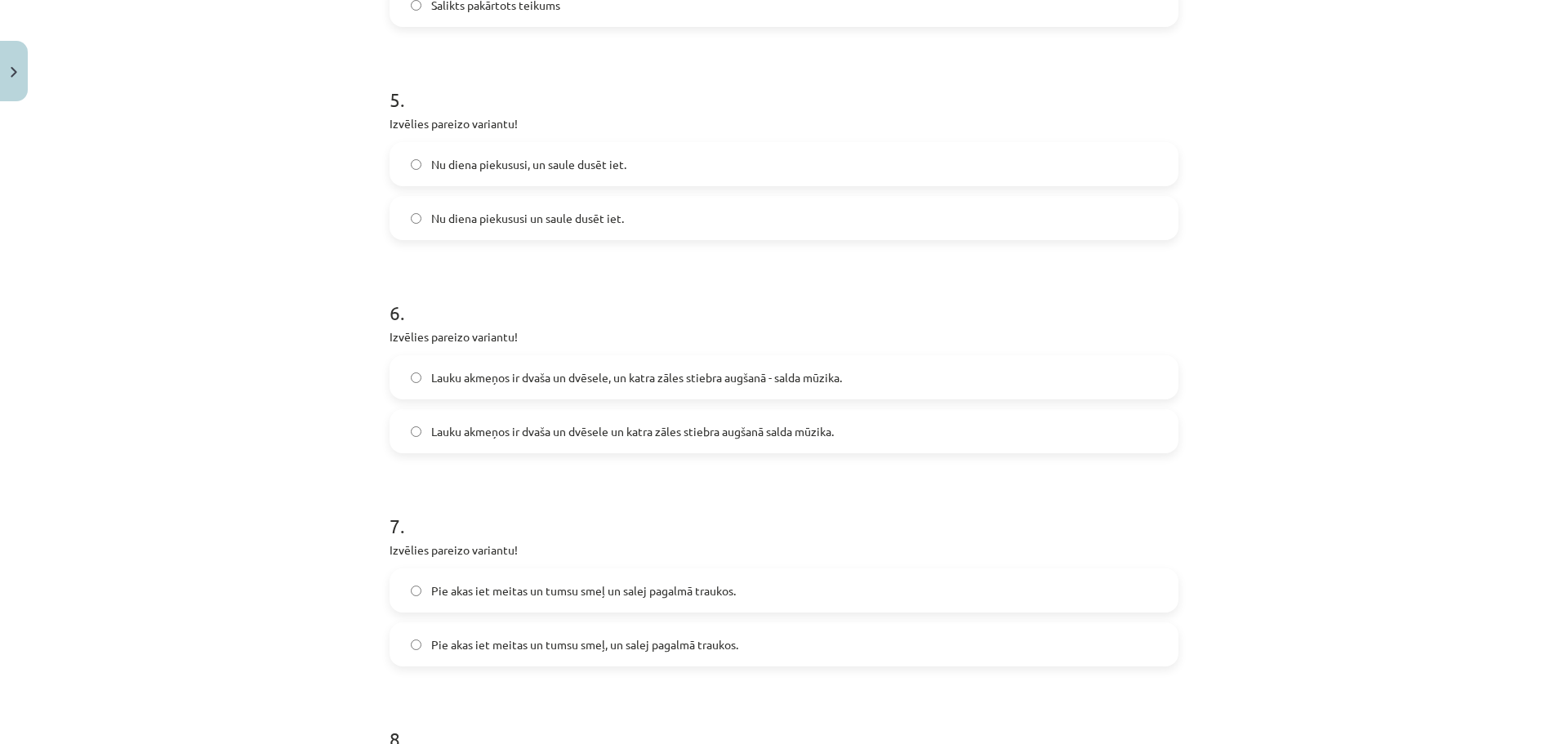
click at [527, 435] on span "Lauku akmeņos ir dvaša un dvēsele un katra zāles stiebra augšanā salda mūzika." at bounding box center [632, 432] width 403 height 17
click at [476, 210] on span "Nu diena piekususi un saule dusēt iet." at bounding box center [527, 219] width 193 height 17
click at [473, 176] on label "Nu diena piekususi, un saule dusēt iet." at bounding box center [784, 164] width 785 height 41
click at [549, 382] on span "Lauku akmeņos ir dvaša un dvēsele, un katra zāles stiebra augšanā - salda mūzik…" at bounding box center [636, 378] width 411 height 17
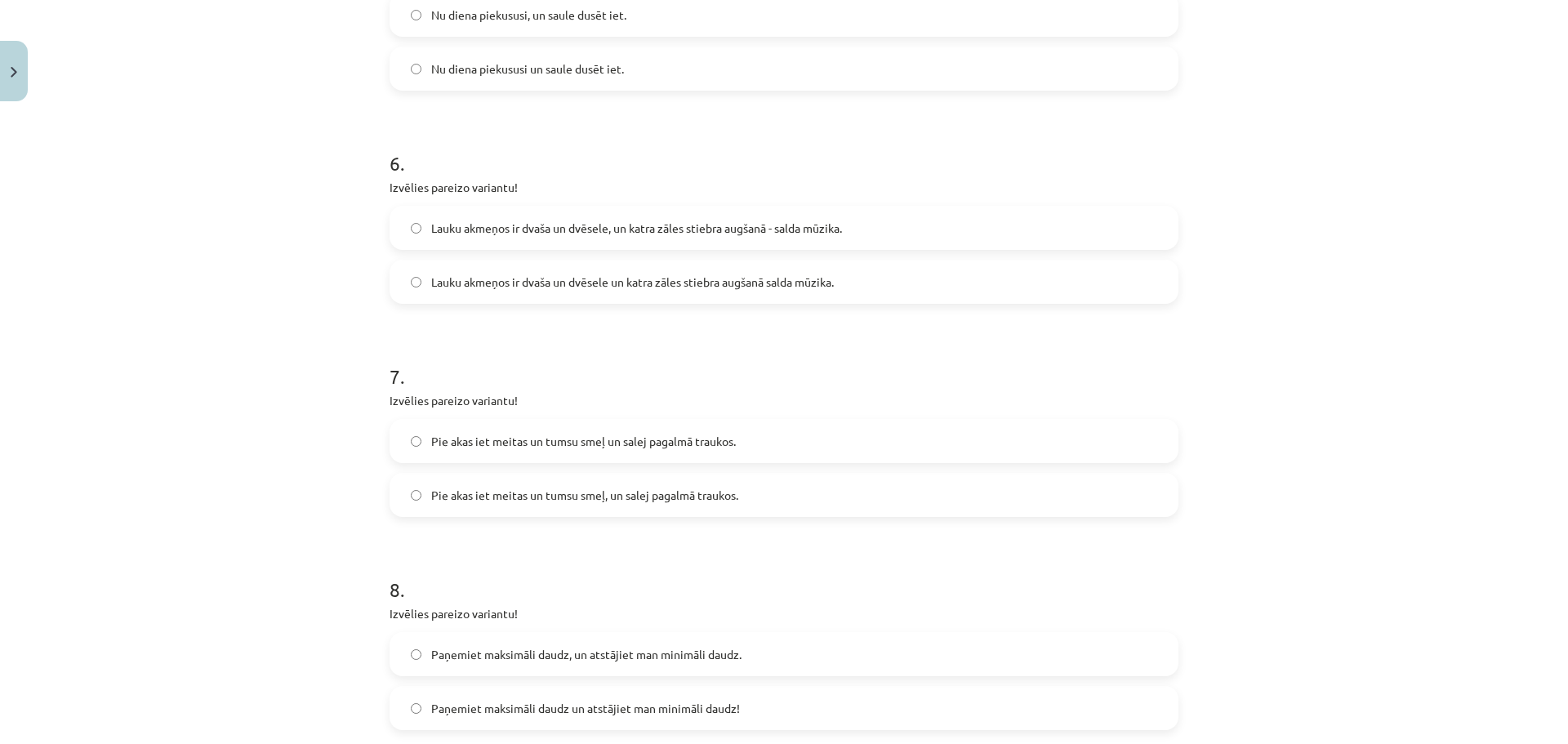
scroll to position [1433, 0]
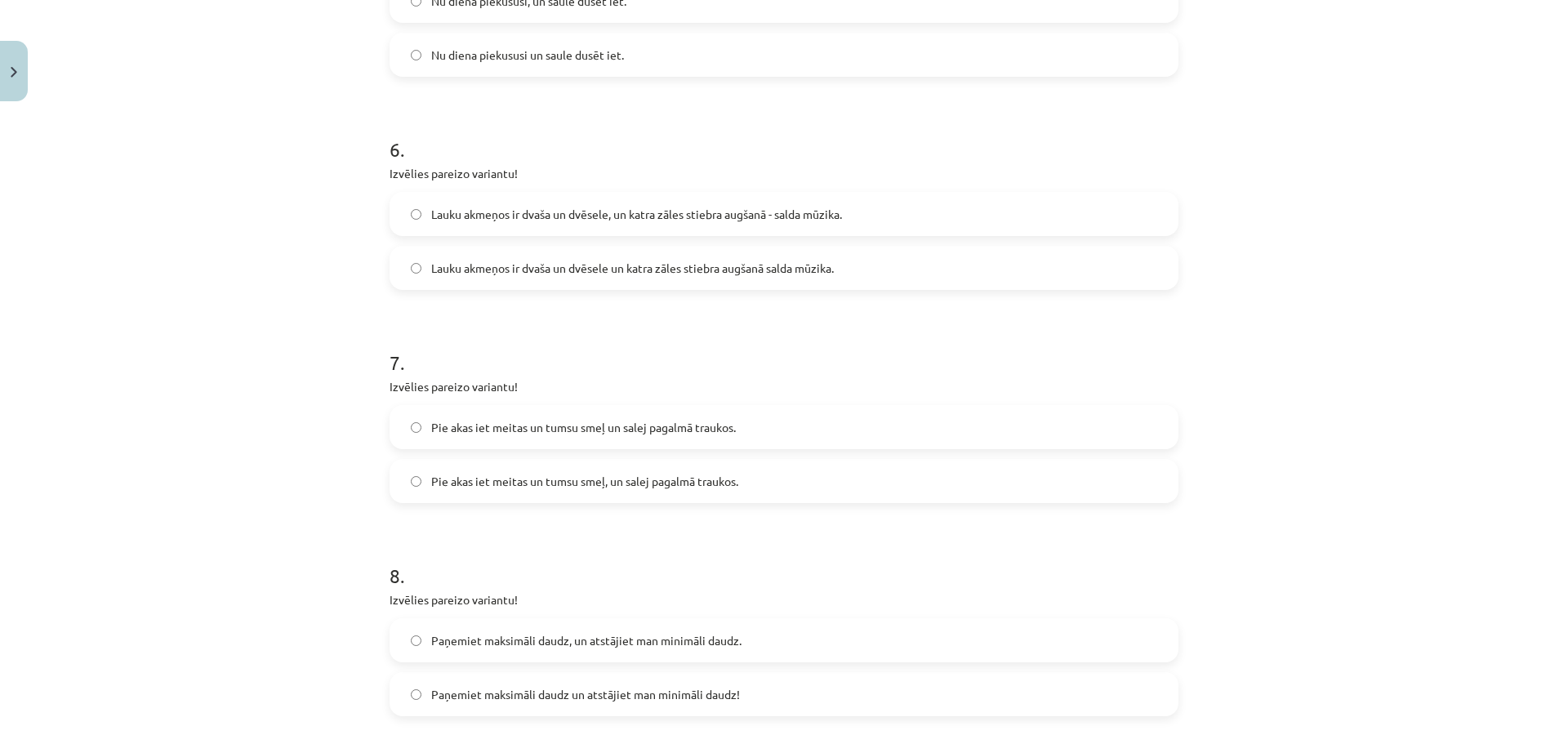
click at [638, 499] on label "Pie akas iet meitas un tumsu smeļ, un salej pagalmā traukos." at bounding box center [784, 481] width 785 height 41
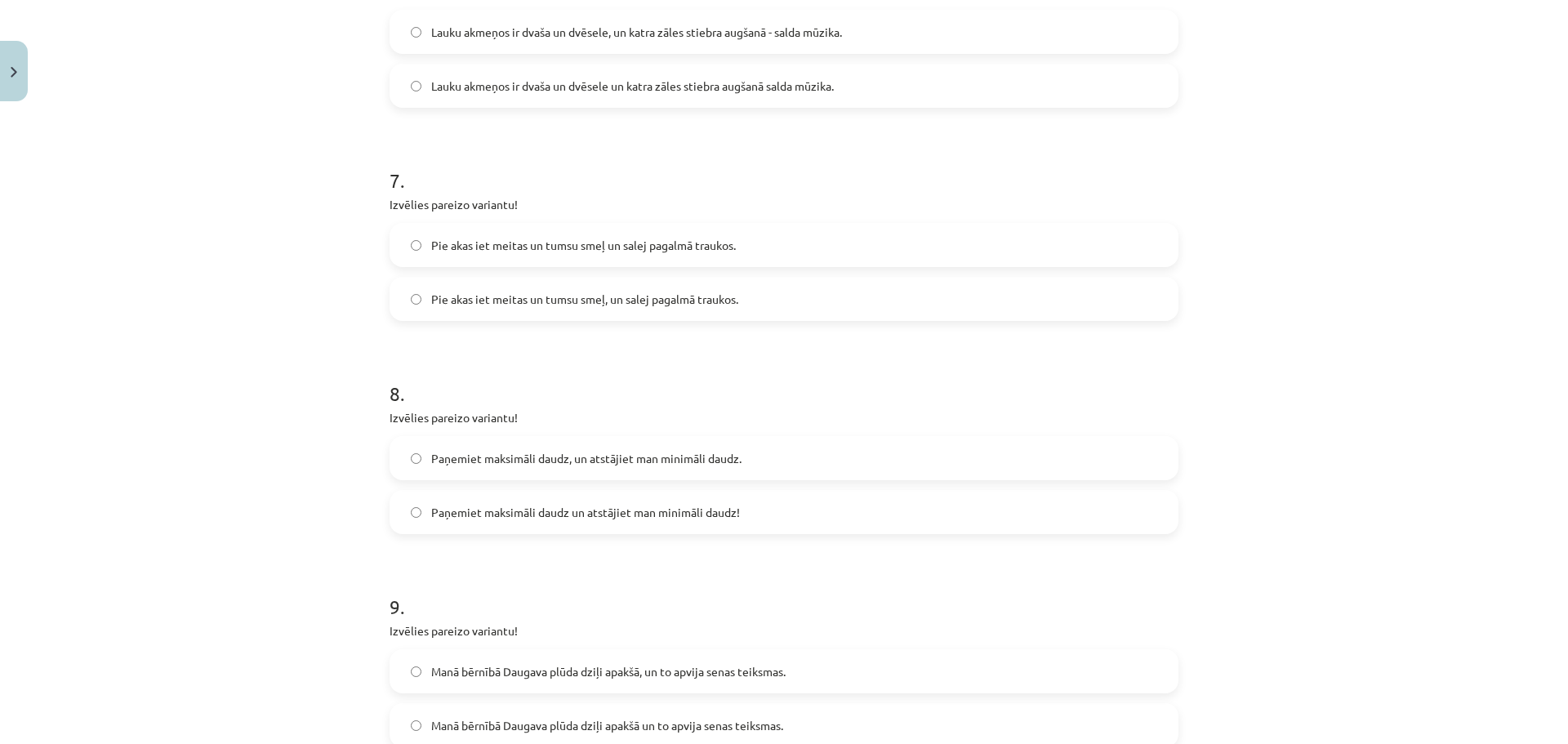
scroll to position [1515, 0]
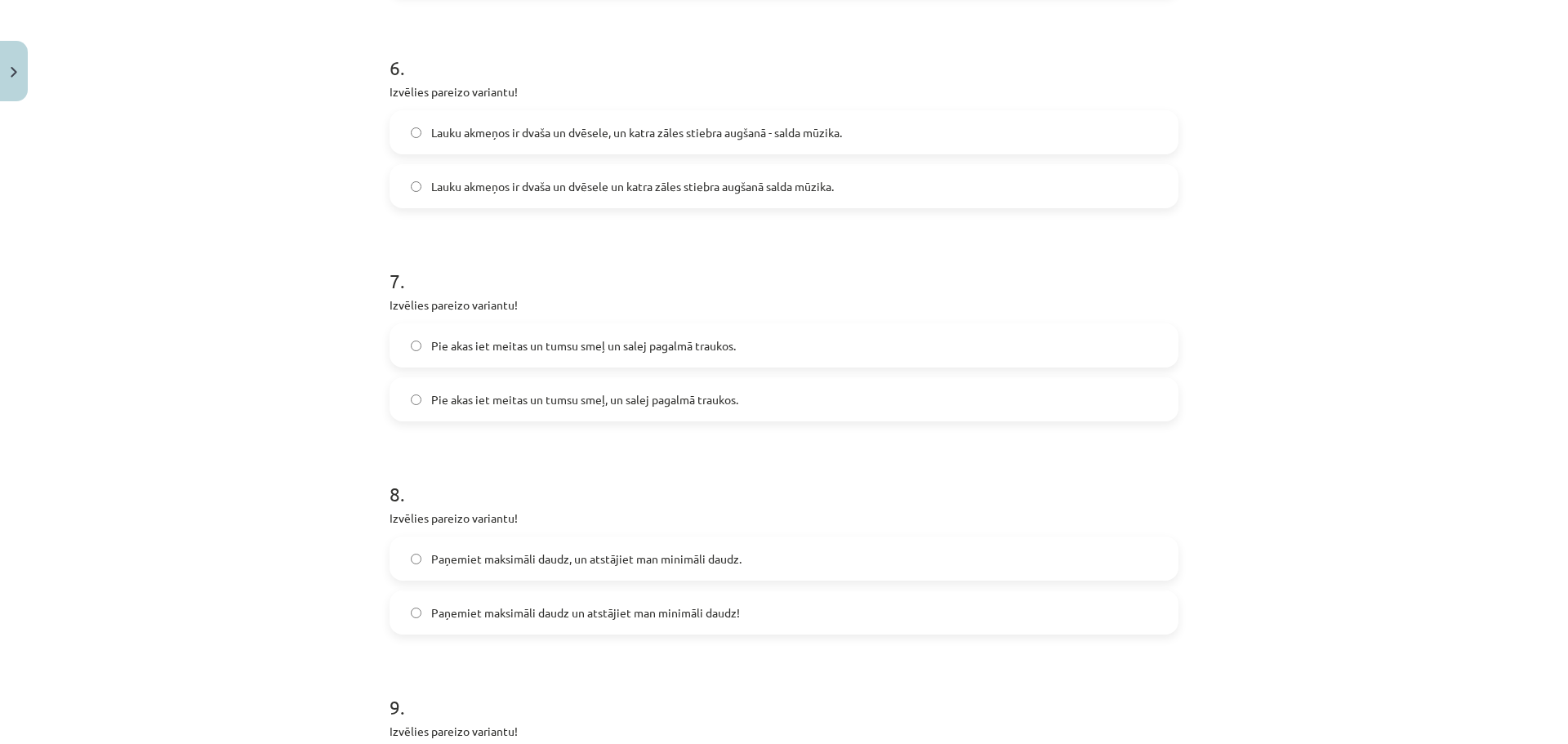
click at [516, 205] on label "Lauku akmeņos ir dvaša un dvēsele un katra zāles stiebra augšanā salda mūzika." at bounding box center [784, 186] width 785 height 41
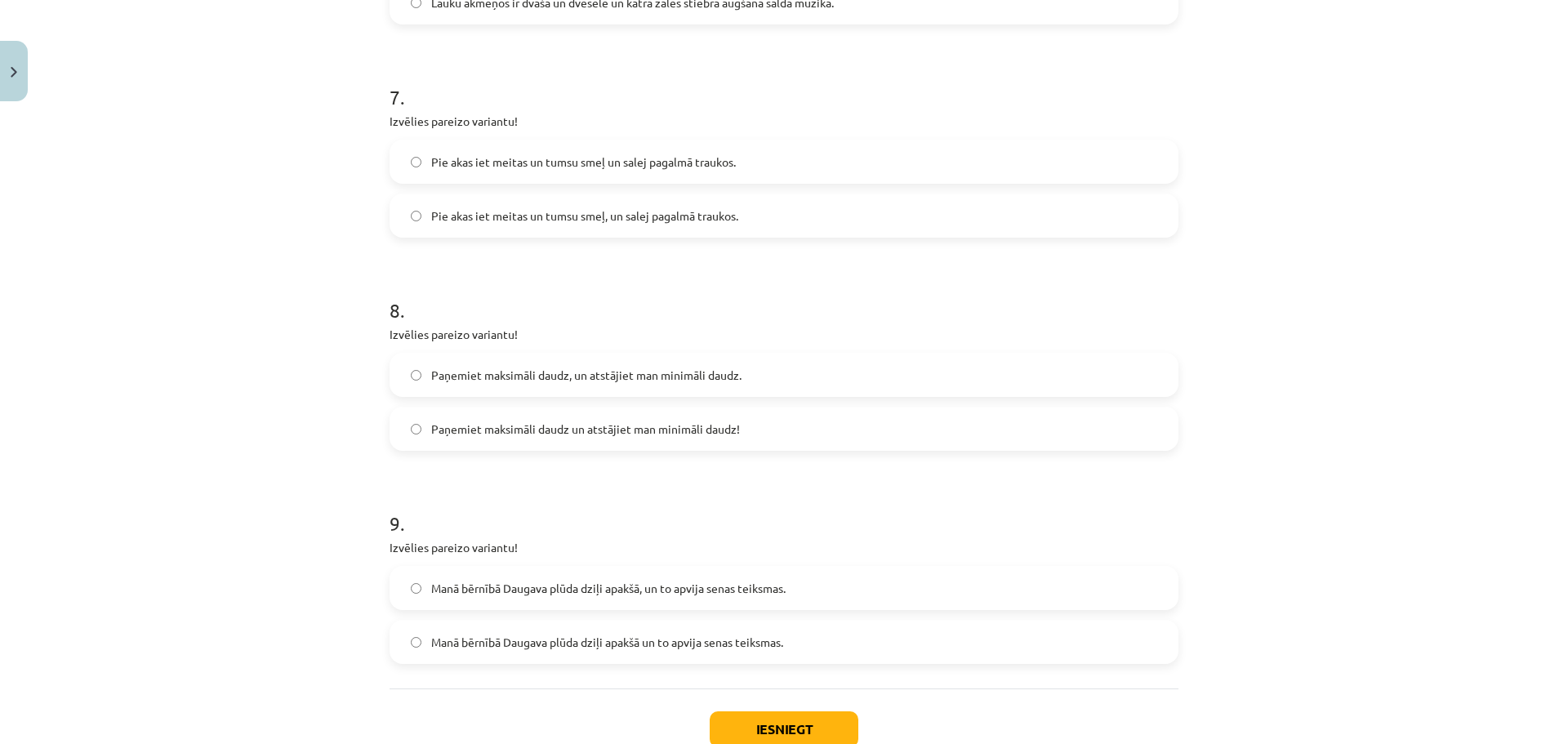
scroll to position [1726, 0]
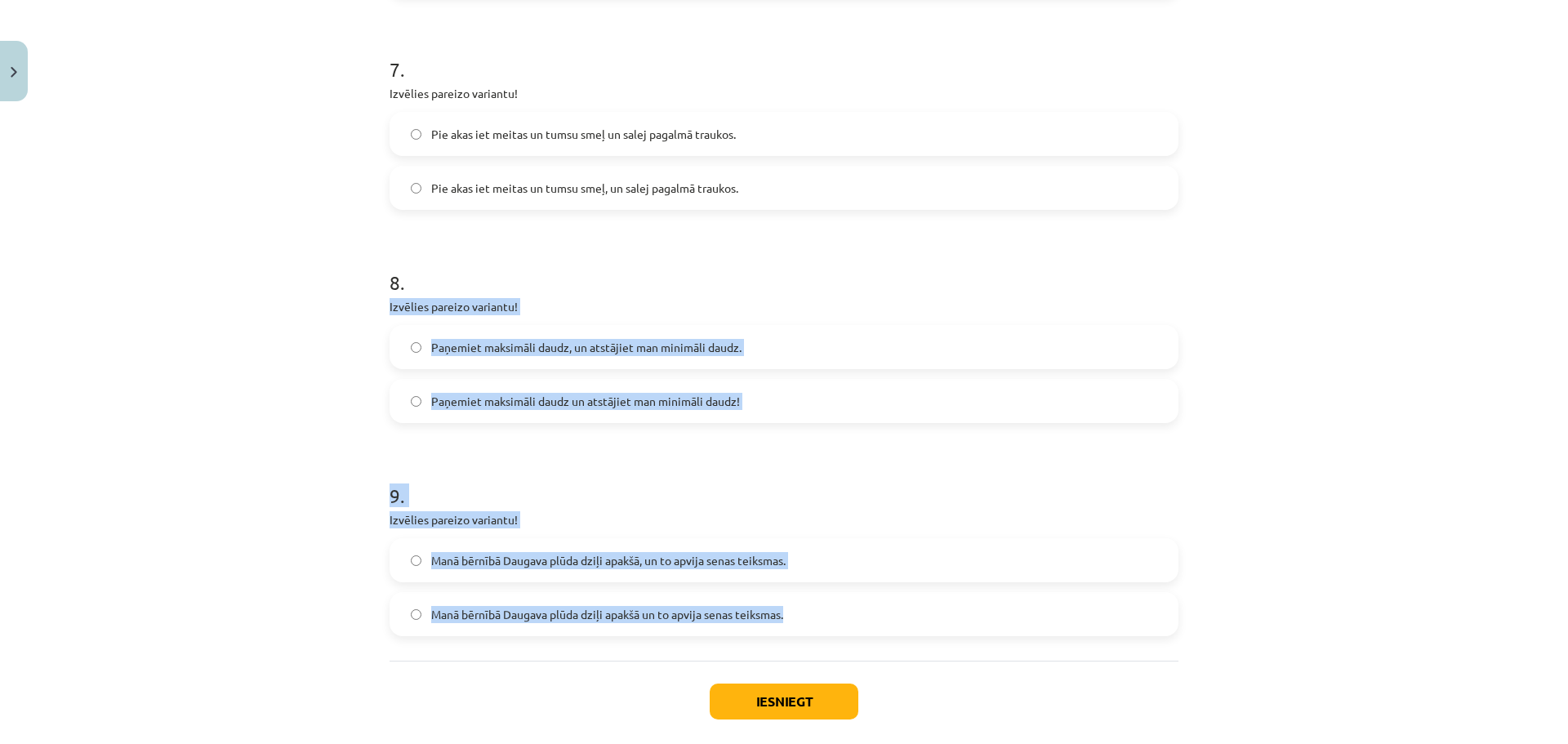
drag, startPoint x: 383, startPoint y: 305, endPoint x: 812, endPoint y: 636, distance: 541.9
copy form "Izvēlies pareizo variantu! Paņemiet maksimāli daudz, un atstājiet man minimāli …"
click at [590, 394] on span "Paņemiet maksimāli daudz un atstājiet man minimāli daudz!" at bounding box center [585, 402] width 309 height 17
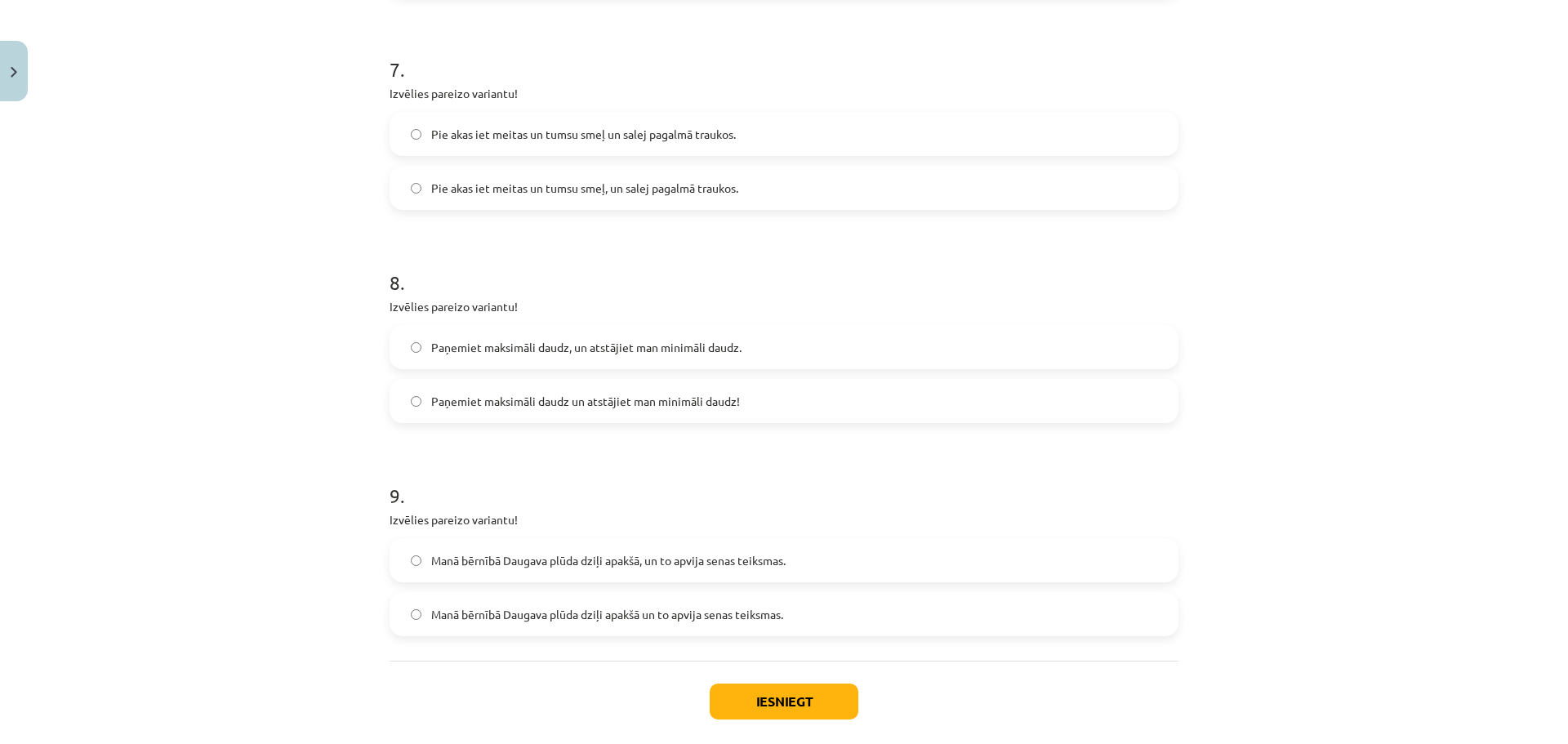
click at [615, 568] on span "Manā bērnībā Daugava plūda dziļi apakšā, un to apvija senas teiksmas." at bounding box center [608, 560] width 354 height 17
click at [741, 716] on button "Iesniegt" at bounding box center [784, 701] width 148 height 36
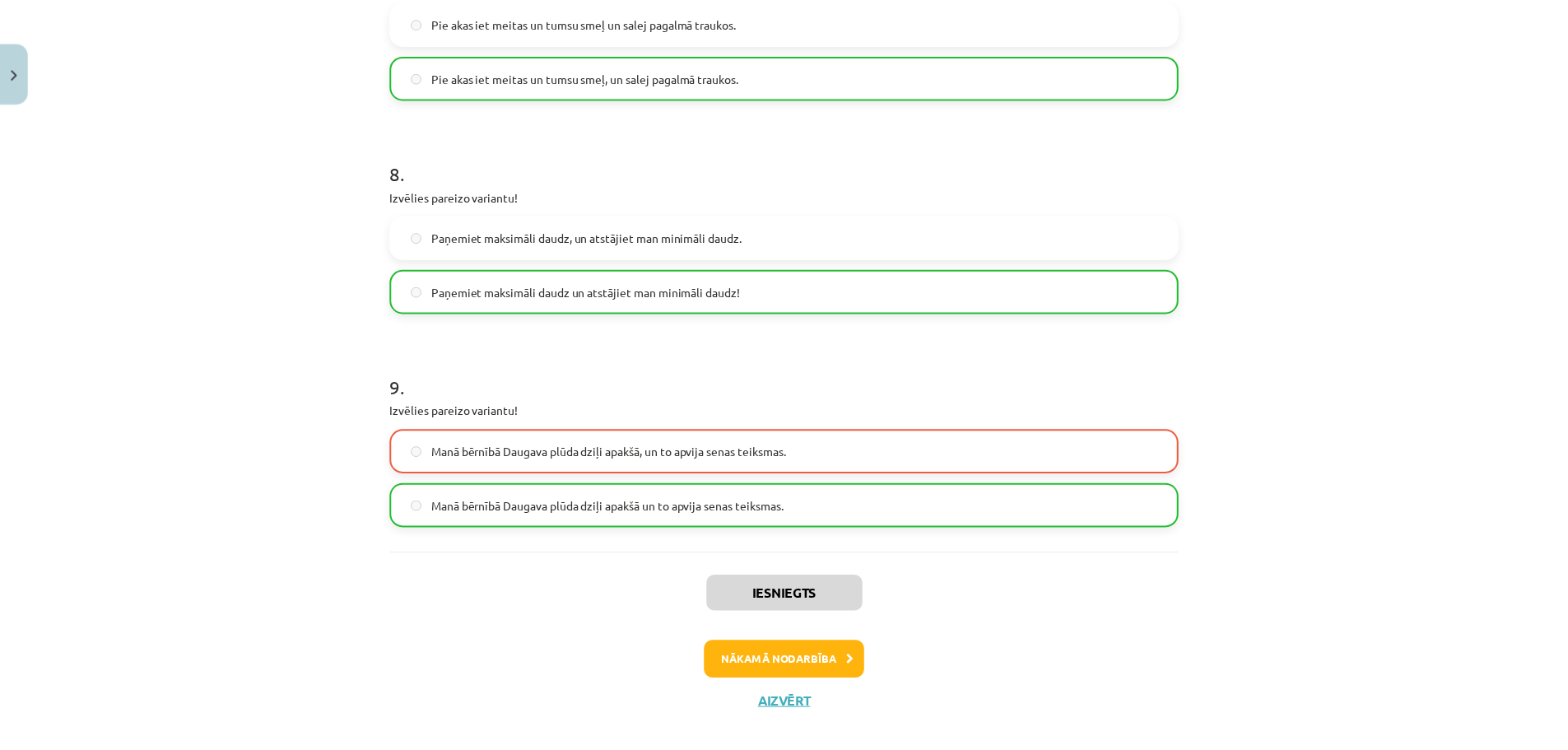
scroll to position [1875, 0]
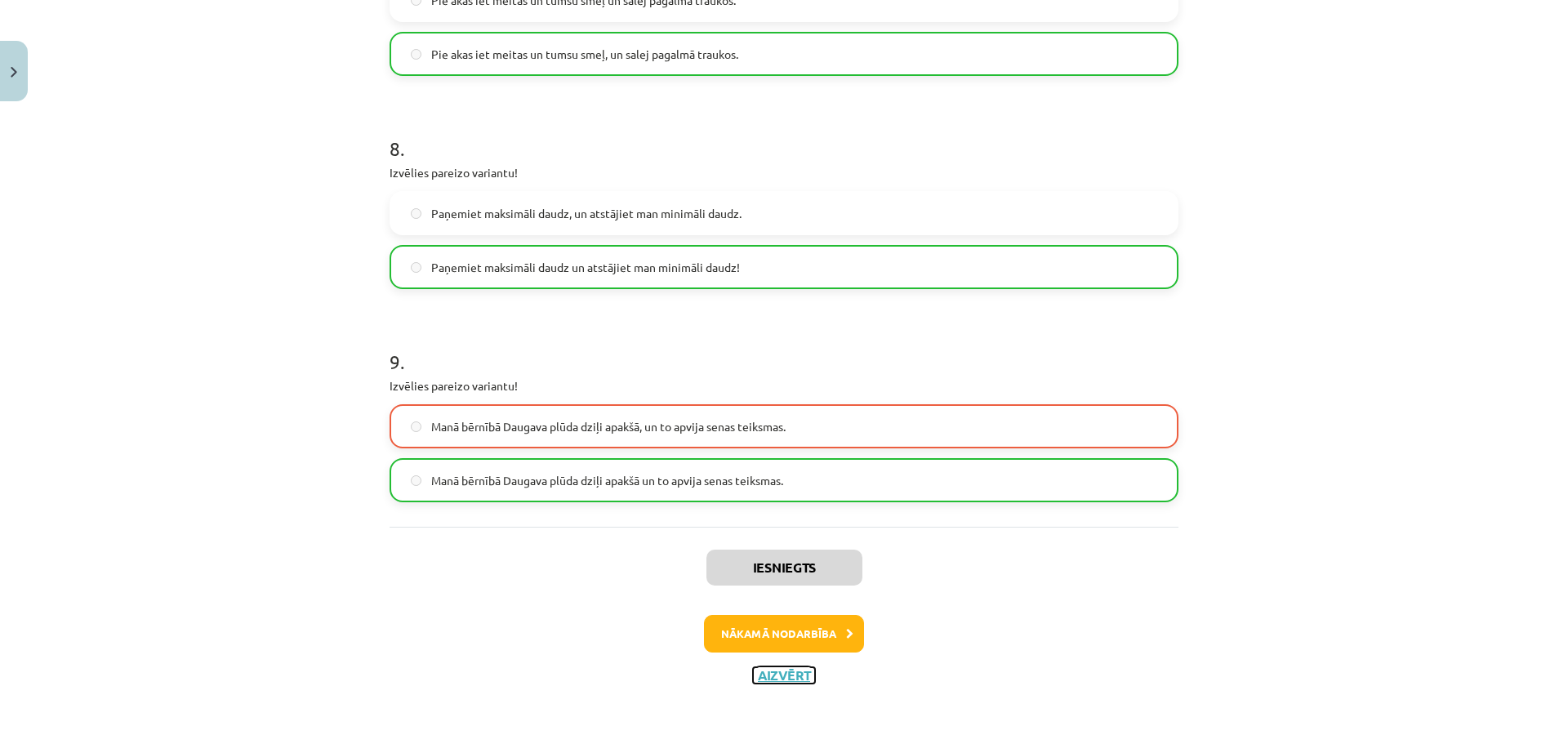
click at [773, 678] on button "Aizvērt" at bounding box center [784, 674] width 62 height 16
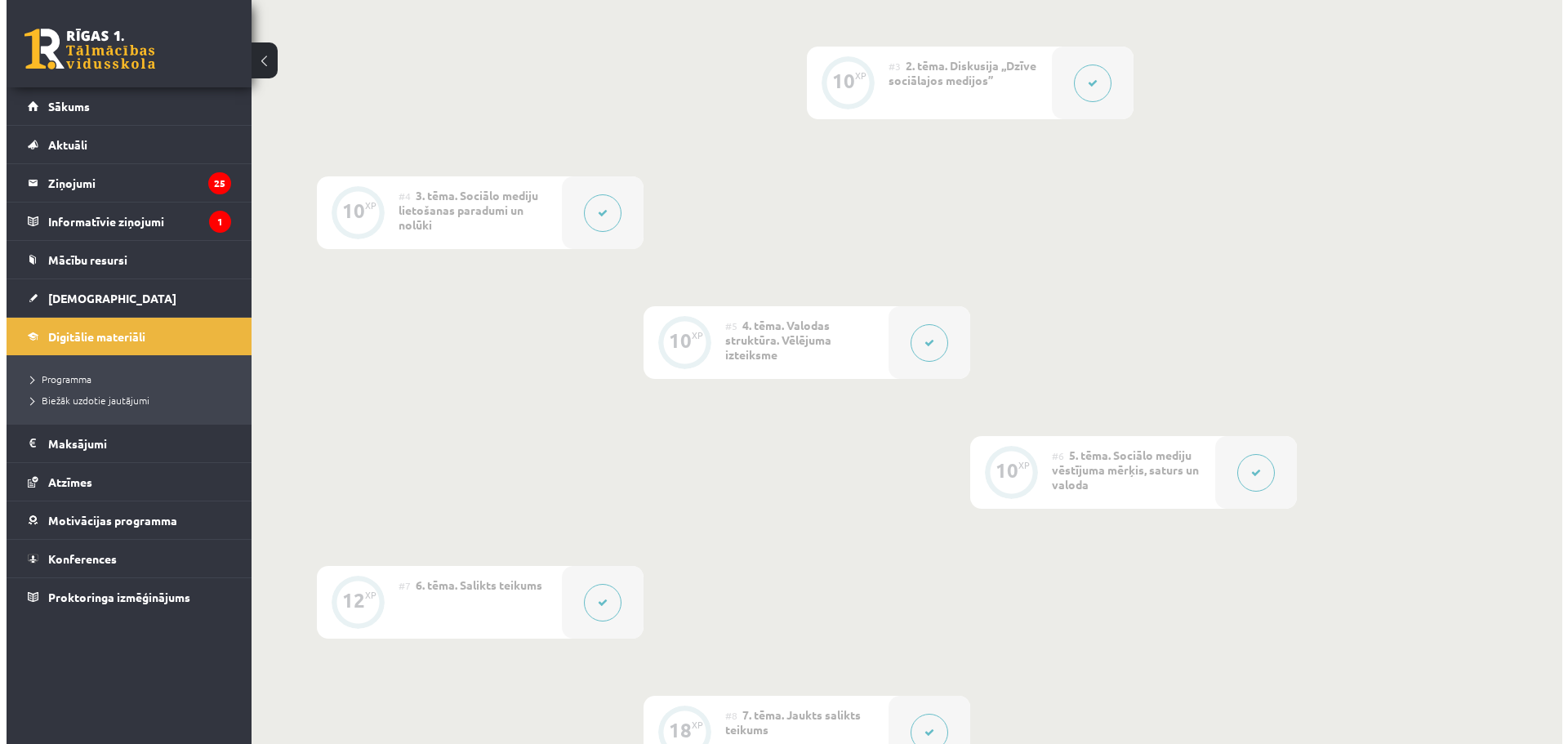
scroll to position [1306, 0]
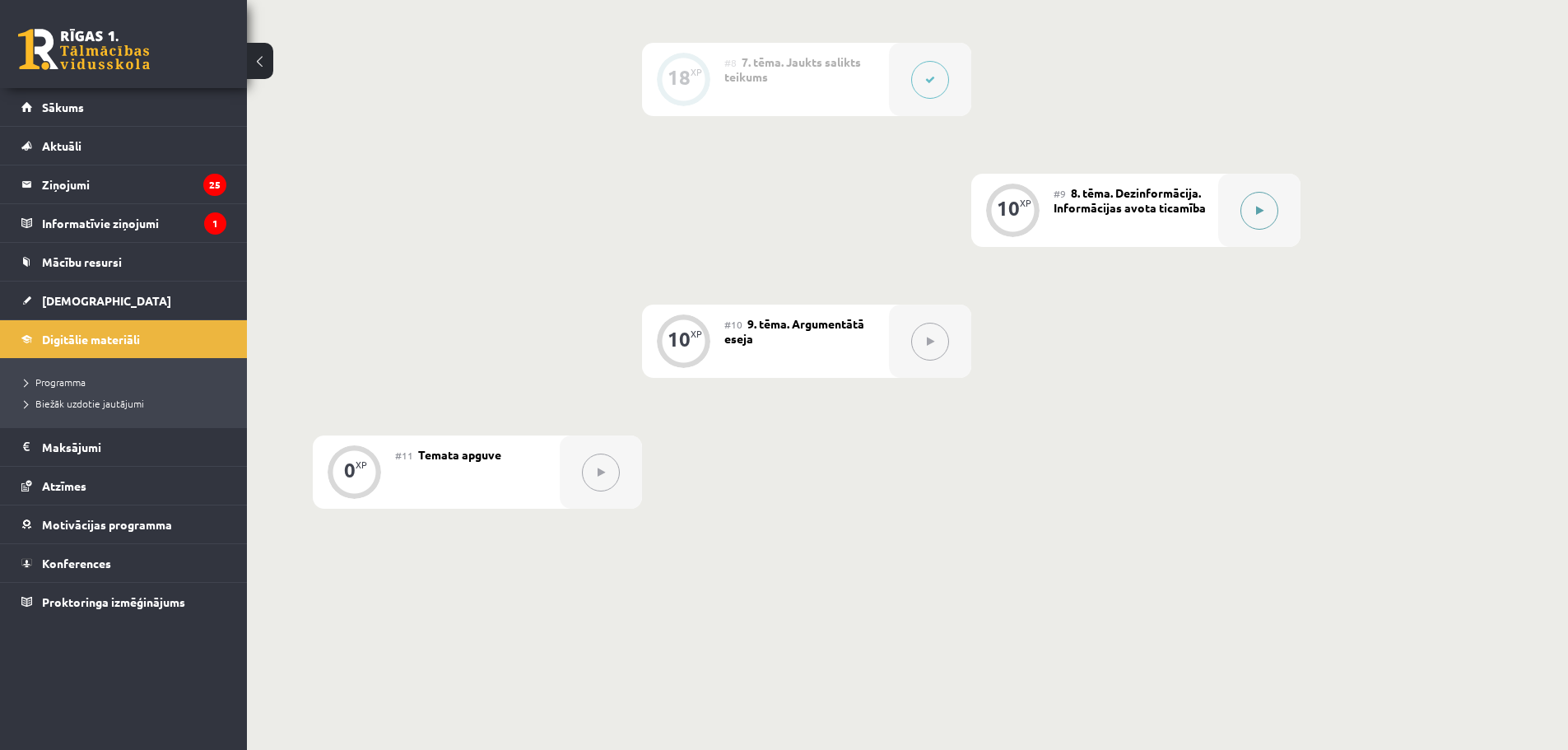
click at [1242, 214] on button at bounding box center [1260, 211] width 38 height 38
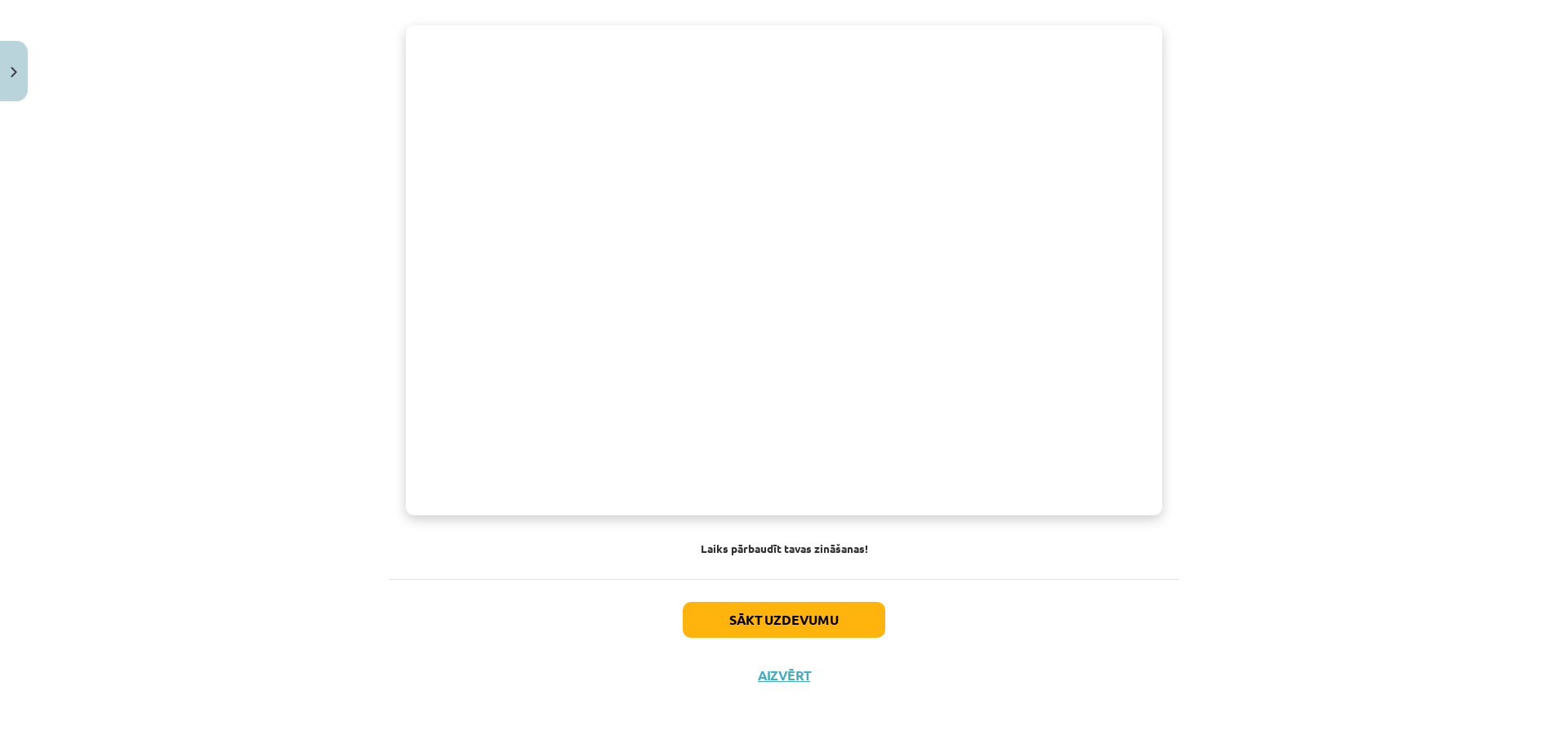
scroll to position [1011, 0]
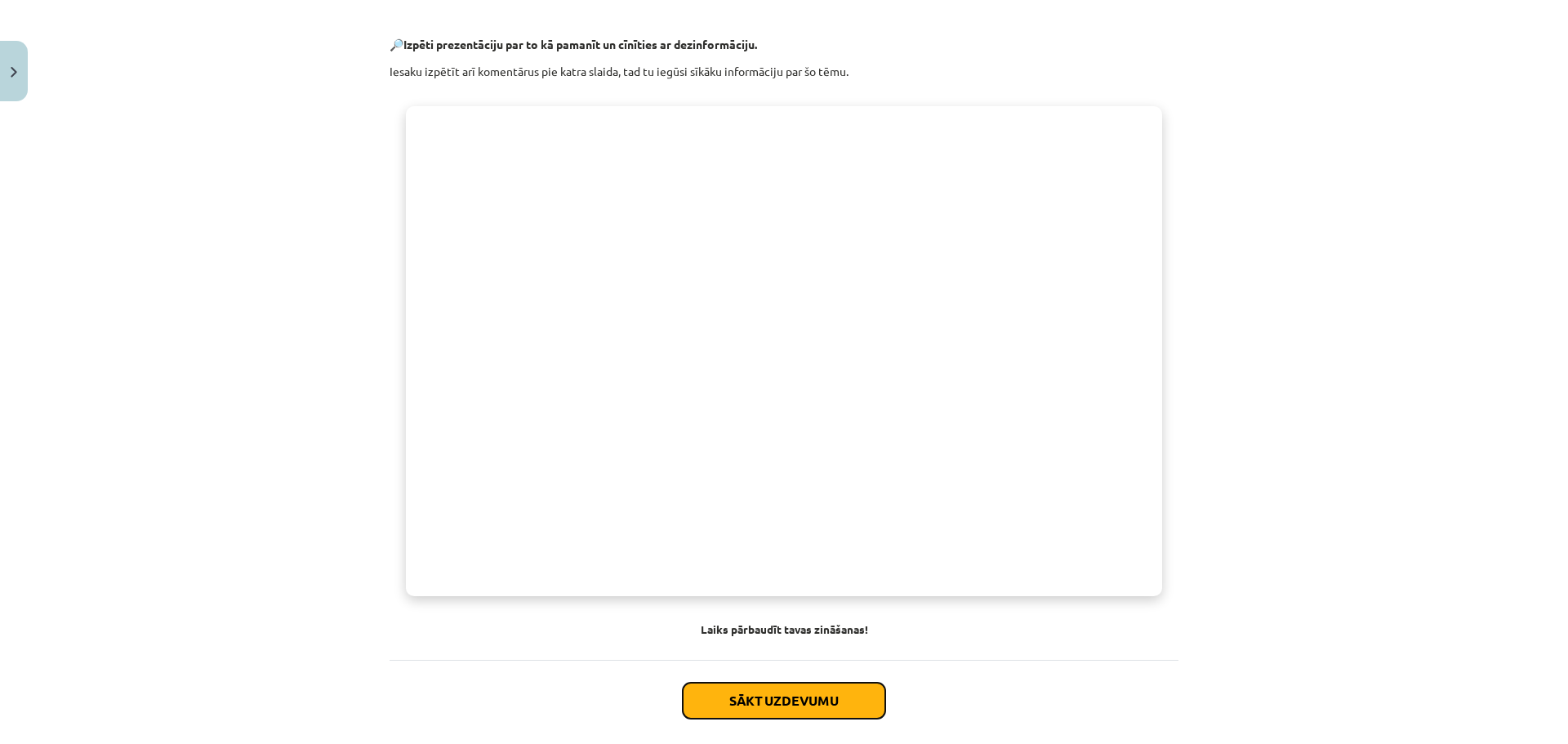
click at [832, 707] on button "Sākt uzdevumu" at bounding box center [784, 700] width 203 height 36
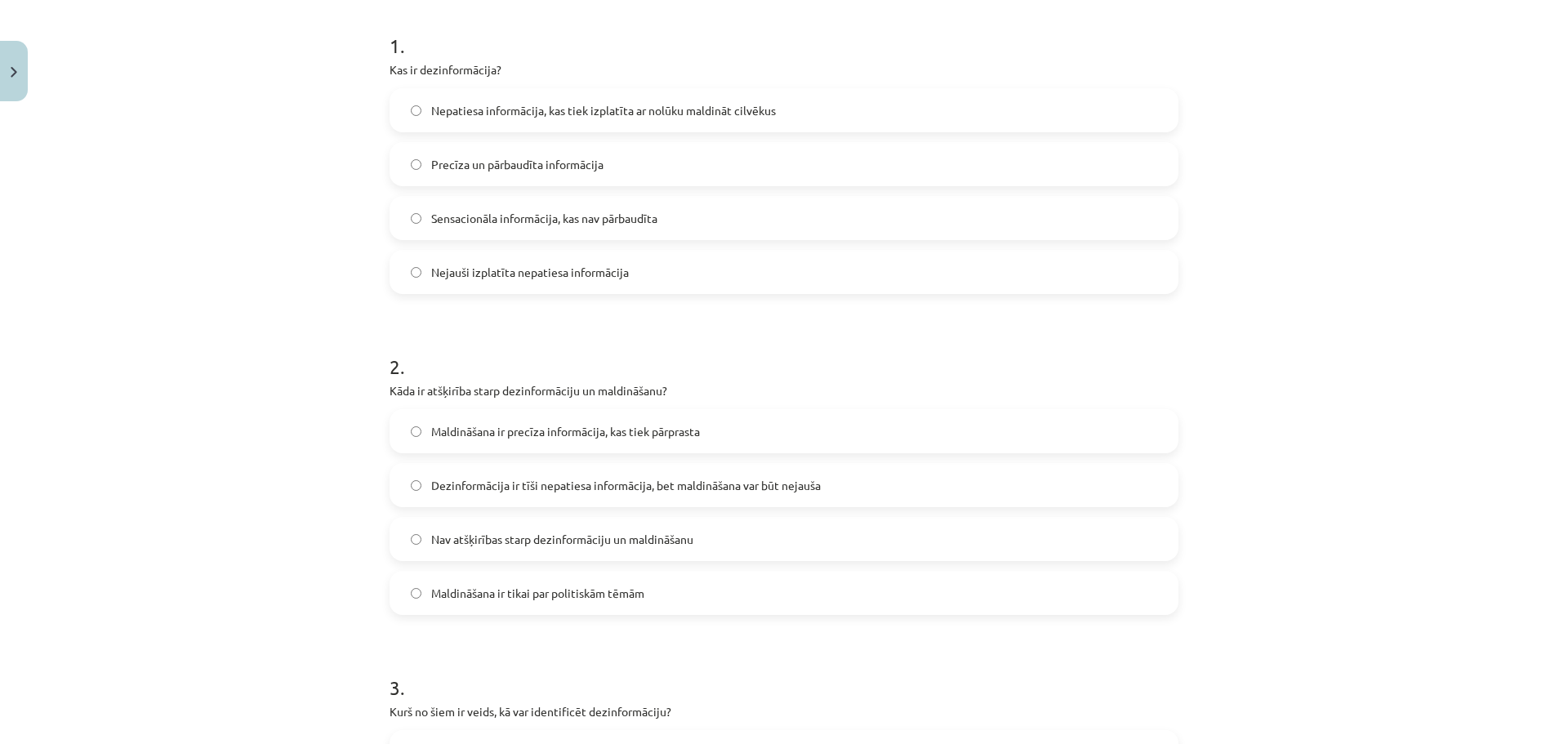
scroll to position [123, 0]
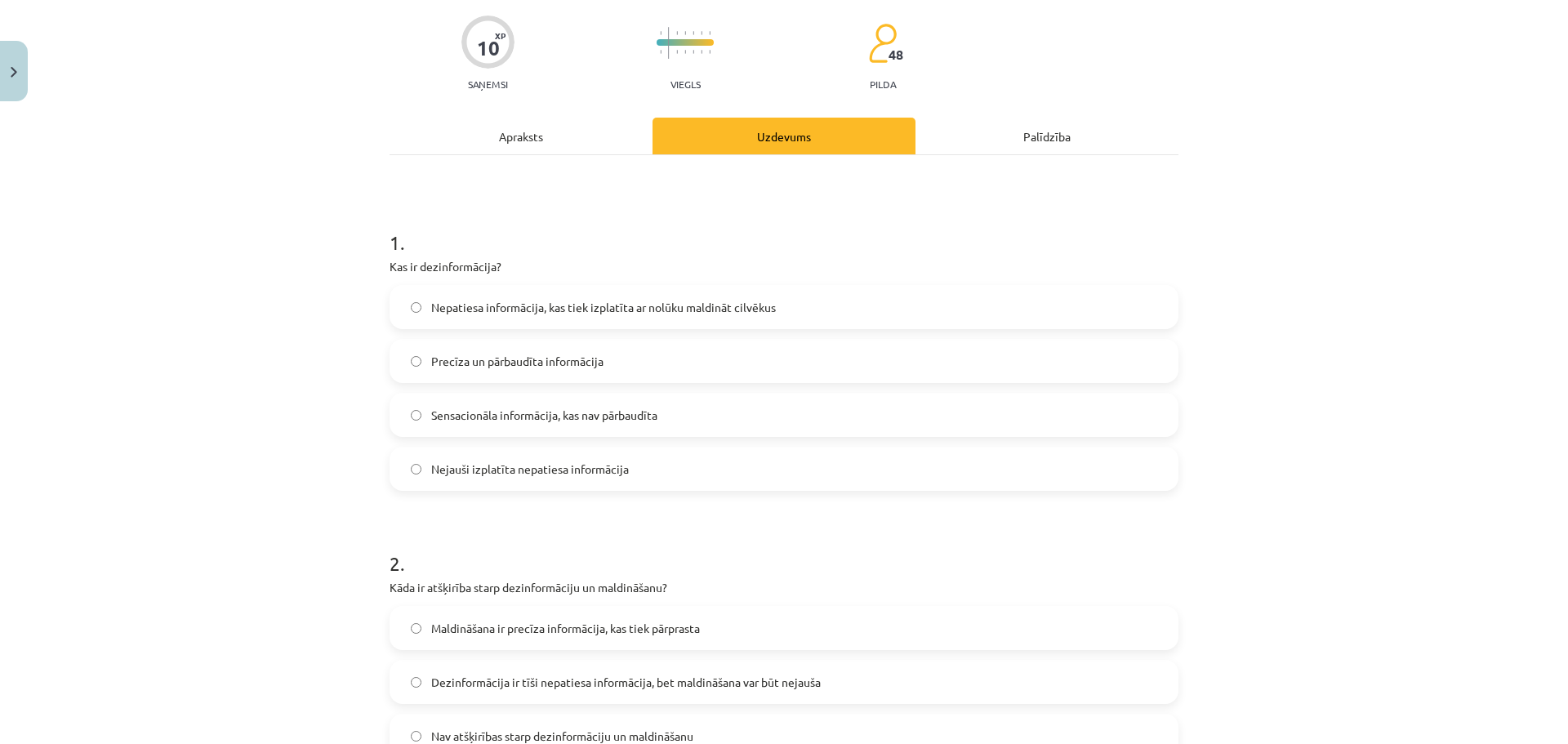
click at [510, 299] on span "Nepatiesa informācija, kas tiek izplatīta ar nolūku maldināt cilvēkus" at bounding box center [602, 307] width 344 height 17
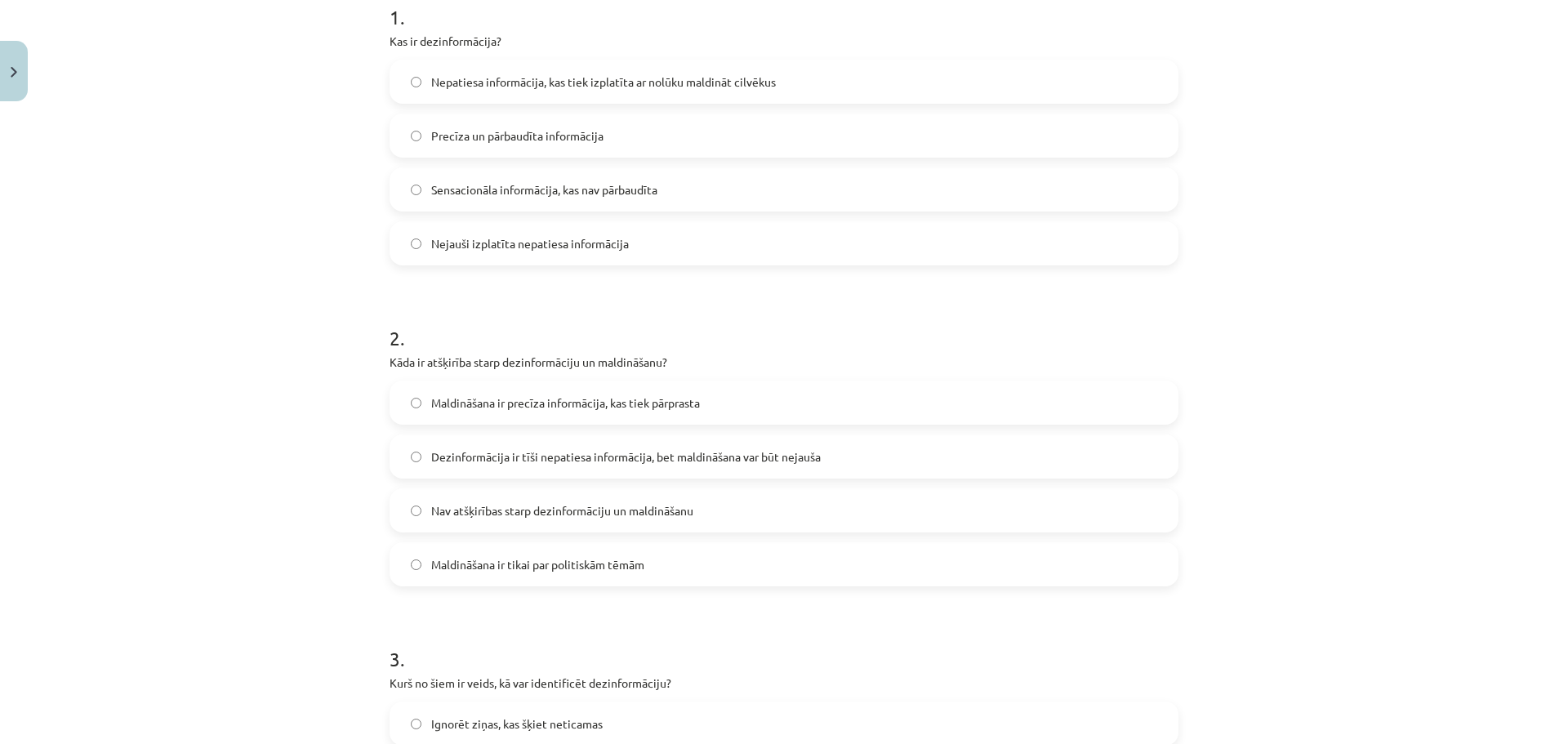
scroll to position [367, 0]
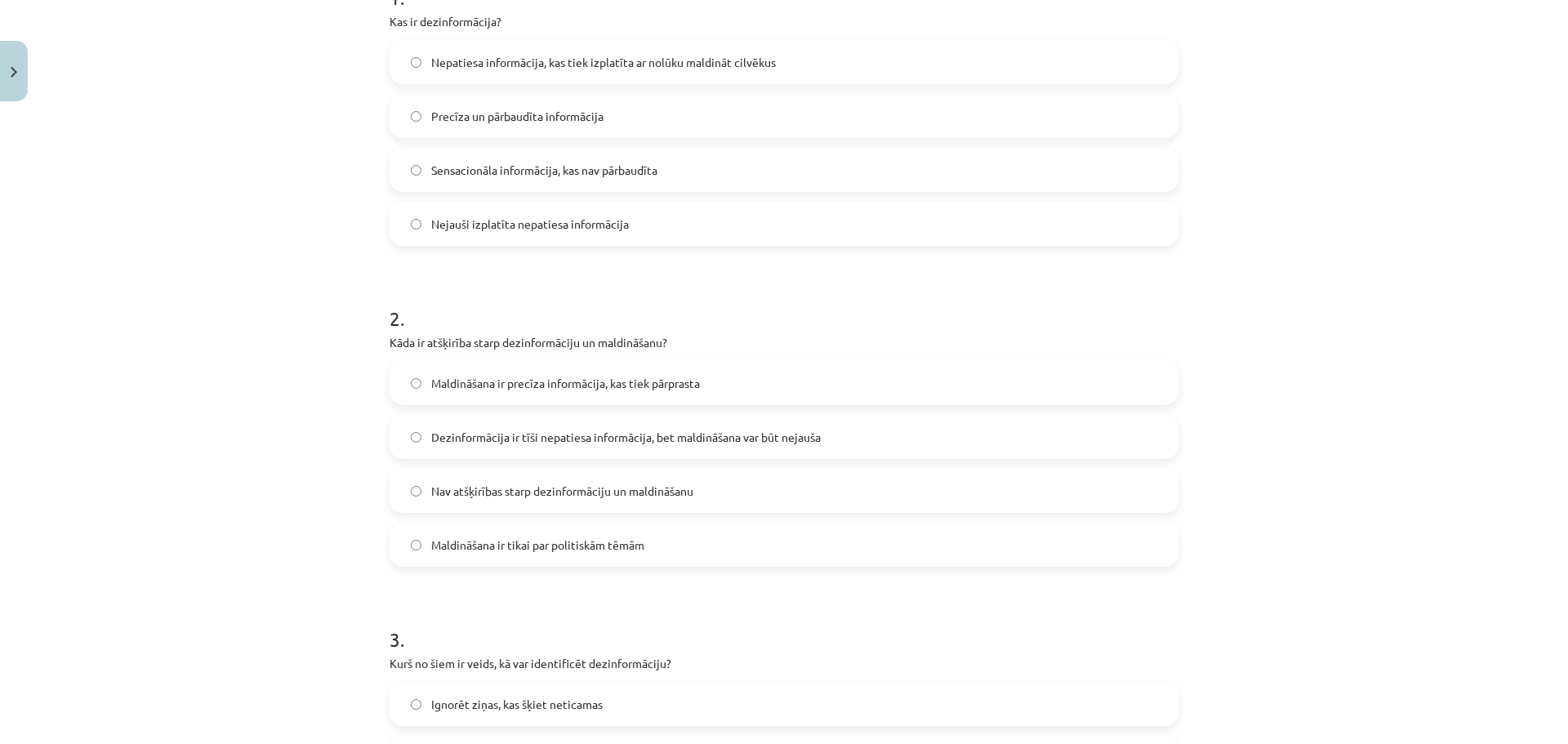
click at [546, 238] on label "Nejauši izplatīta nepatiesa informācija" at bounding box center [784, 224] width 785 height 41
click at [361, 278] on div "Mācību tēma: Latviešu valodas 9. klases 1. ieskaites mācību materiāls #9 8. tēm…" at bounding box center [784, 372] width 1568 height 744
click at [358, 278] on div "Mācību tēma: Latviešu valodas 9. klases 1. ieskaites mācību materiāls #9 8. tēm…" at bounding box center [784, 372] width 1568 height 744
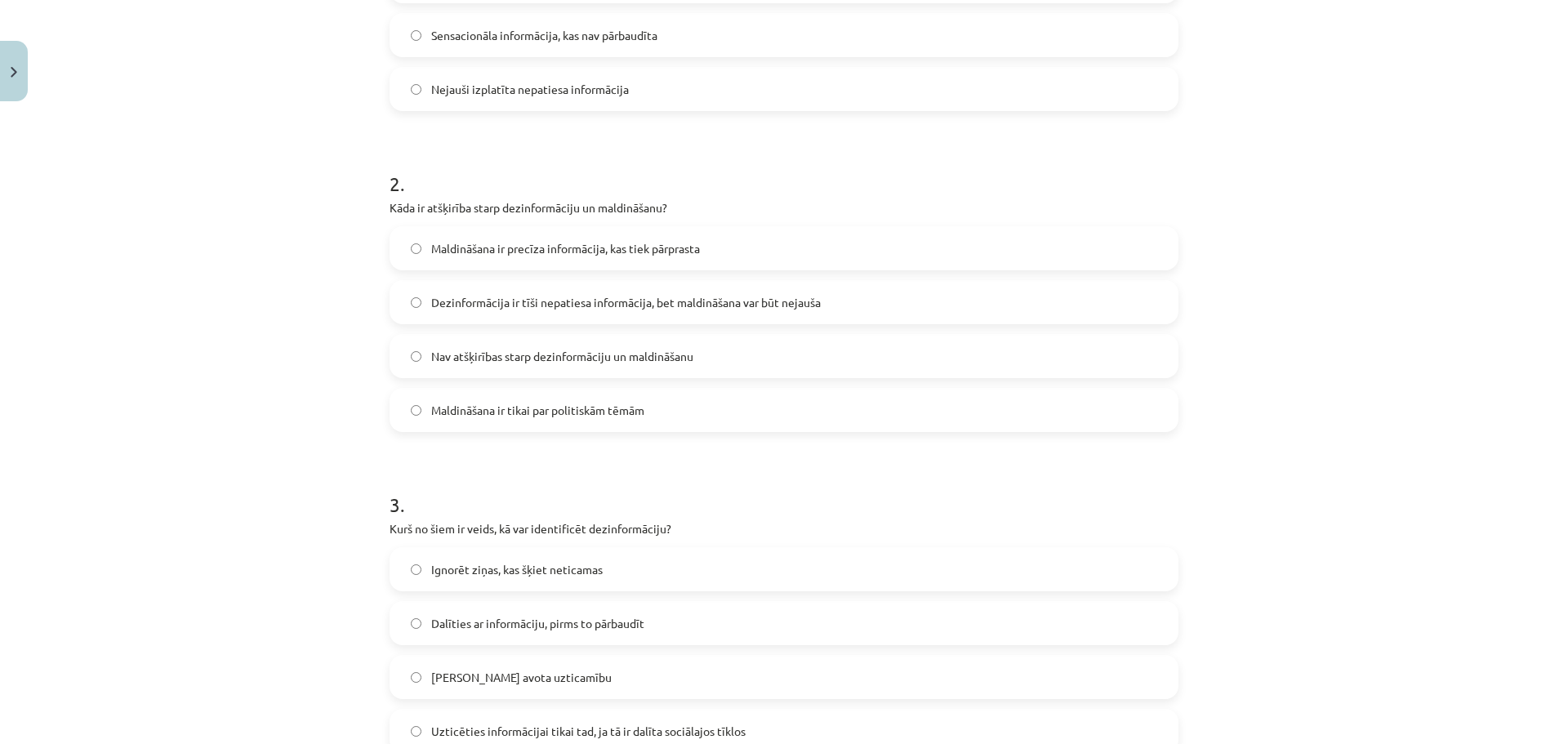
scroll to position [530, 0]
